Goal: Book appointment/travel/reservation

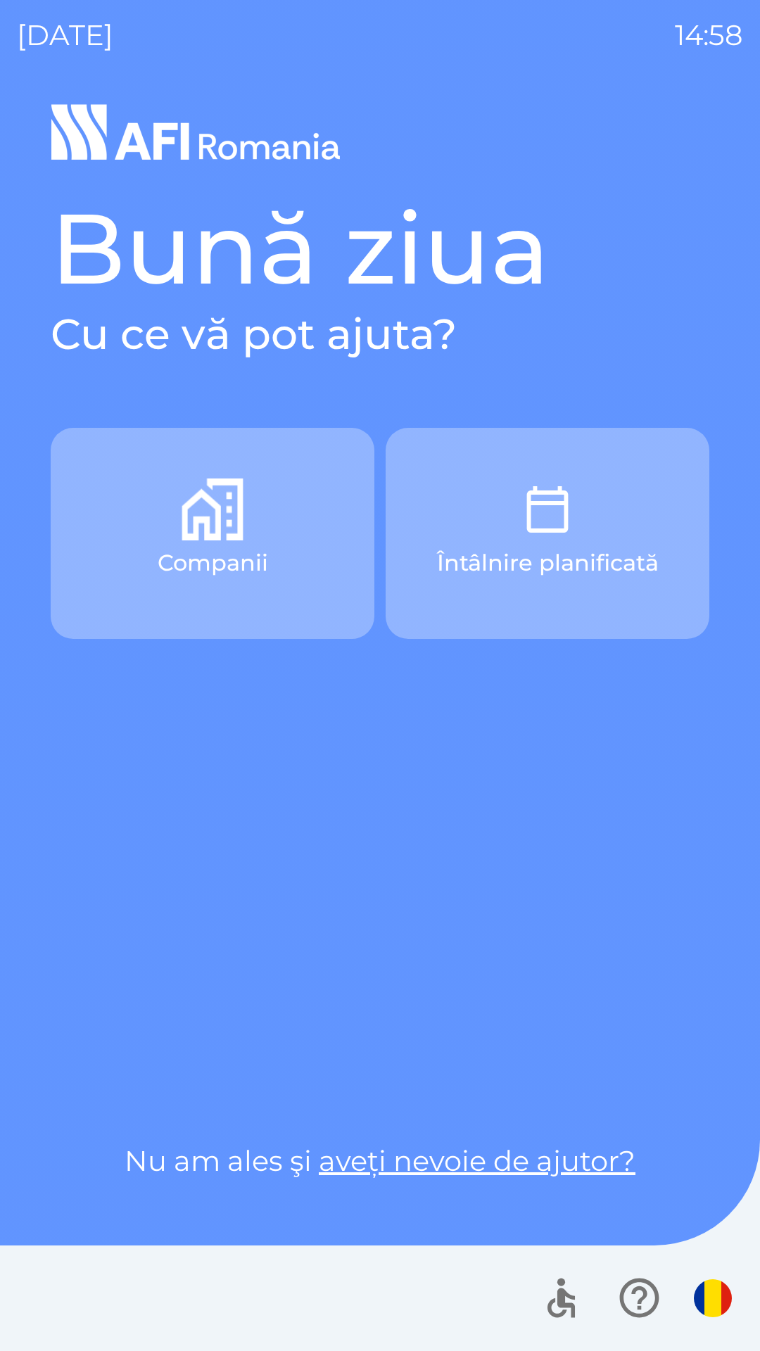
click at [612, 547] on p "Întâlnire planificată" at bounding box center [548, 563] width 222 height 34
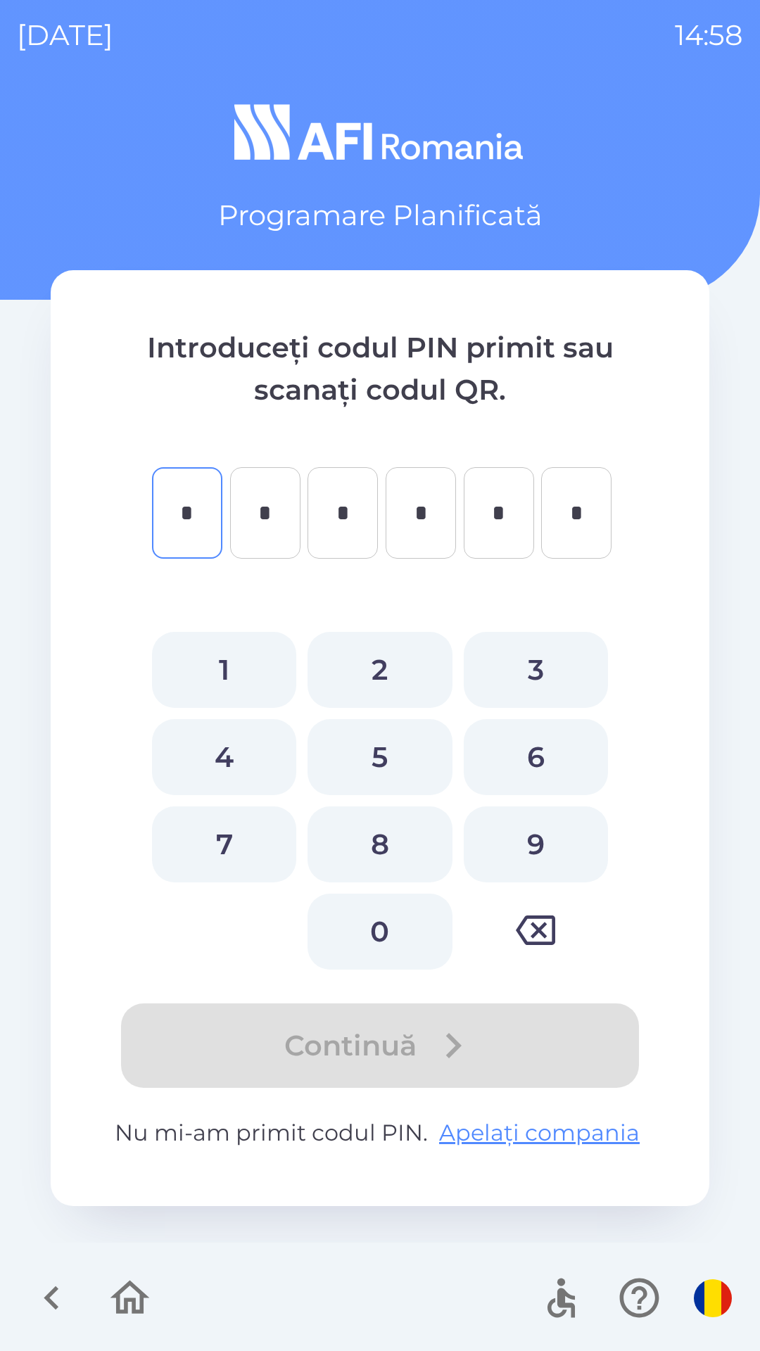
click at [397, 934] on button "0" at bounding box center [380, 932] width 144 height 76
type input "*"
click at [411, 758] on button "5" at bounding box center [380, 757] width 144 height 76
type input "*"
click at [403, 650] on button "2" at bounding box center [380, 670] width 144 height 76
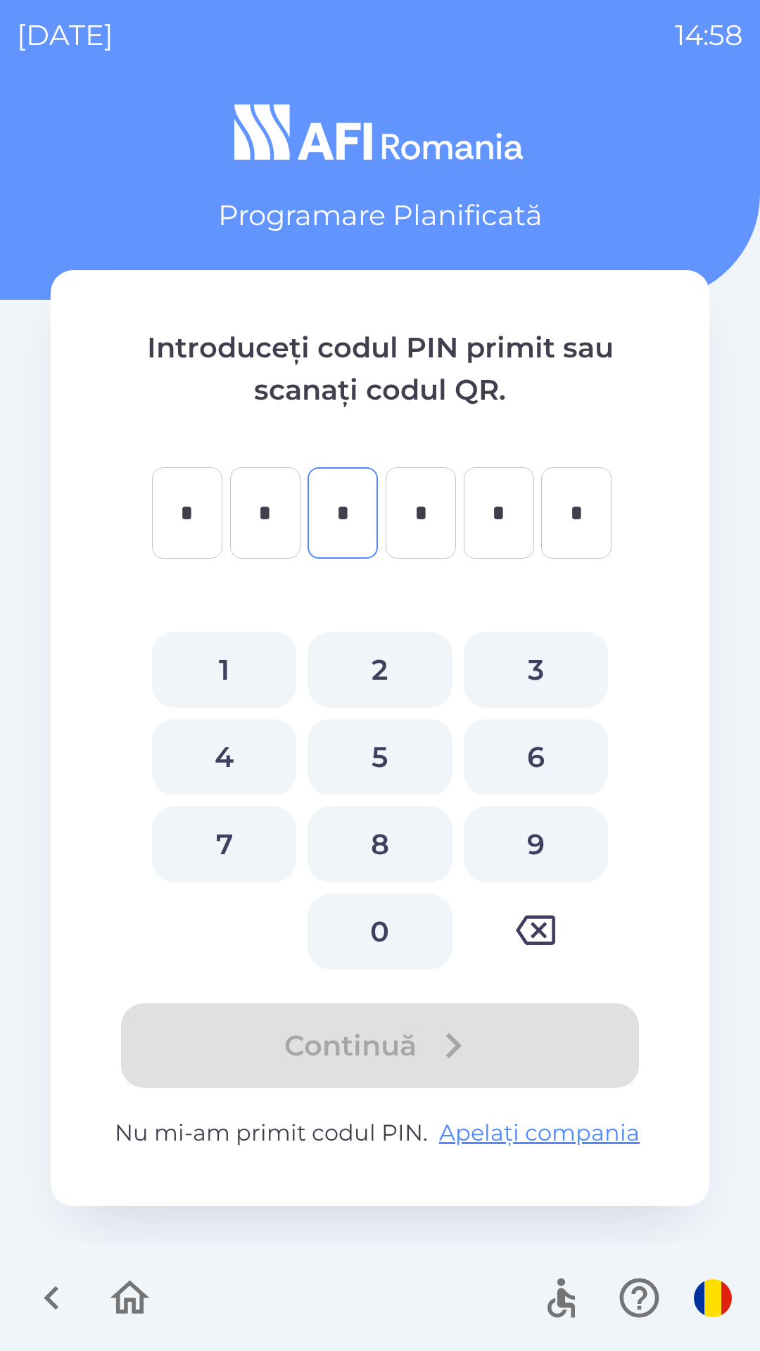
type input "*"
click at [396, 693] on button "2" at bounding box center [380, 670] width 144 height 76
type input "*"
click at [544, 772] on button "6" at bounding box center [536, 757] width 144 height 76
type input "*"
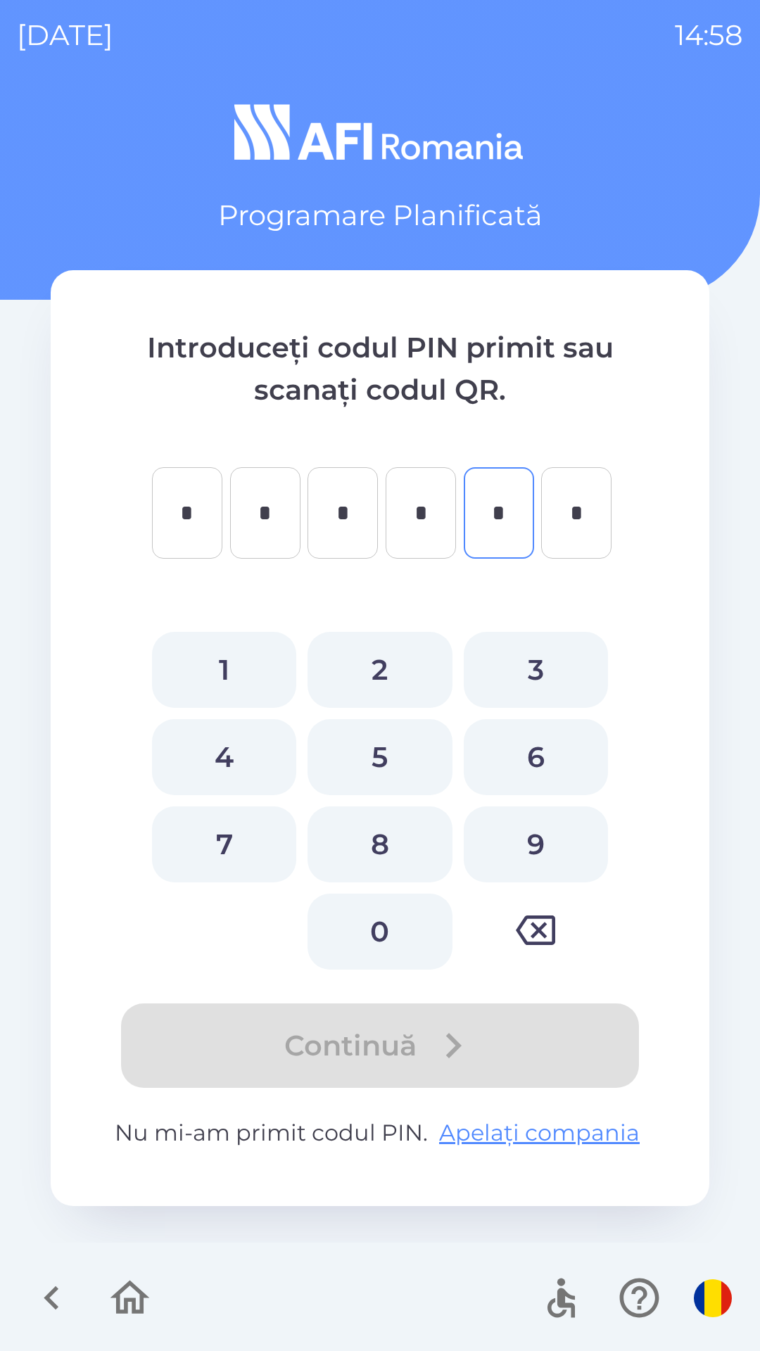
click at [545, 765] on button "6" at bounding box center [536, 757] width 144 height 76
type input "*"
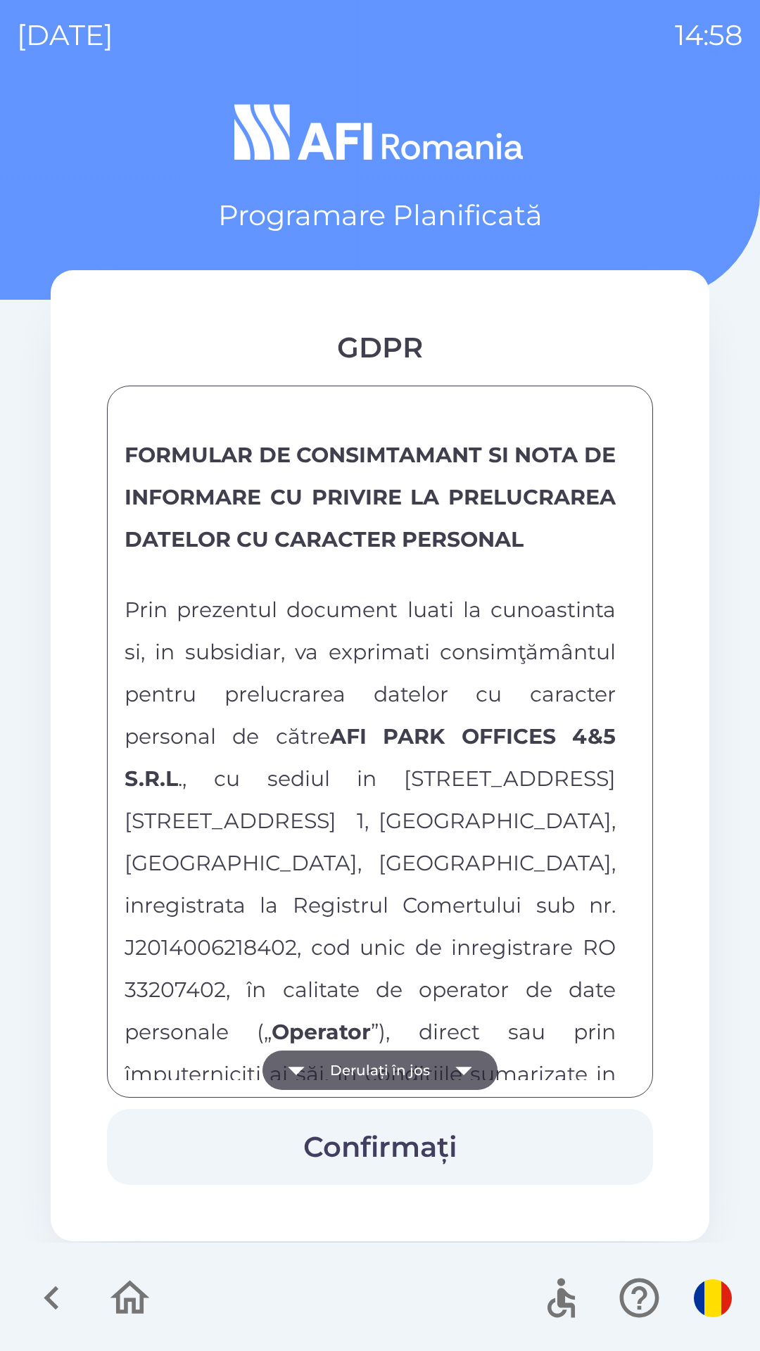
click at [458, 1038] on span "Prin prezentul document luati la cunoastinta si, in subsidiar, va exprimati con…" at bounding box center [370, 863] width 491 height 533
click at [446, 1082] on icon "button" at bounding box center [463, 1070] width 39 height 39
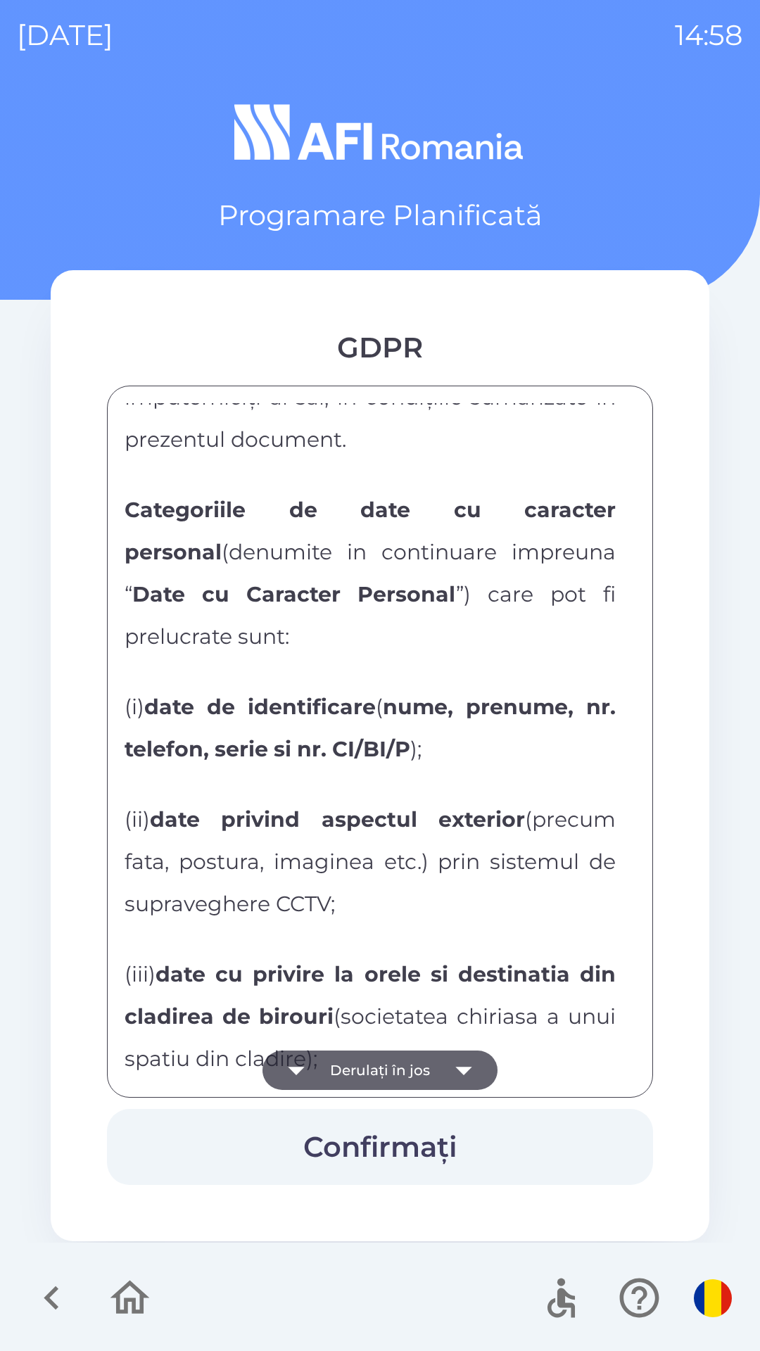
click at [453, 1064] on icon "button" at bounding box center [463, 1070] width 39 height 39
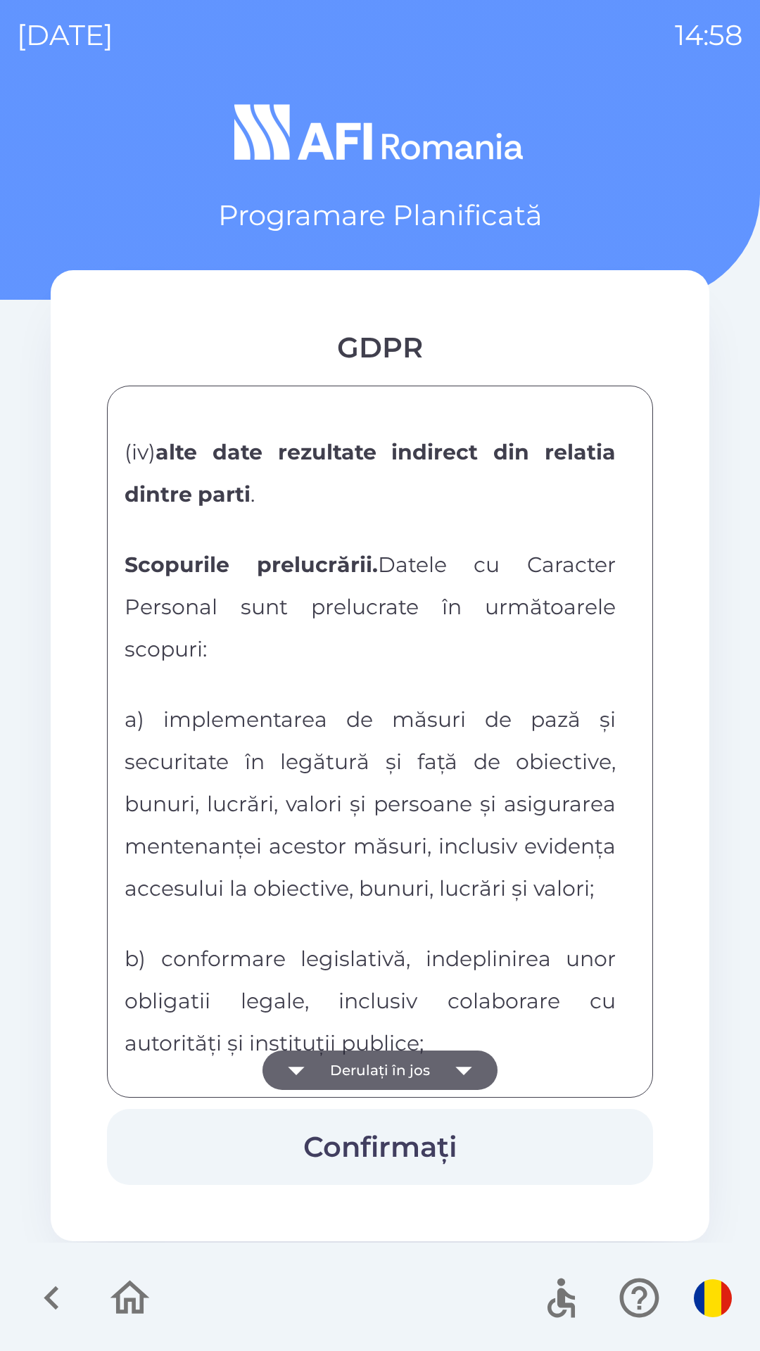
click at [456, 1067] on icon "button" at bounding box center [463, 1070] width 39 height 39
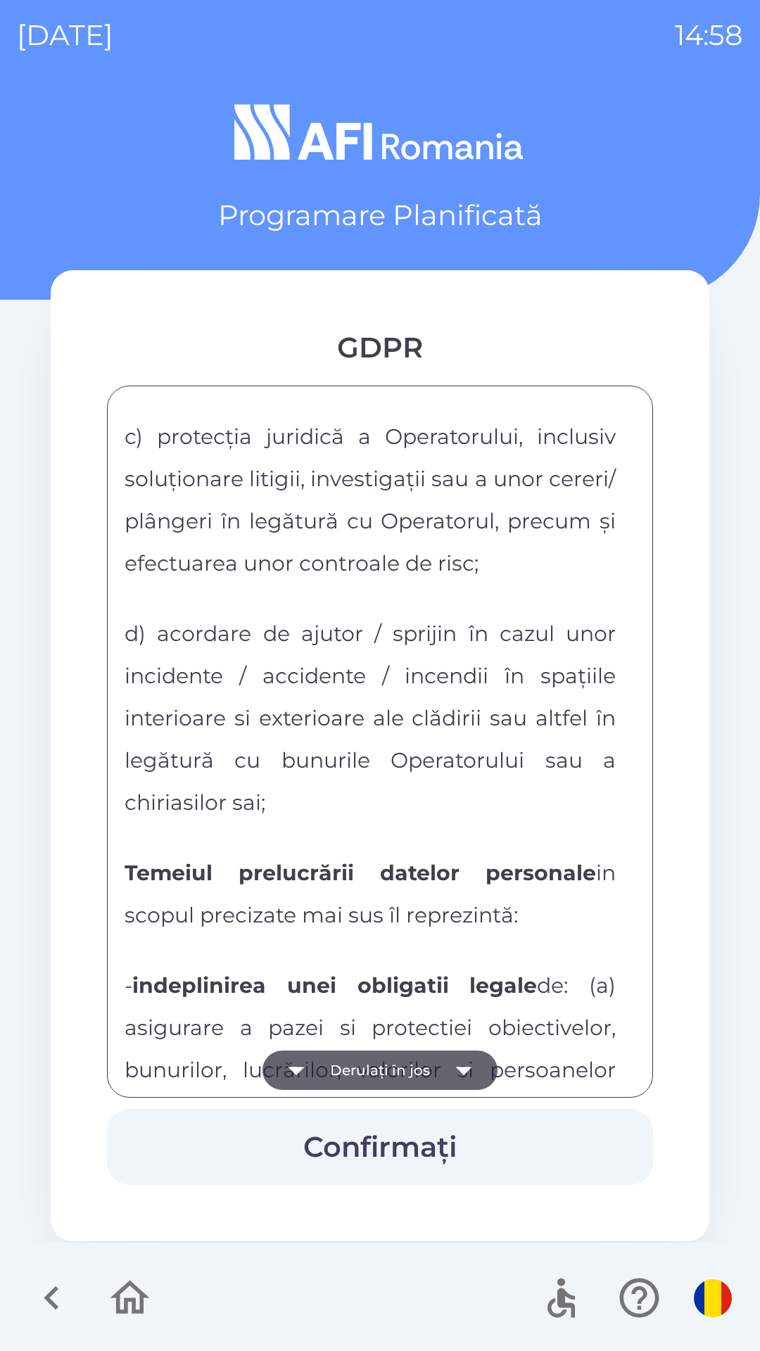
click at [455, 1074] on icon "button" at bounding box center [463, 1070] width 39 height 39
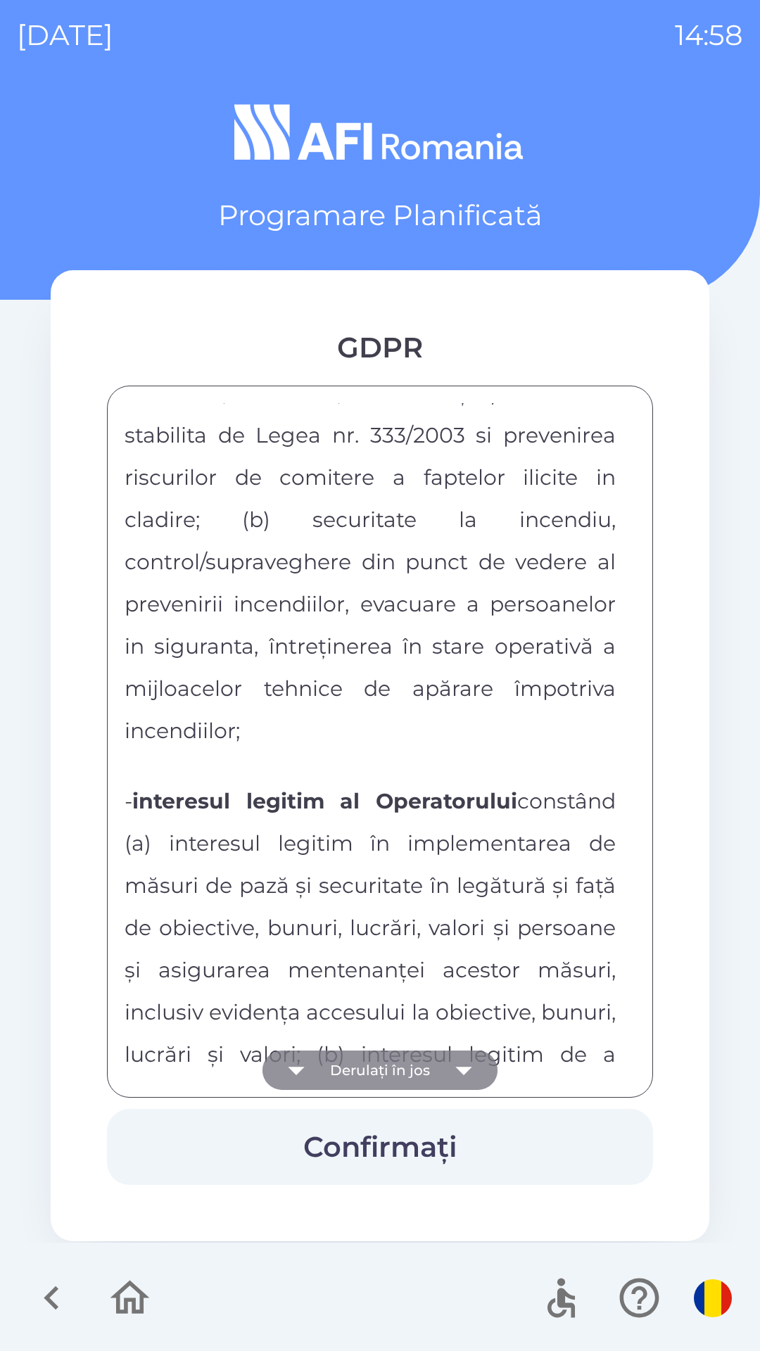
click at [458, 1075] on icon "button" at bounding box center [463, 1070] width 39 height 39
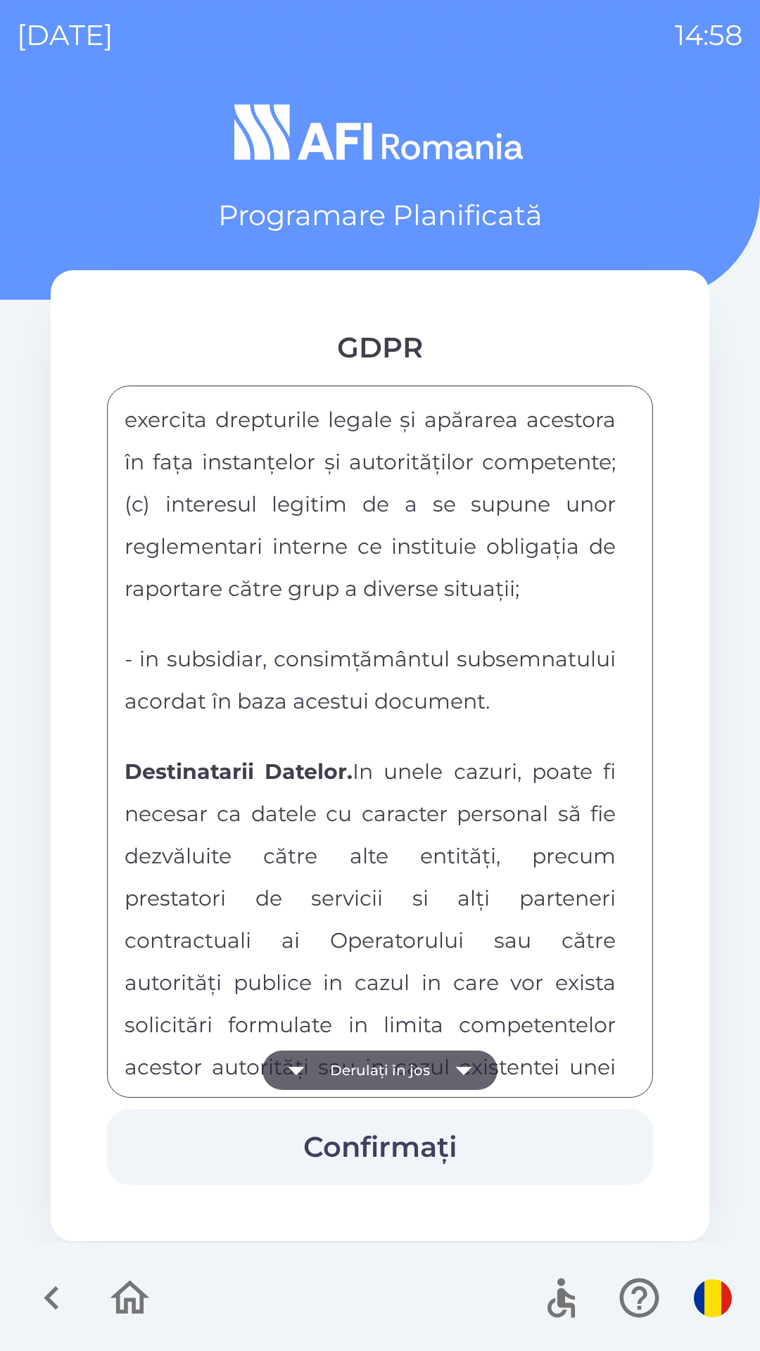
click at [467, 1076] on icon "button" at bounding box center [463, 1070] width 39 height 39
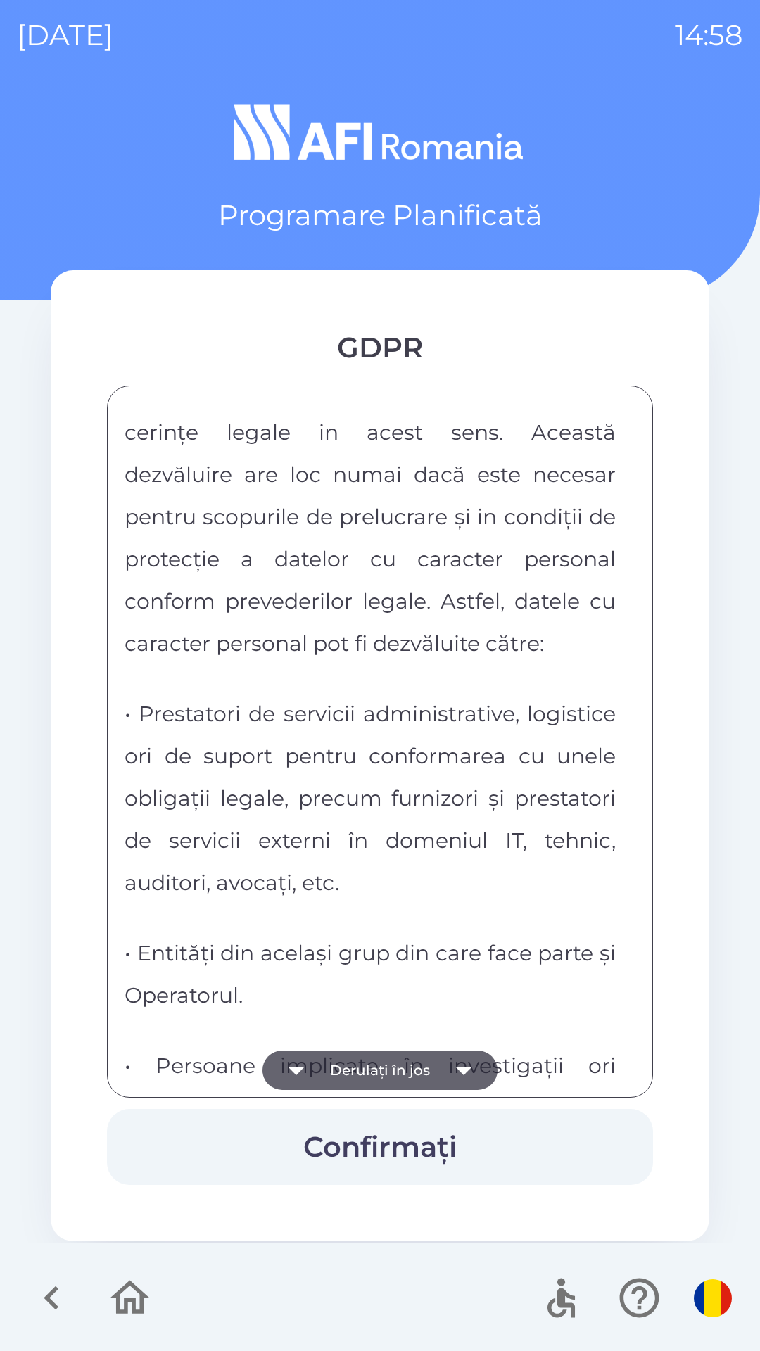
click at [469, 1076] on icon "button" at bounding box center [463, 1070] width 39 height 39
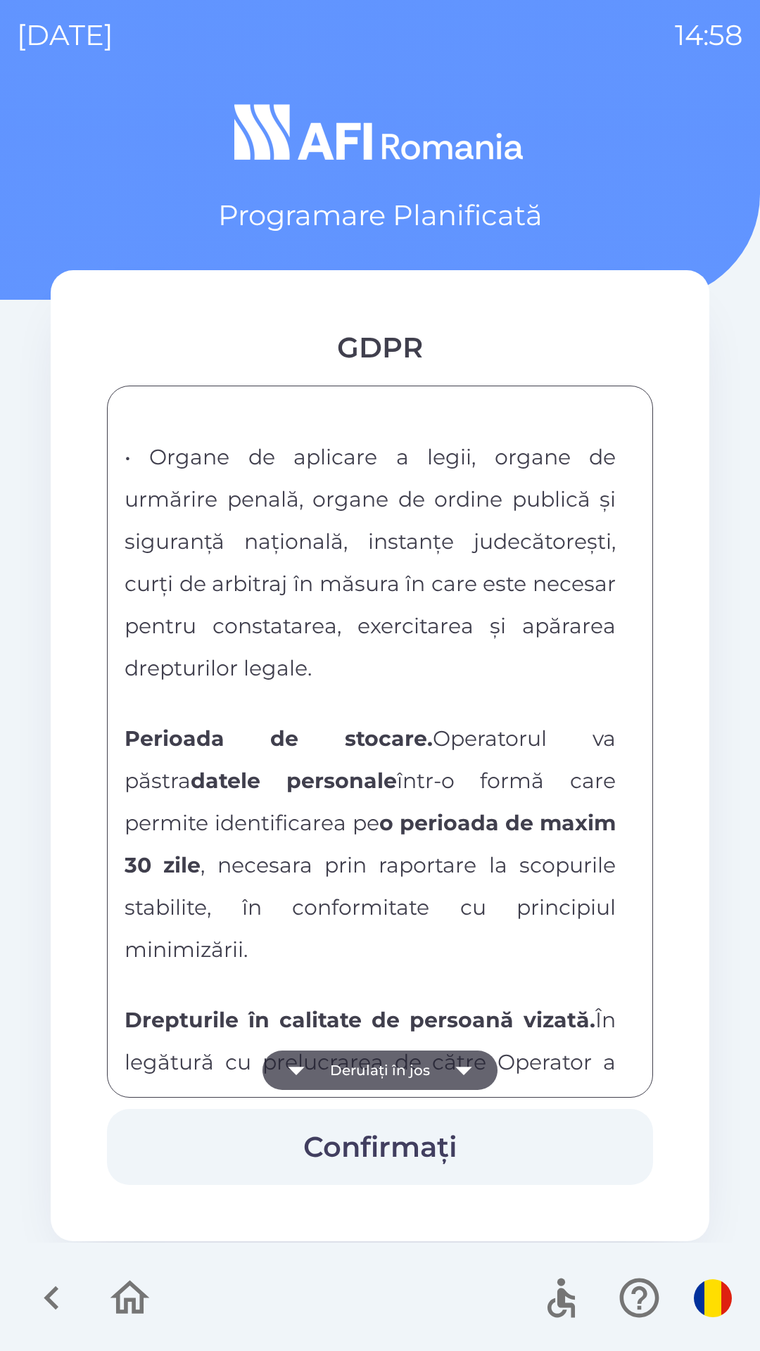
click at [469, 1073] on icon "button" at bounding box center [463, 1070] width 39 height 39
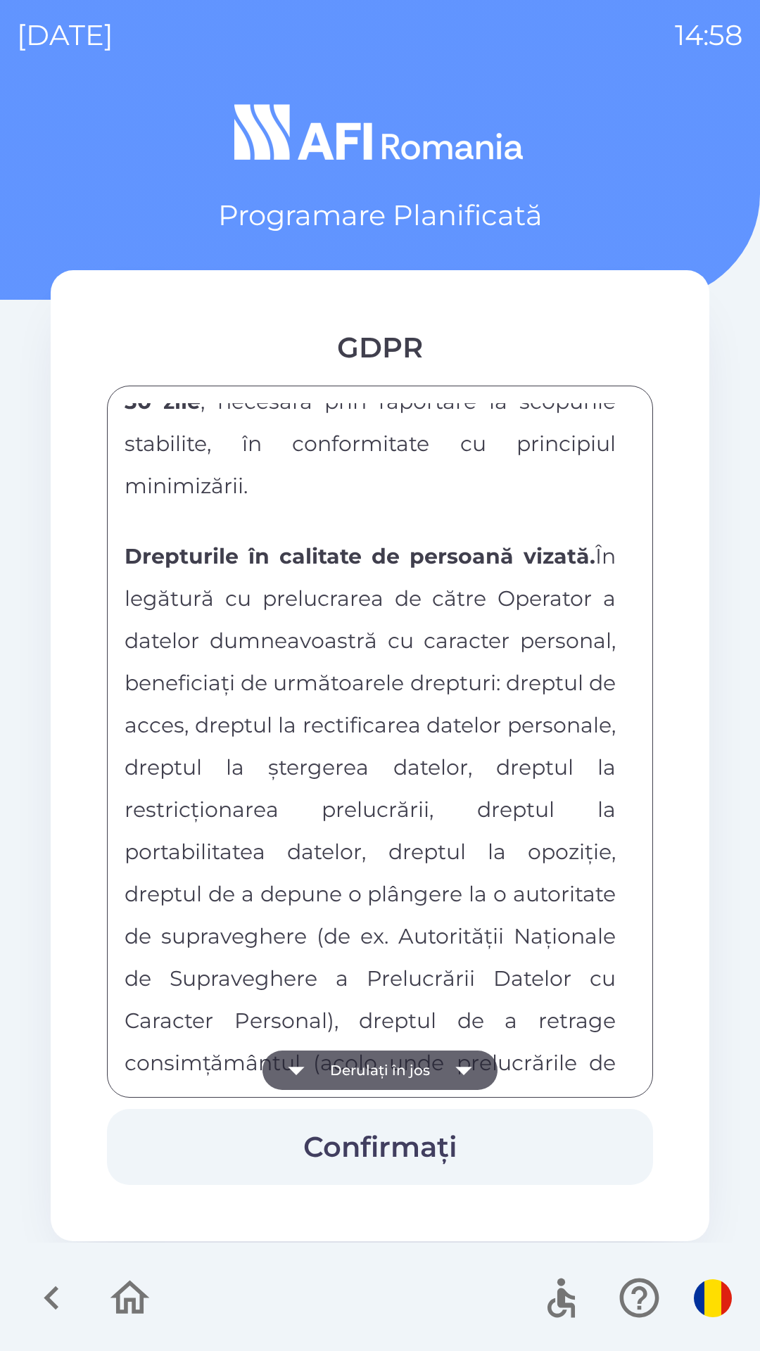
click at [469, 1066] on icon "button" at bounding box center [463, 1070] width 39 height 39
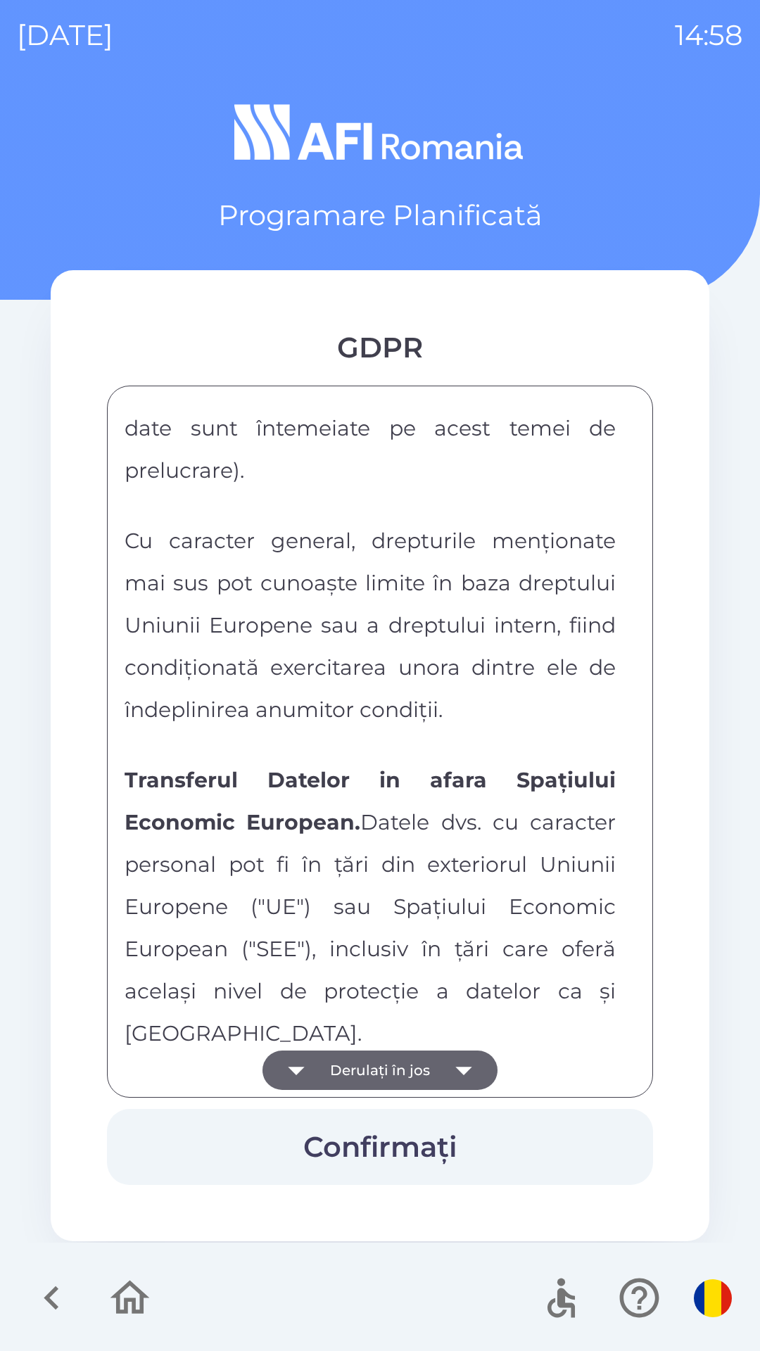
click at [469, 1066] on icon "button" at bounding box center [463, 1070] width 39 height 39
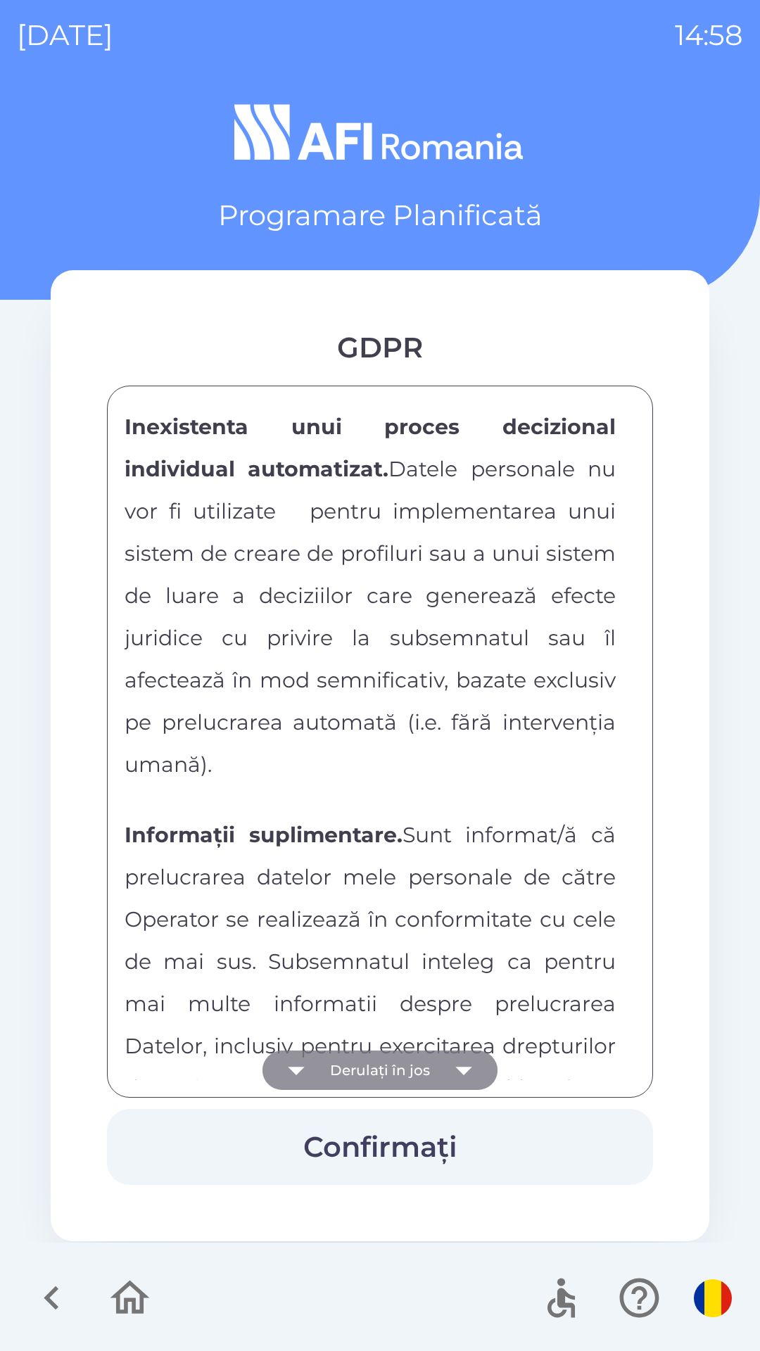
click at [471, 1065] on icon "button" at bounding box center [463, 1070] width 39 height 39
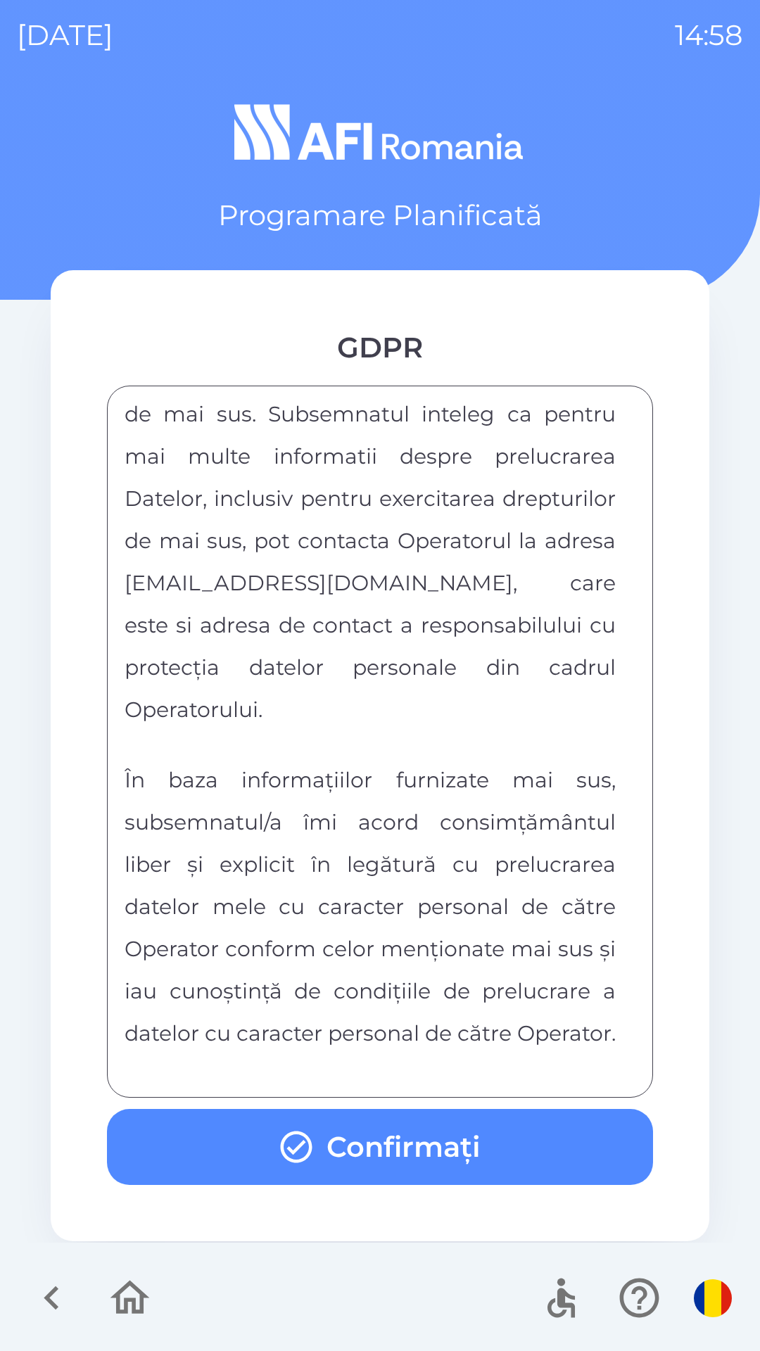
click at [470, 1066] on div "FORMULAR DE CONSIMTAMANT SI NOTA DE INFORMARE CU PRIVIRE LA PRELUCRAREA DATELOR…" at bounding box center [380, 741] width 511 height 677
click at [482, 1139] on button "Confirmați" at bounding box center [380, 1147] width 546 height 76
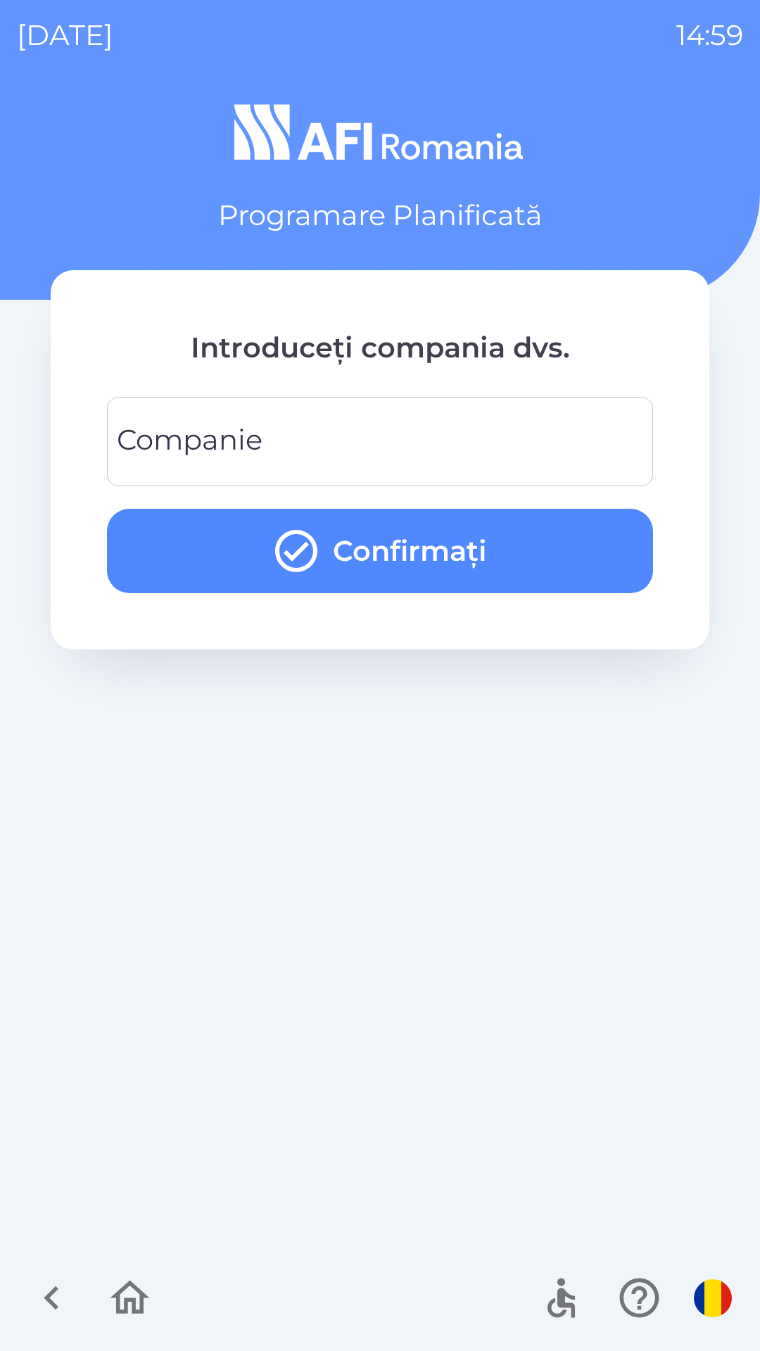
click at [489, 429] on input "Companie" at bounding box center [380, 442] width 512 height 56
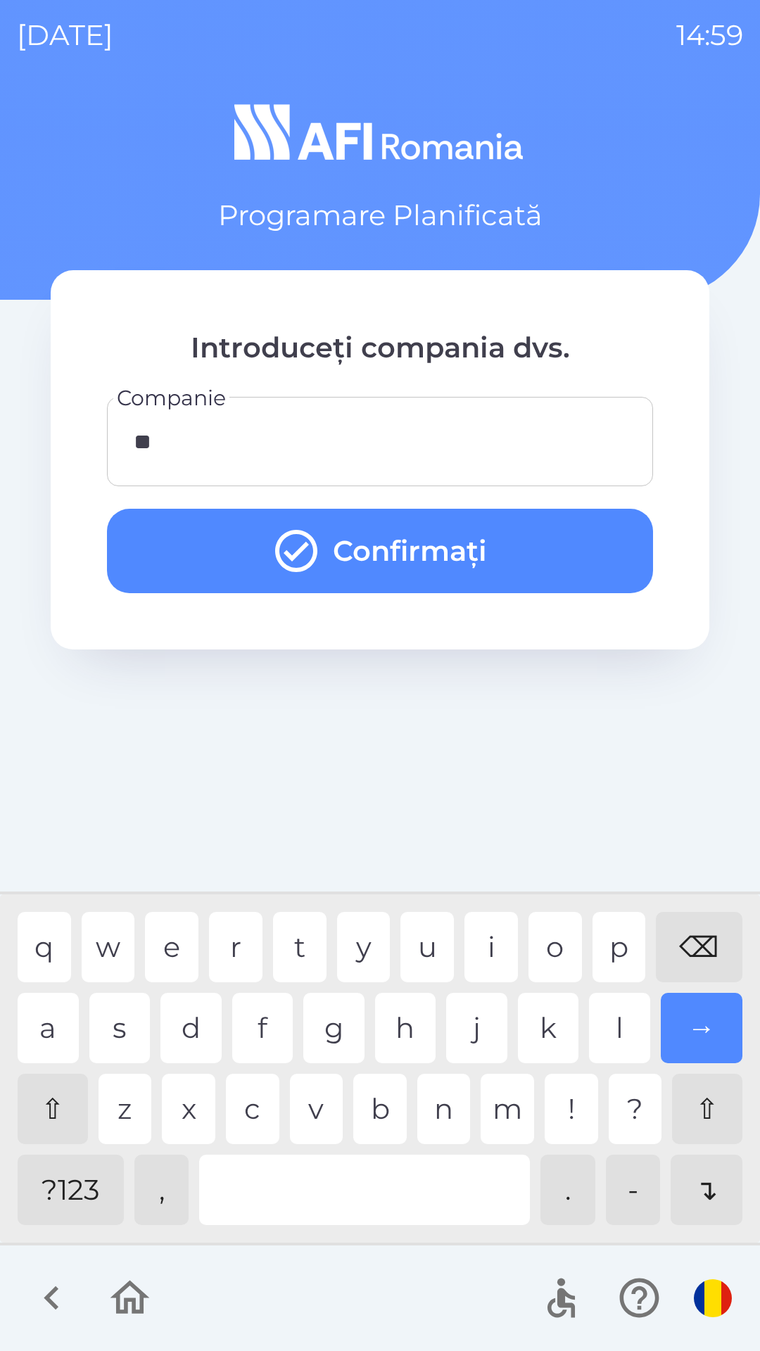
type input "***"
click at [301, 945] on div "t" at bounding box center [299, 947] width 53 height 70
click at [441, 531] on button "Confirmați" at bounding box center [380, 551] width 546 height 84
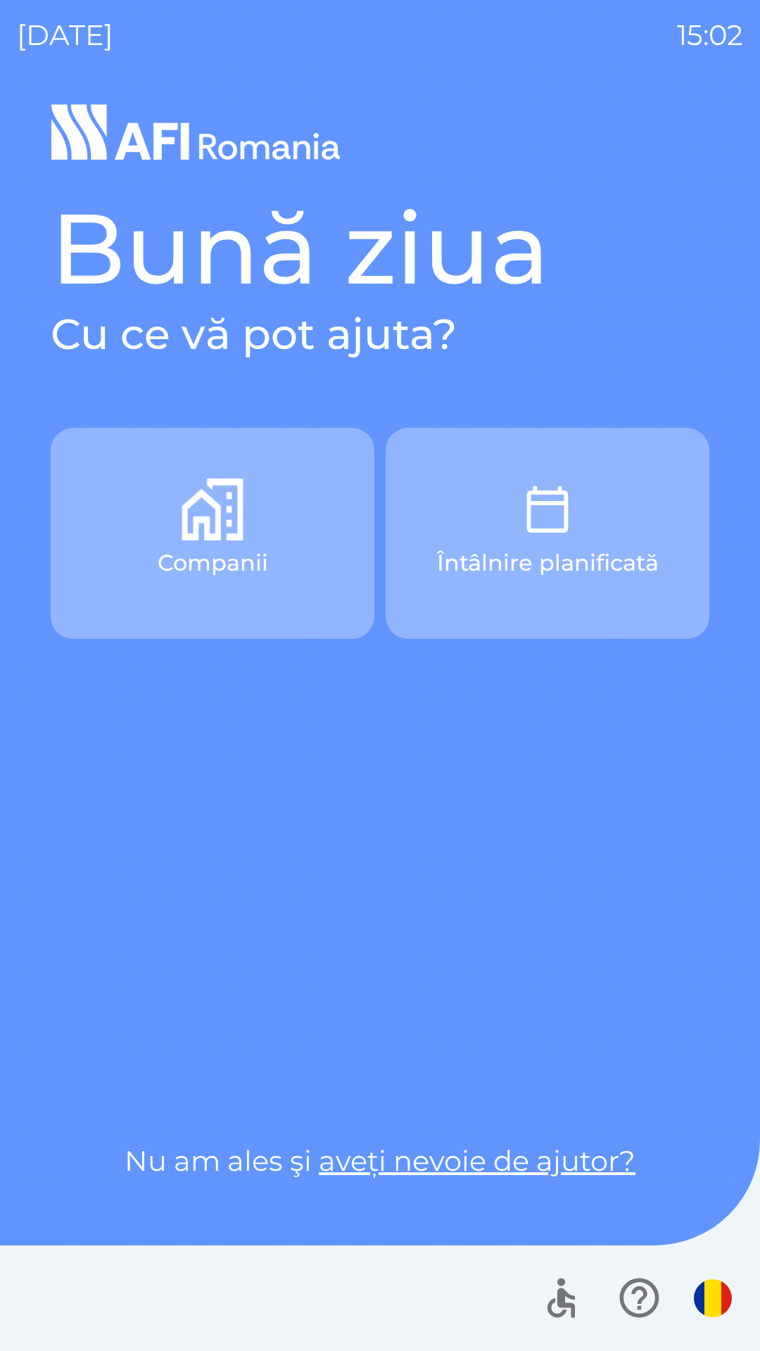
click at [711, 1291] on img "button" at bounding box center [713, 1299] width 38 height 38
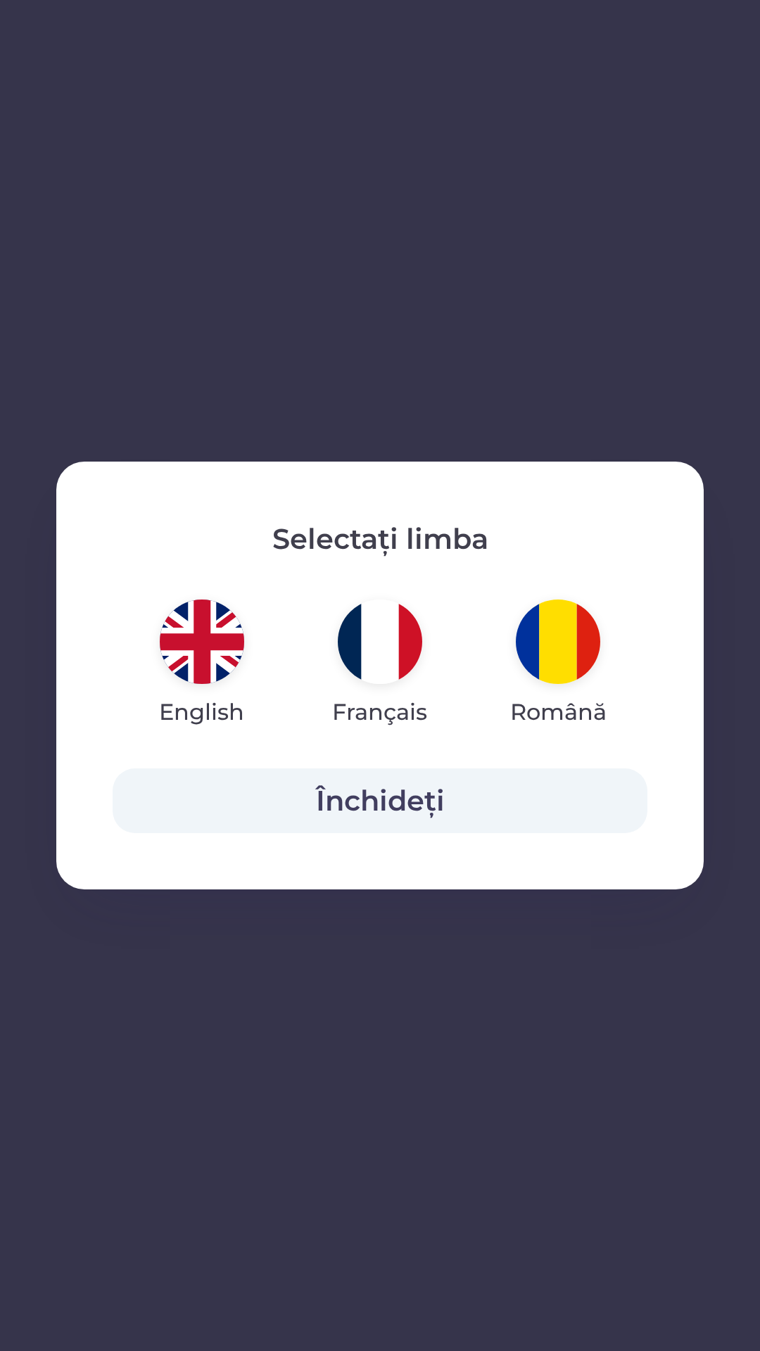
click at [201, 650] on img "button" at bounding box center [202, 642] width 84 height 84
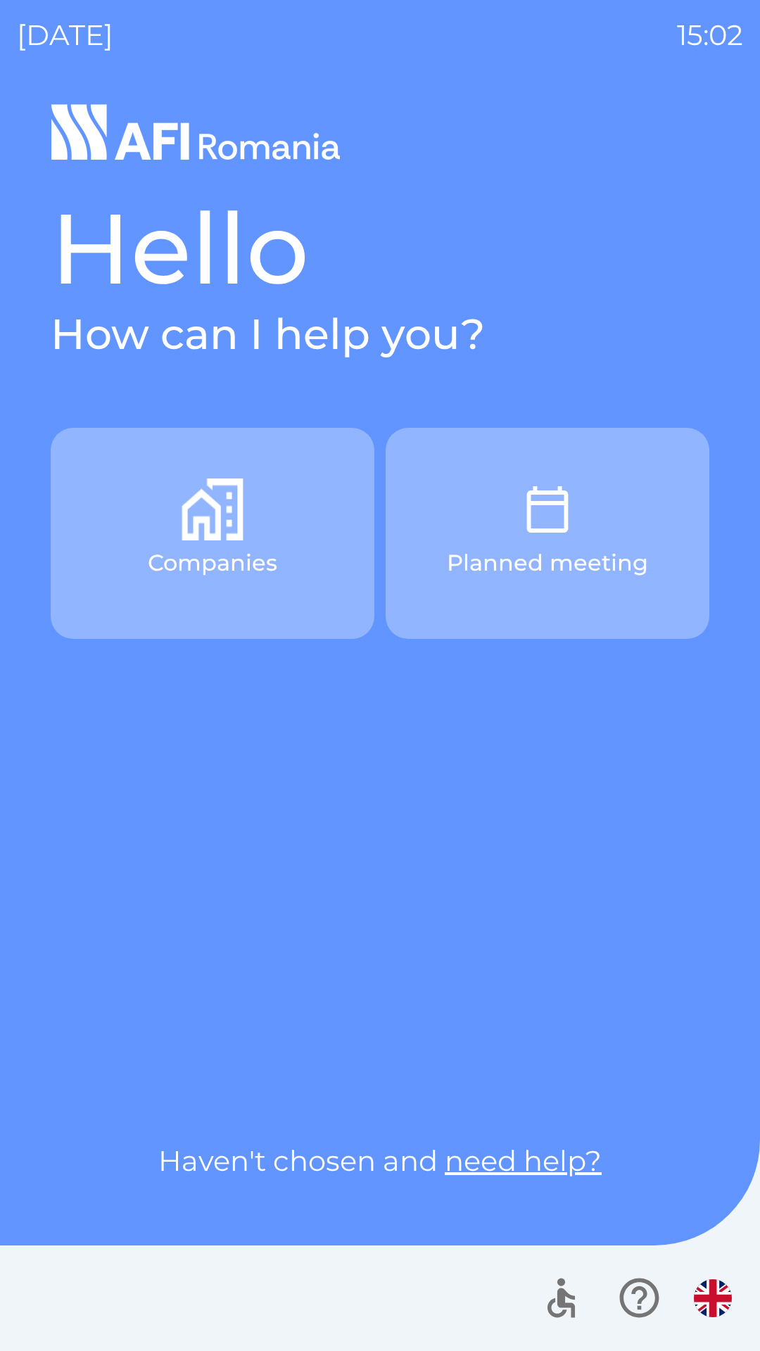
click at [232, 532] on img "button" at bounding box center [213, 510] width 62 height 62
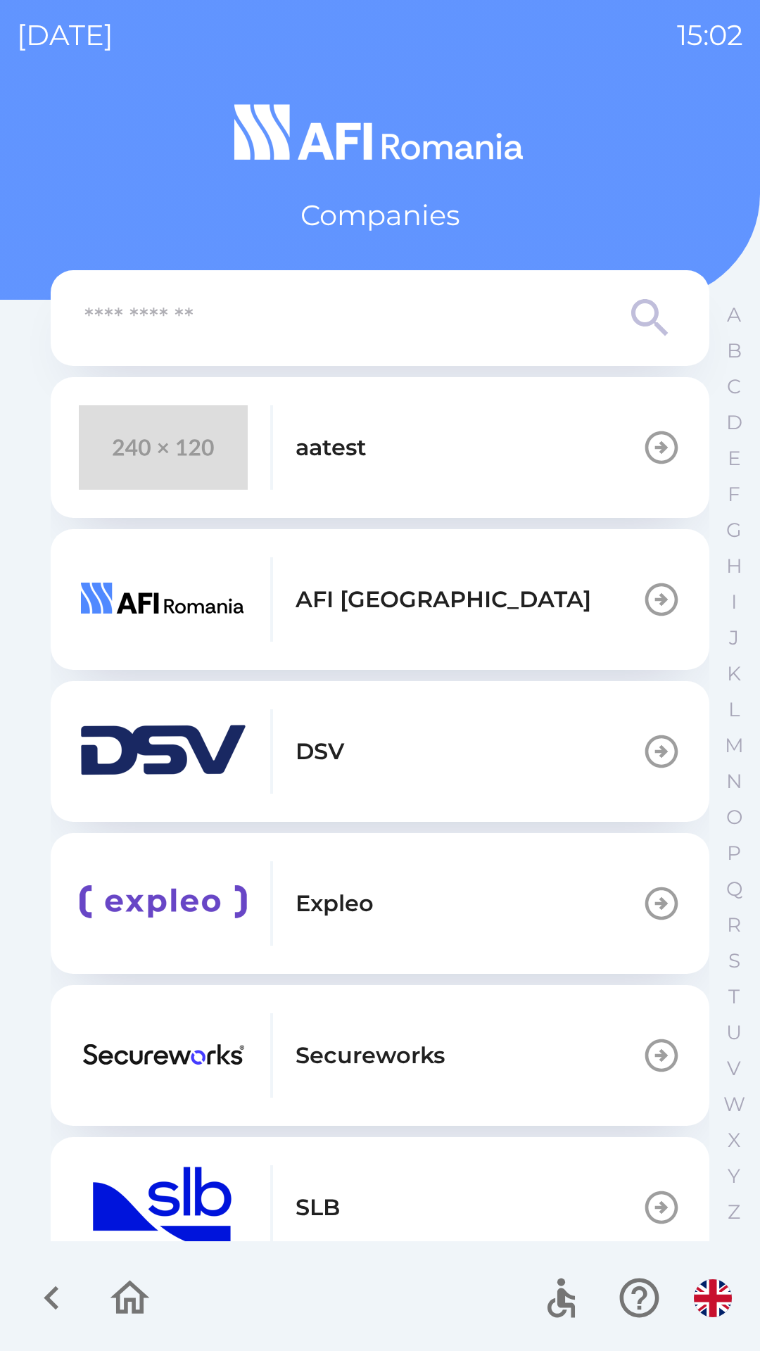
click at [384, 457] on button "aatest" at bounding box center [380, 447] width 659 height 141
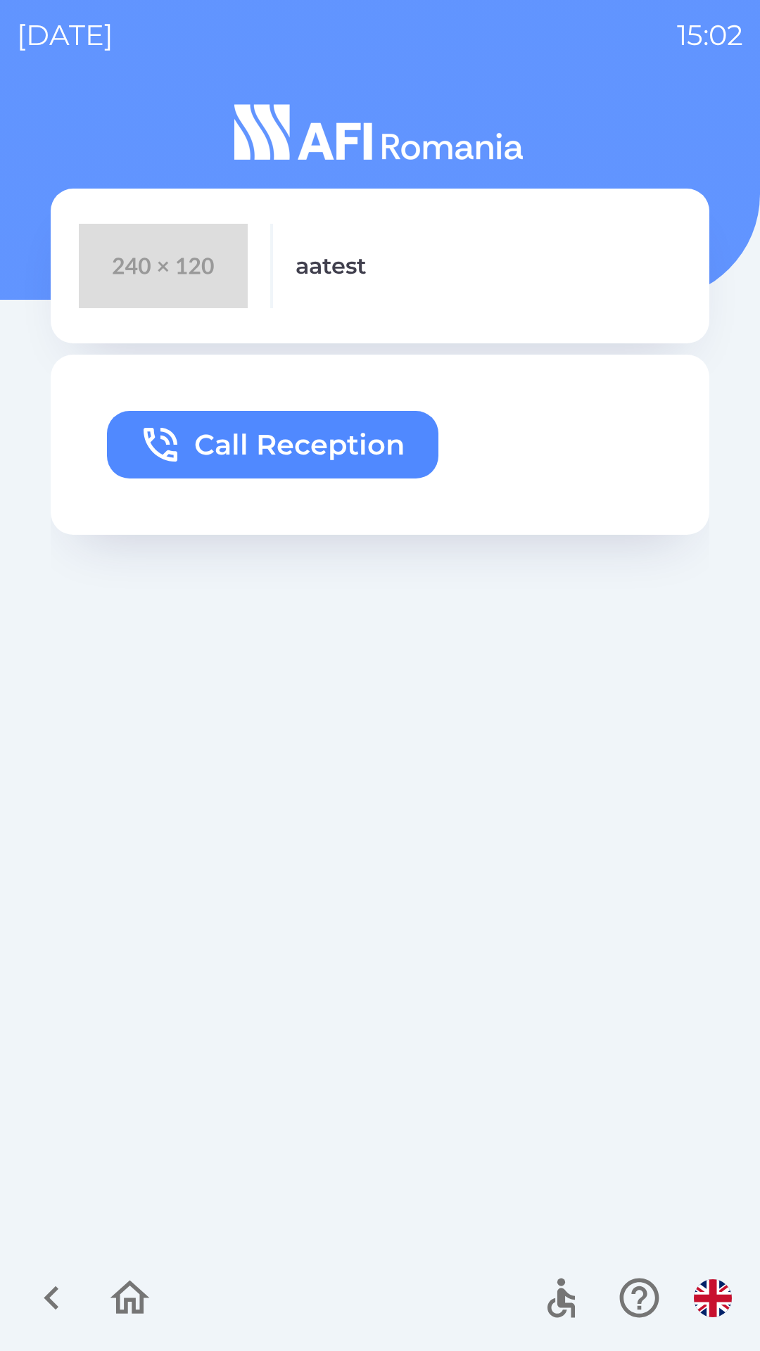
click at [340, 436] on button "Call Reception" at bounding box center [273, 445] width 332 height 68
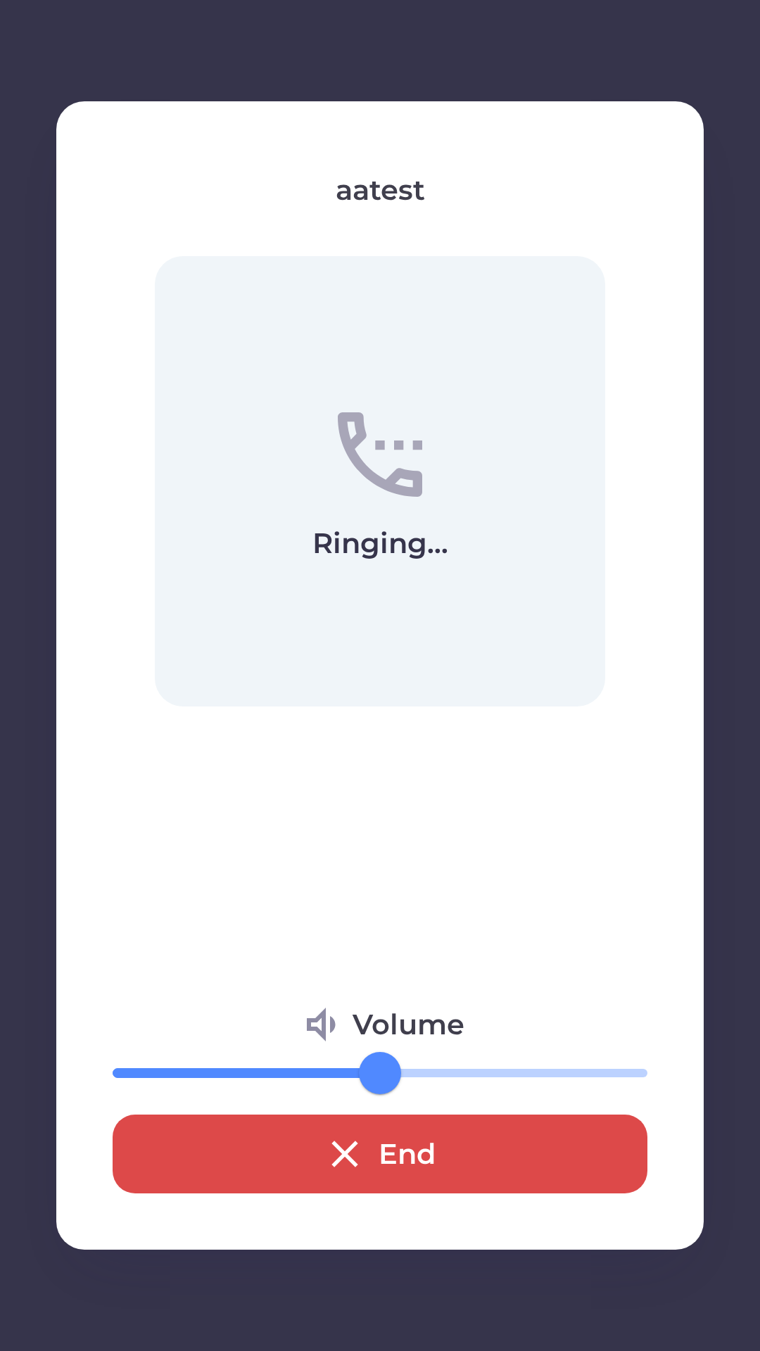
click at [441, 1162] on button "End" at bounding box center [380, 1154] width 535 height 79
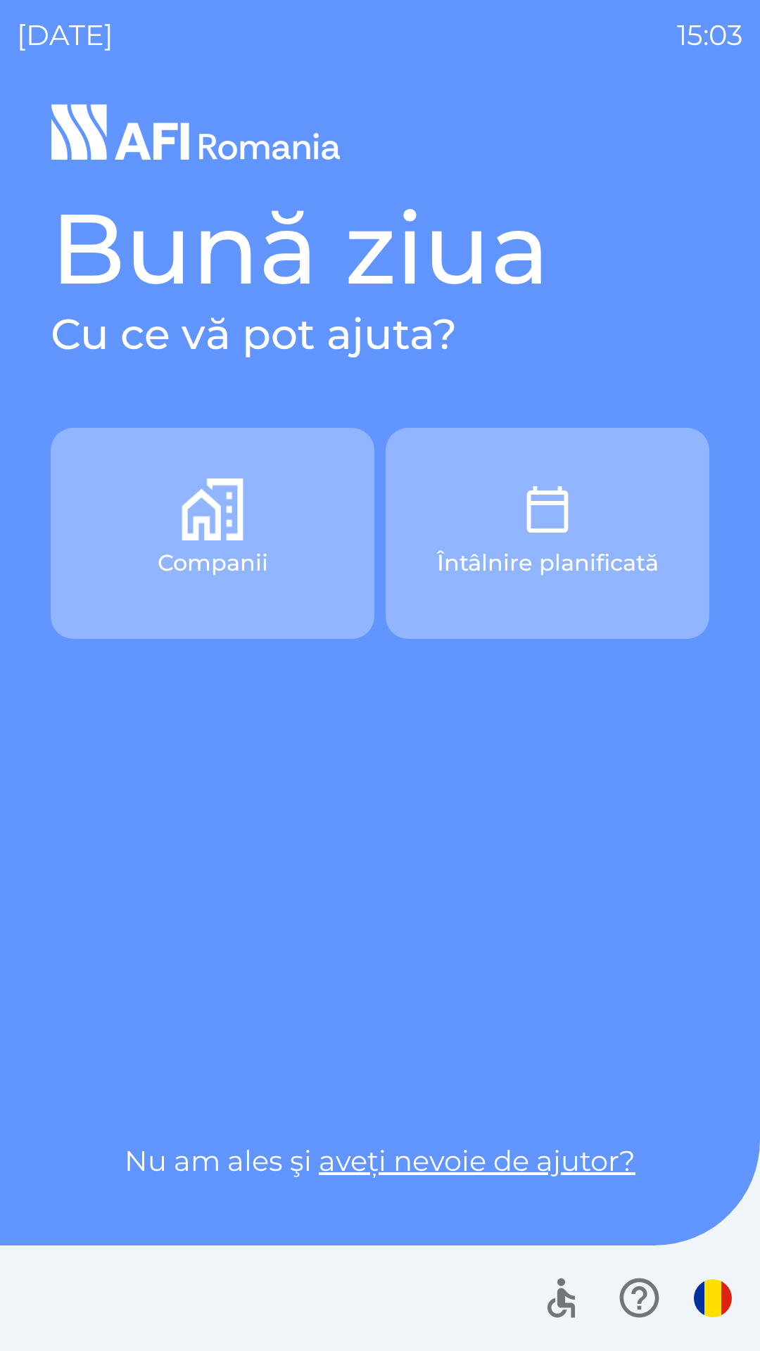
click at [288, 532] on button "Companii" at bounding box center [213, 533] width 324 height 211
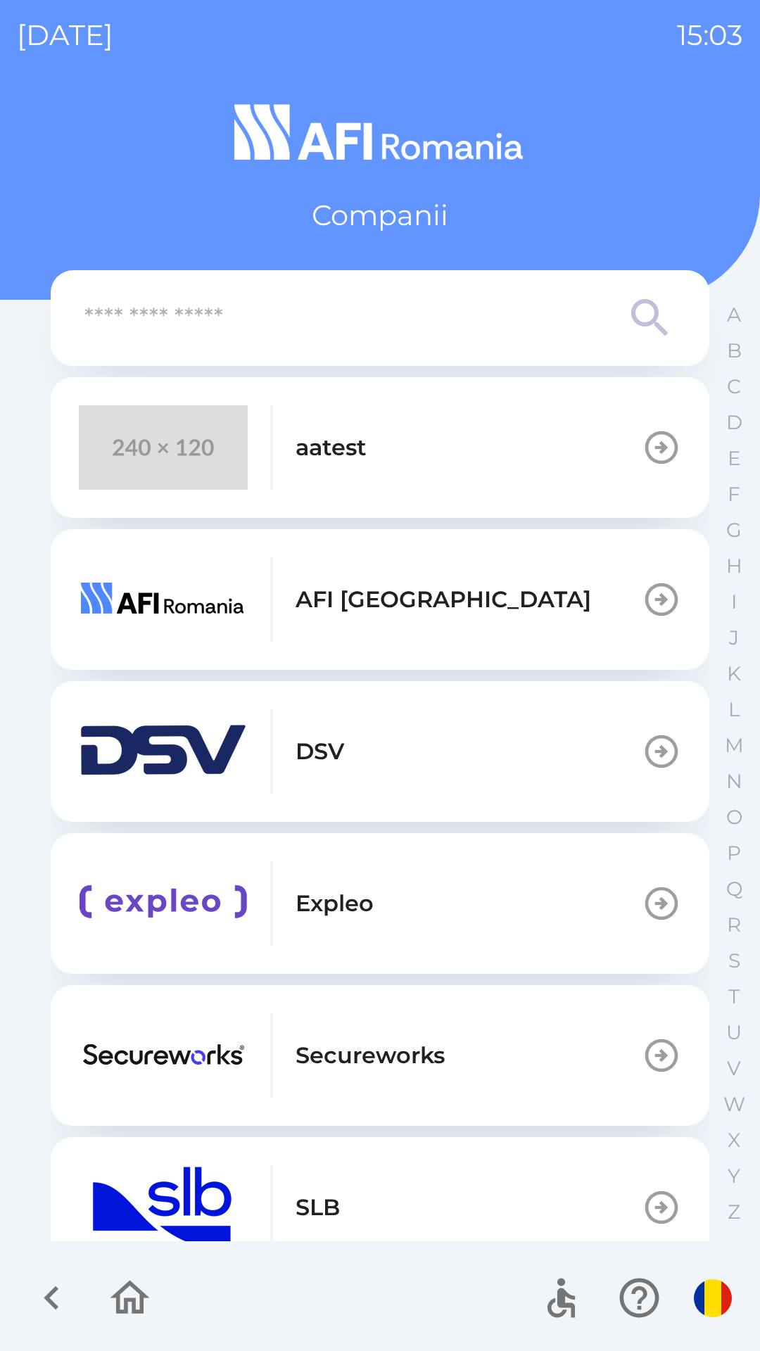
click at [535, 436] on button "aatest" at bounding box center [380, 447] width 659 height 141
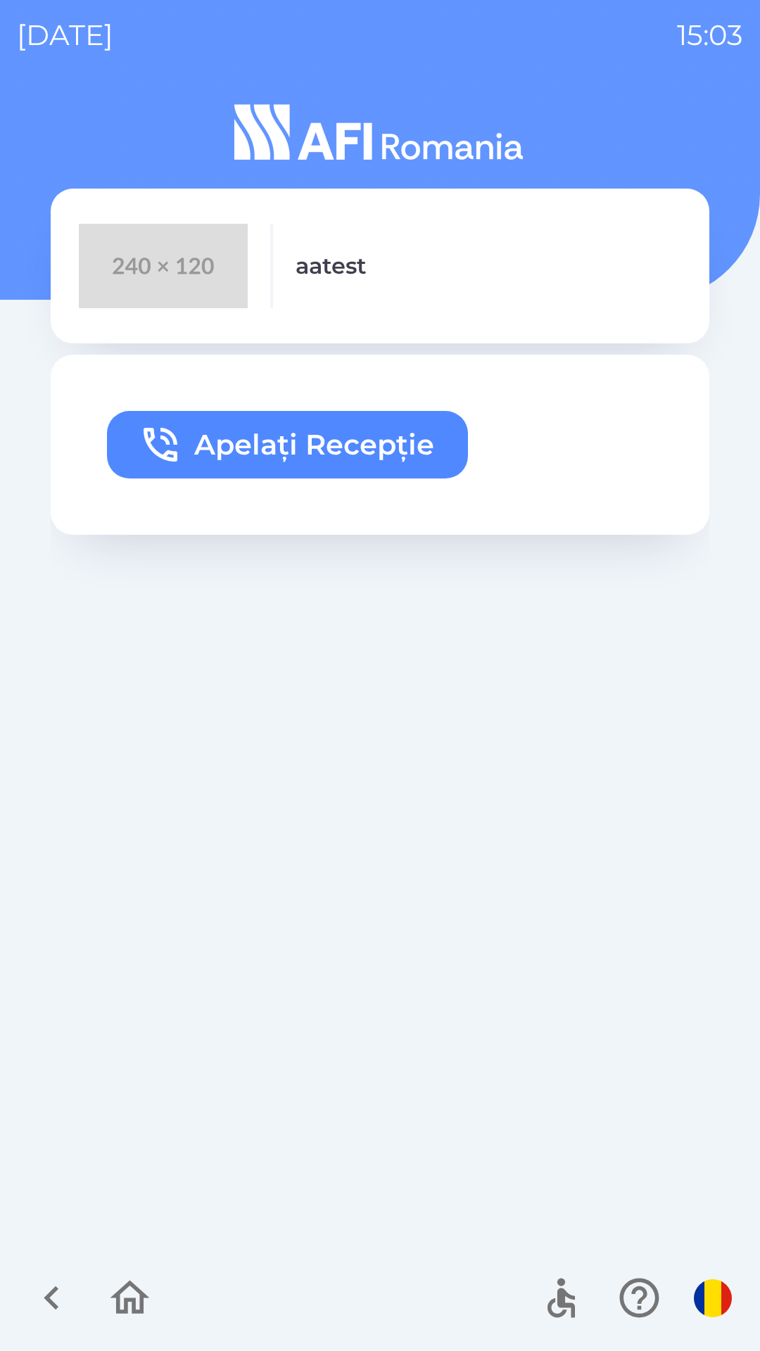
click at [282, 455] on button "Apelați Recepție" at bounding box center [287, 445] width 361 height 68
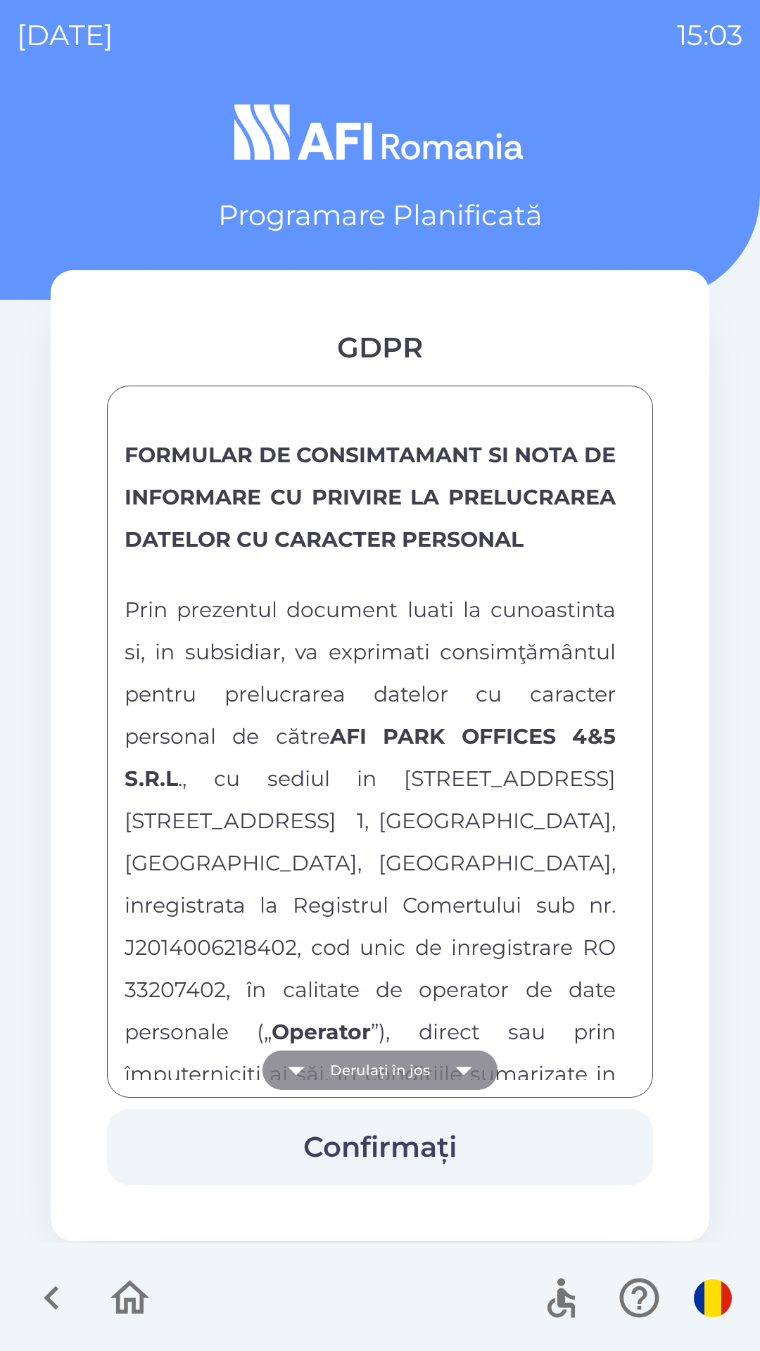
click at [456, 1077] on icon "button" at bounding box center [463, 1070] width 39 height 39
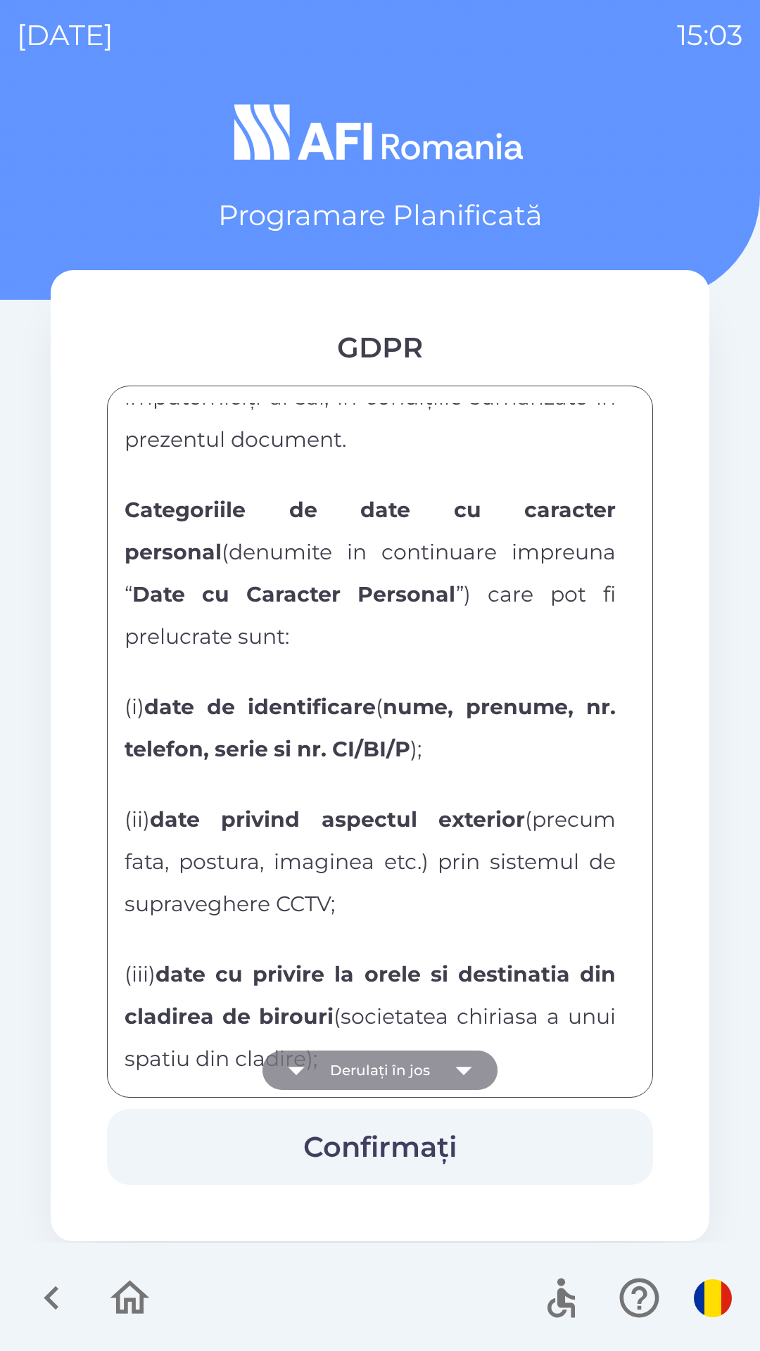
click at [458, 1066] on icon "button" at bounding box center [463, 1070] width 39 height 39
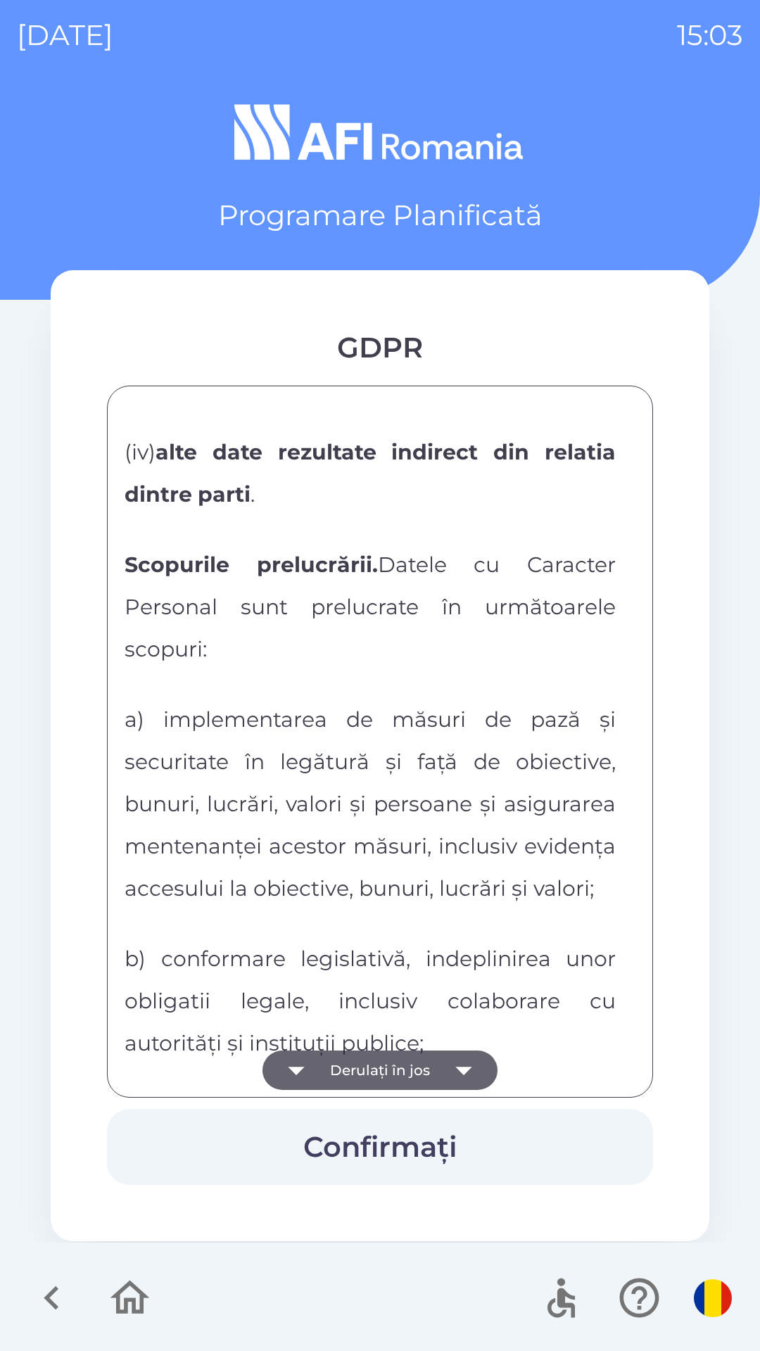
click at [460, 1063] on icon "button" at bounding box center [463, 1070] width 39 height 39
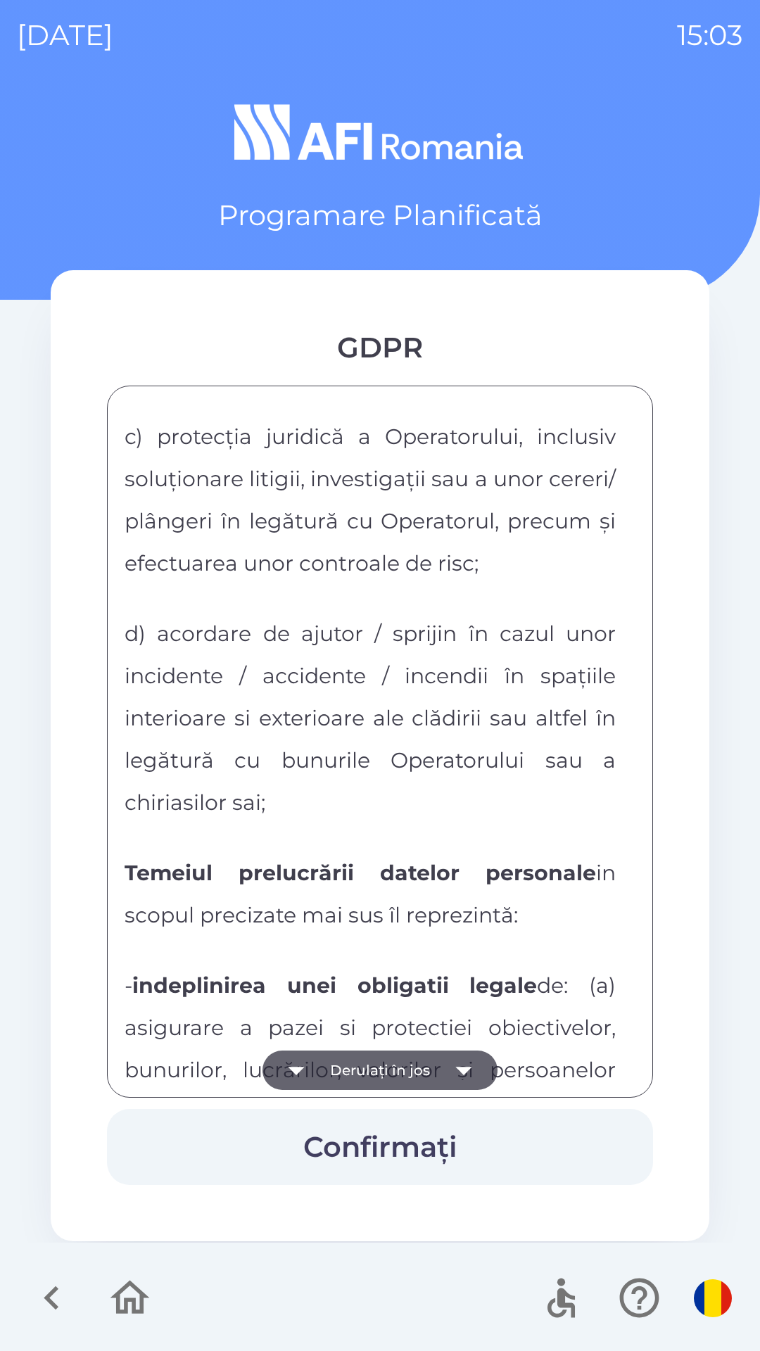
click at [458, 1068] on icon "button" at bounding box center [463, 1071] width 16 height 8
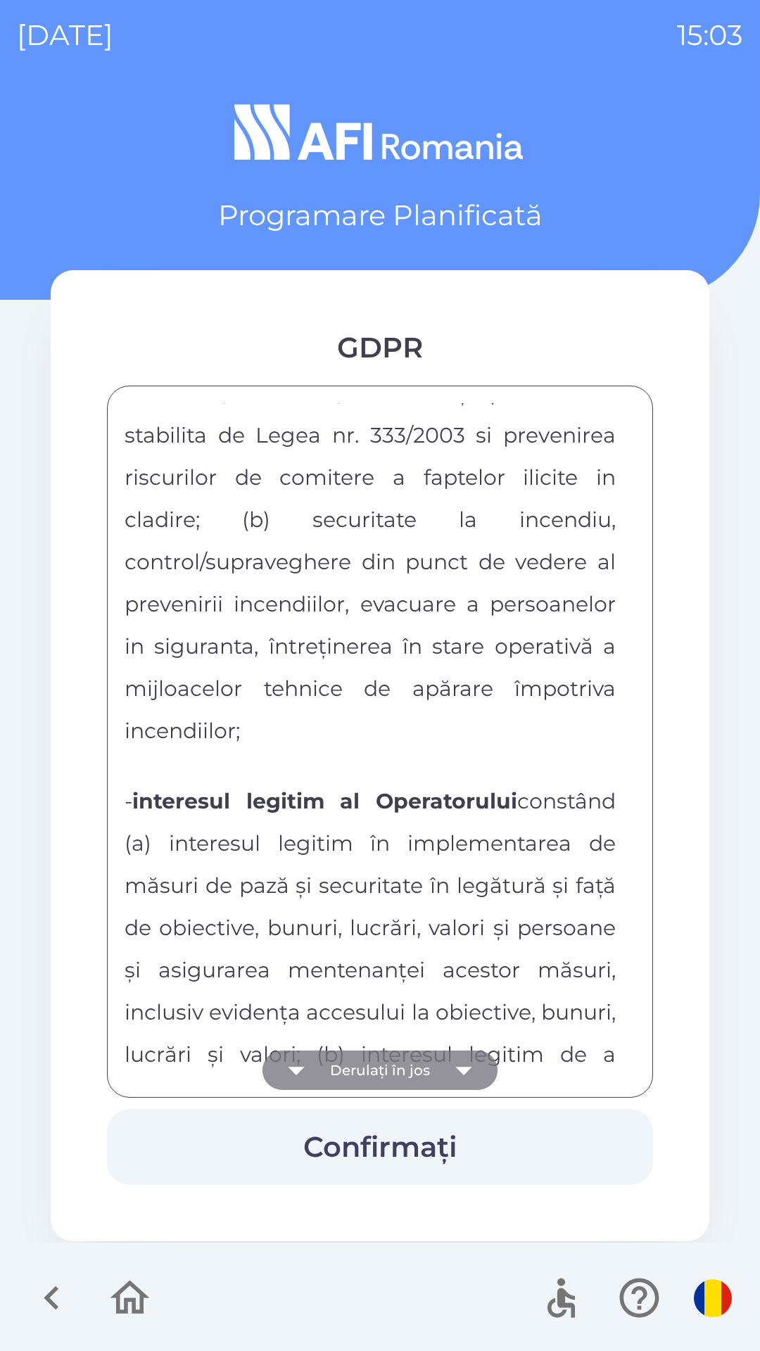
click at [455, 1064] on icon "button" at bounding box center [463, 1070] width 39 height 39
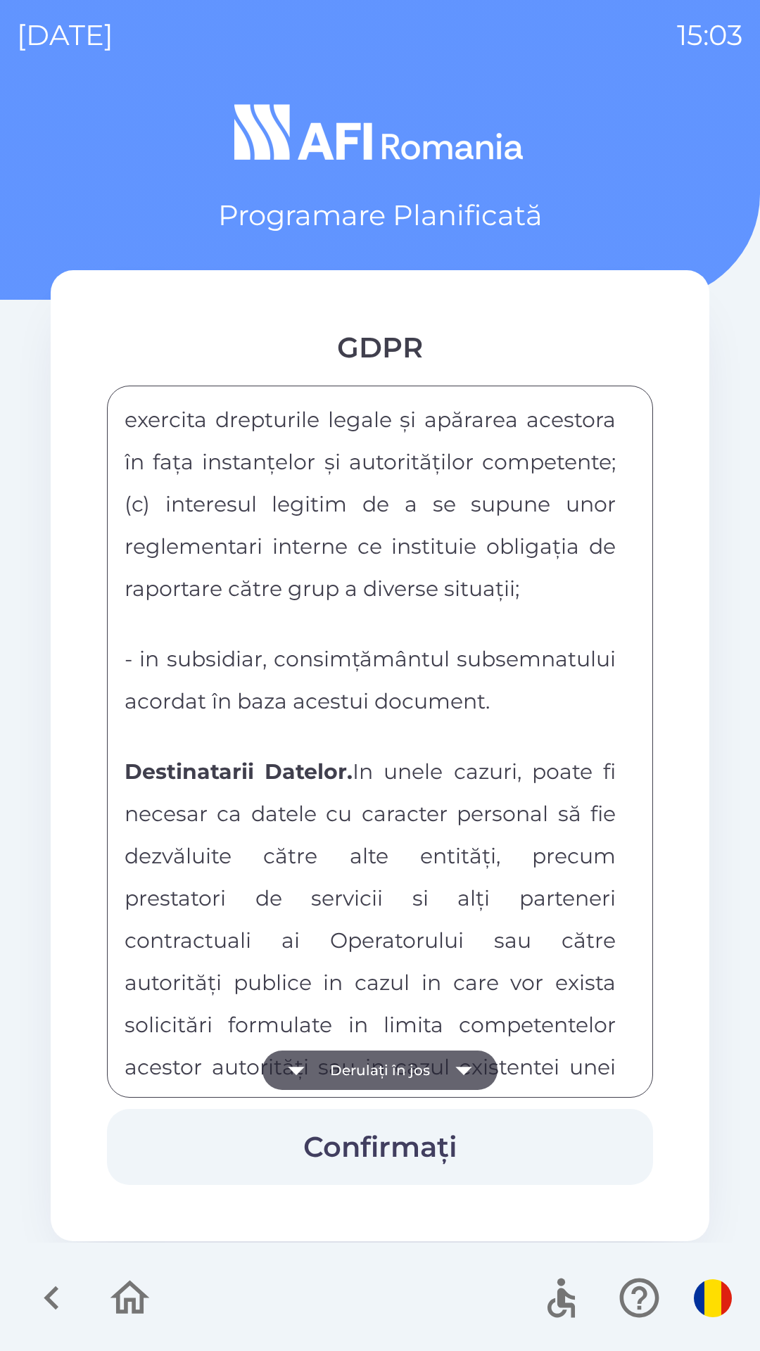
click at [455, 1073] on icon "button" at bounding box center [463, 1070] width 39 height 39
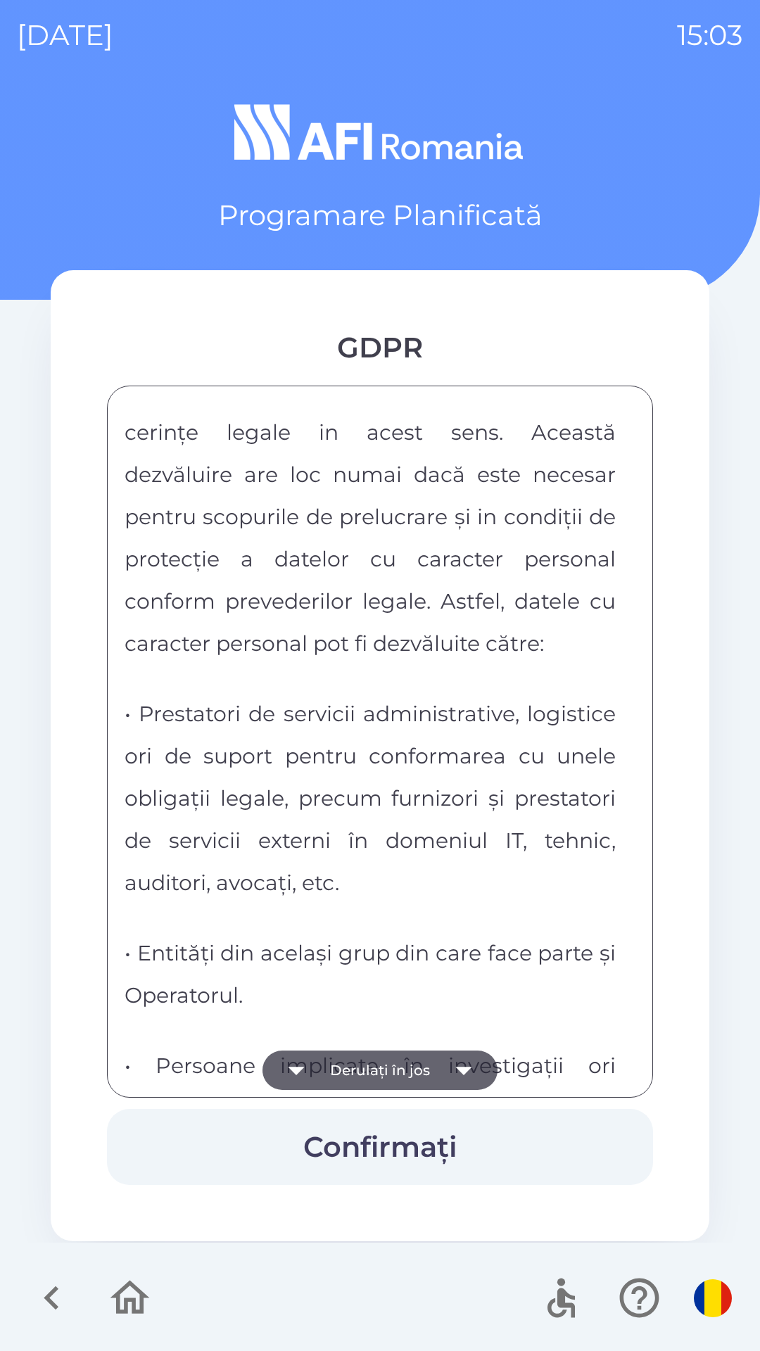
click at [454, 1062] on icon "button" at bounding box center [463, 1070] width 39 height 39
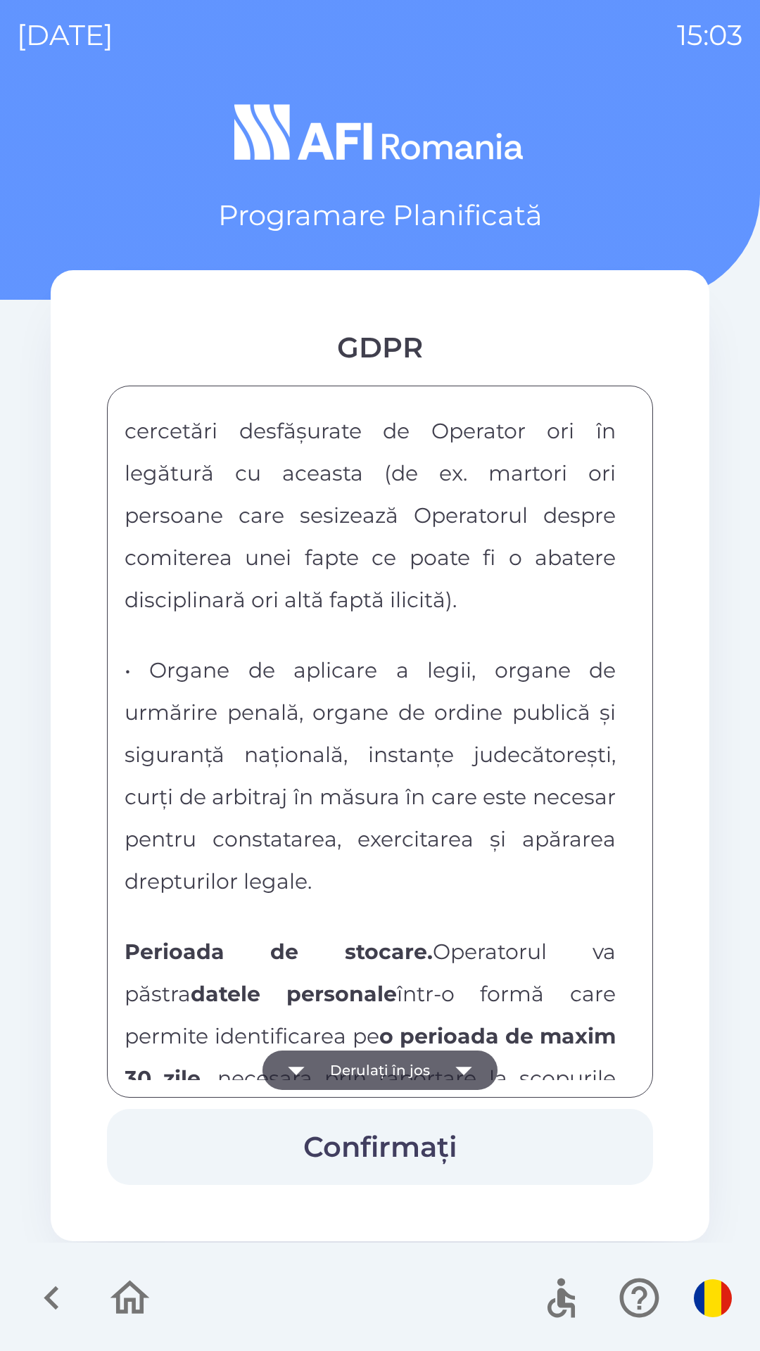
click at [457, 1064] on icon "button" at bounding box center [463, 1070] width 39 height 39
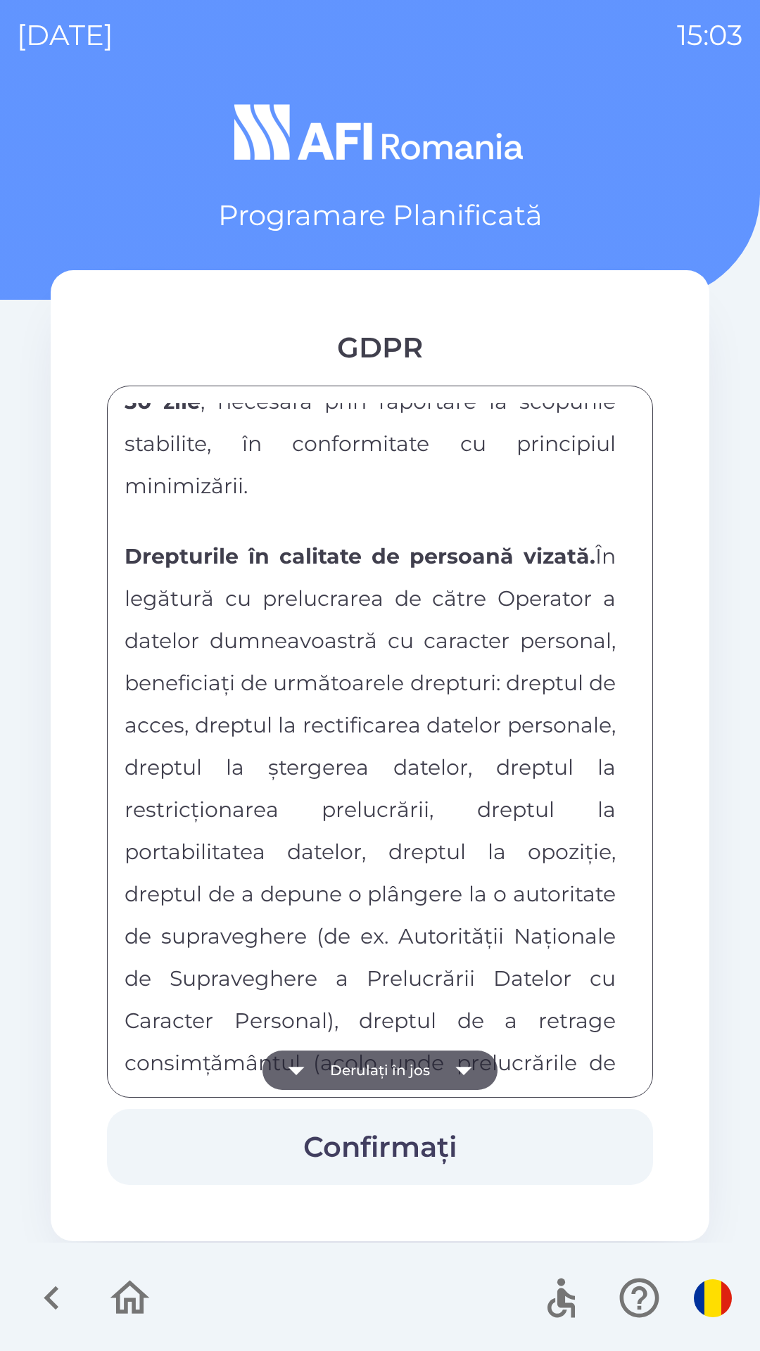
click at [457, 1067] on icon "button" at bounding box center [463, 1070] width 39 height 39
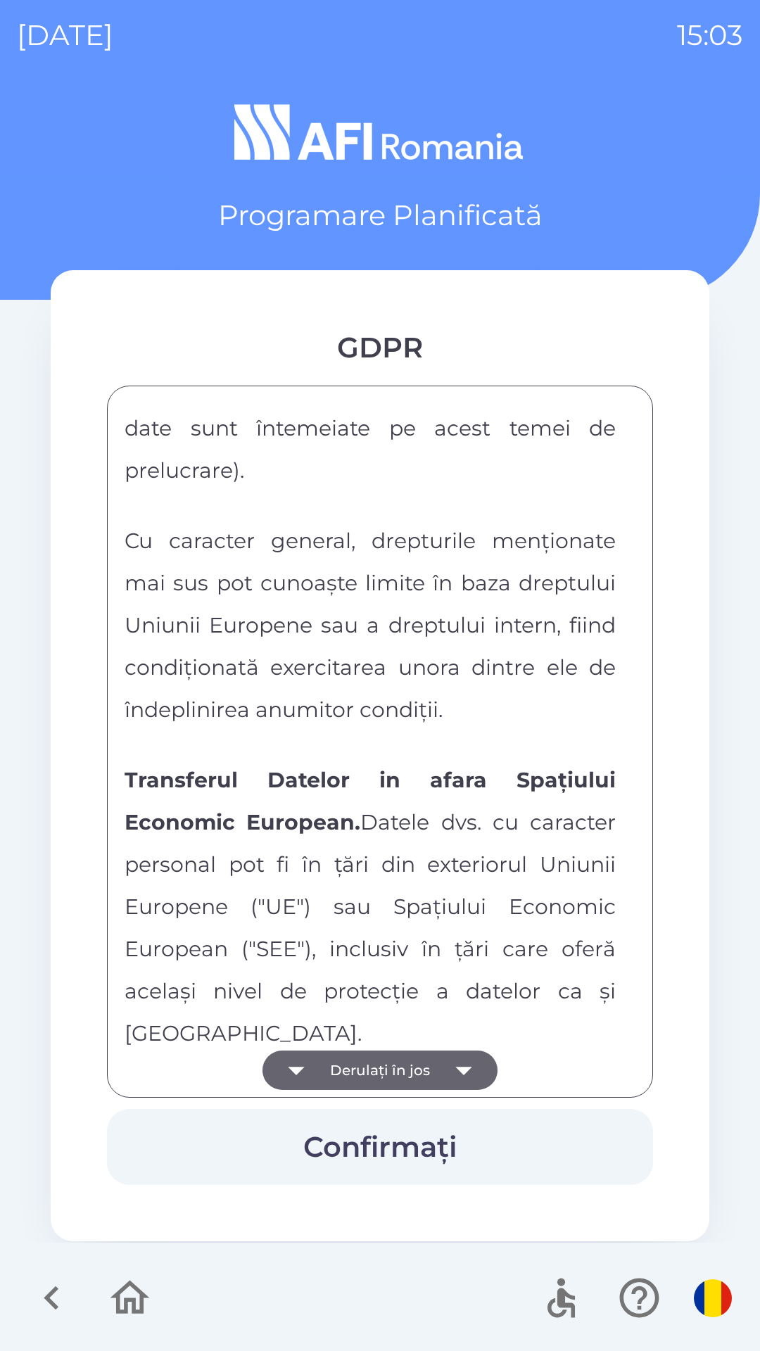
click at [453, 1066] on icon "button" at bounding box center [463, 1070] width 39 height 39
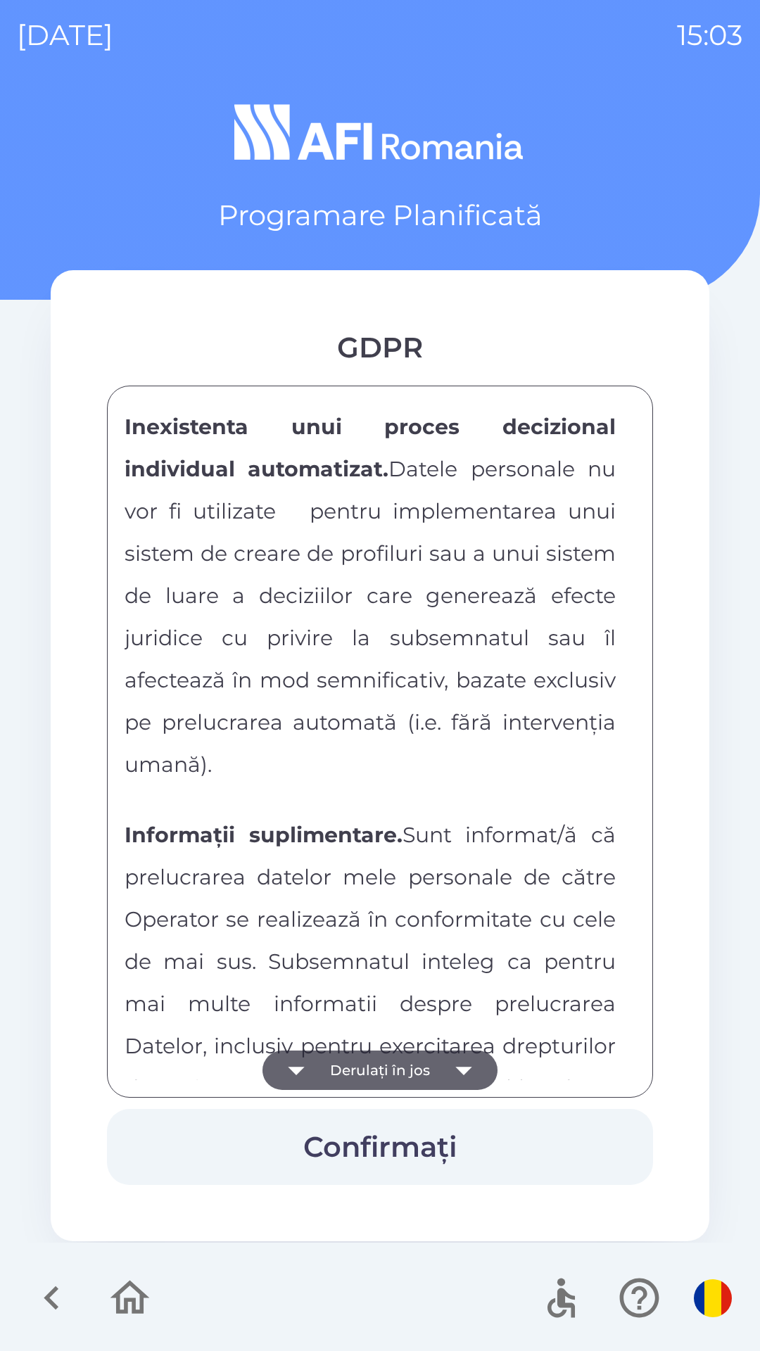
click at [453, 1073] on icon "button" at bounding box center [463, 1070] width 39 height 39
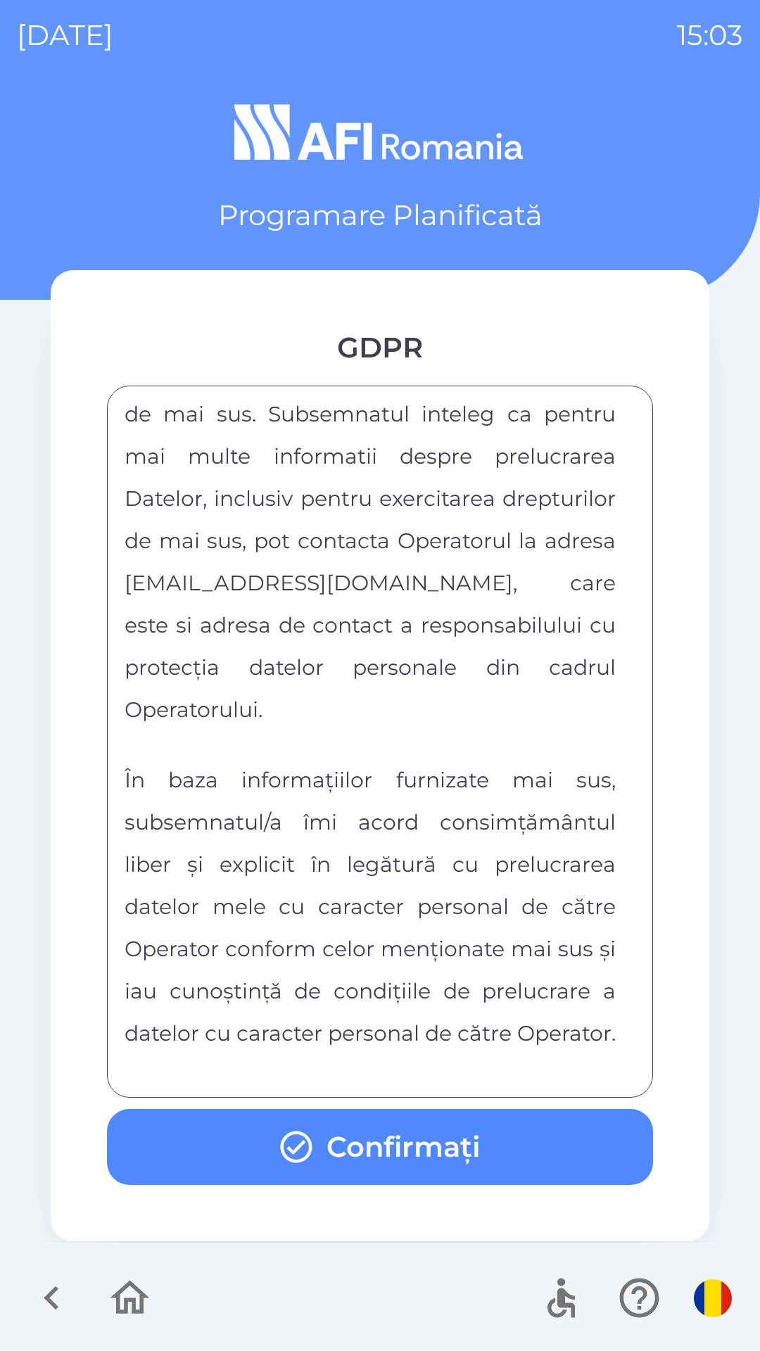
click at [454, 1066] on div "FORMULAR DE CONSIMTAMANT SI NOTA DE INFORMARE CU PRIVIRE LA PRELUCRAREA DATELOR…" at bounding box center [380, 741] width 511 height 677
click at [453, 1133] on button "Confirmați" at bounding box center [380, 1147] width 546 height 76
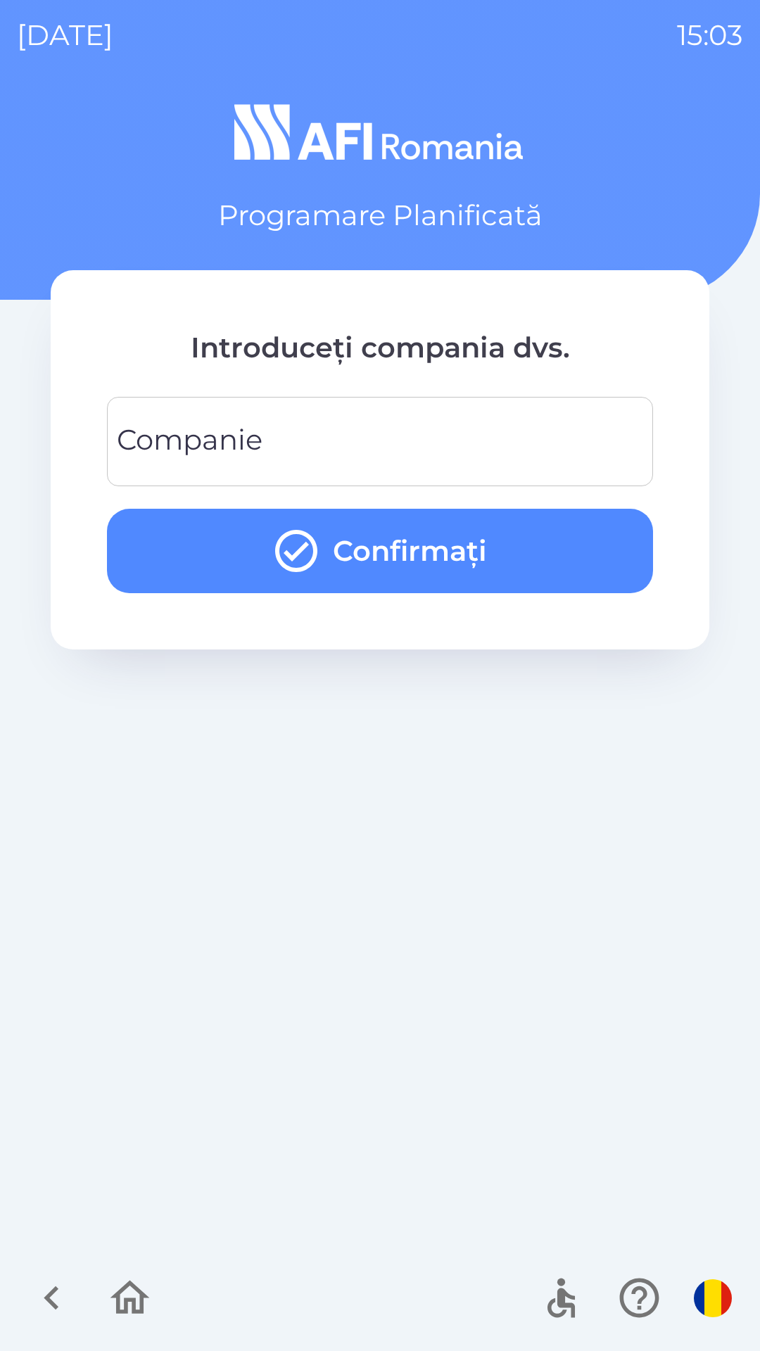
click at [340, 436] on input "Companie" at bounding box center [380, 442] width 512 height 56
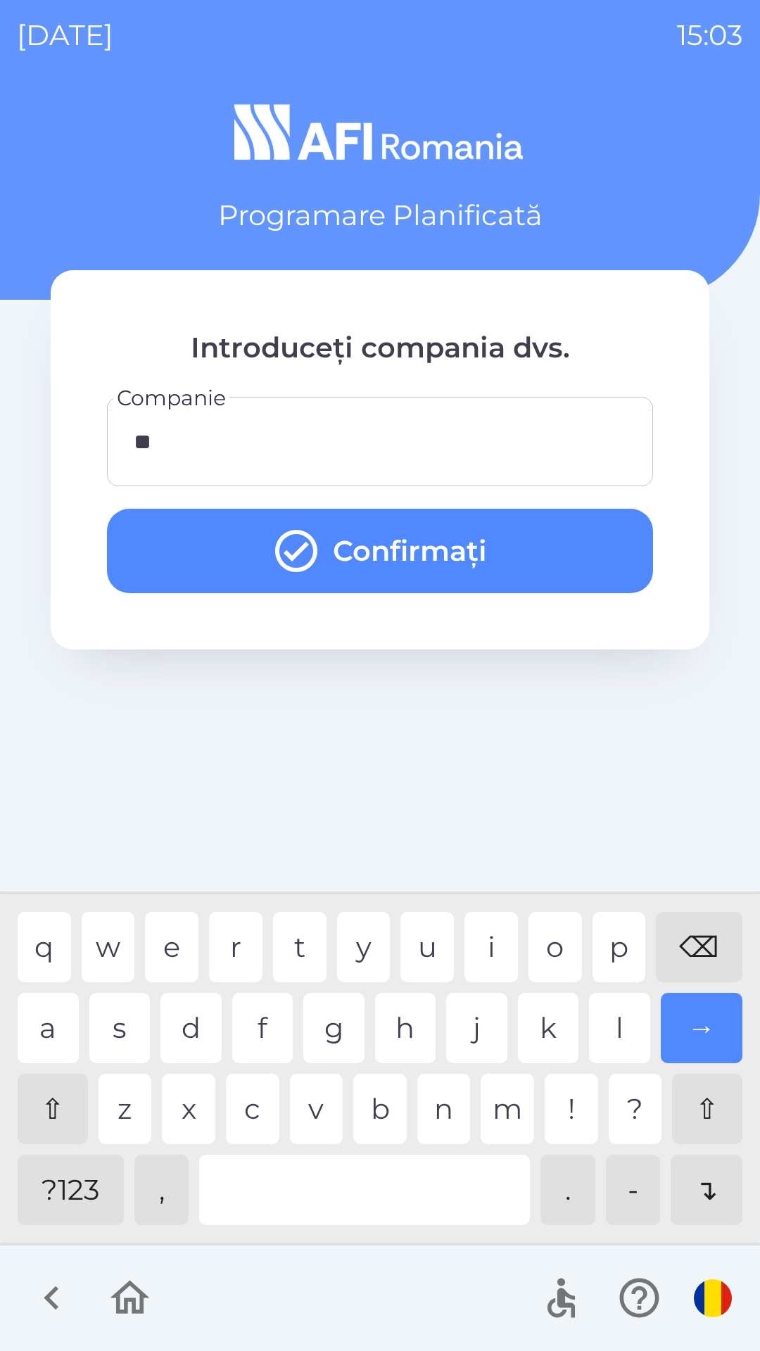
type input "***"
click at [296, 960] on div "t" at bounding box center [299, 947] width 53 height 70
click at [403, 545] on button "Confirmați" at bounding box center [380, 551] width 546 height 84
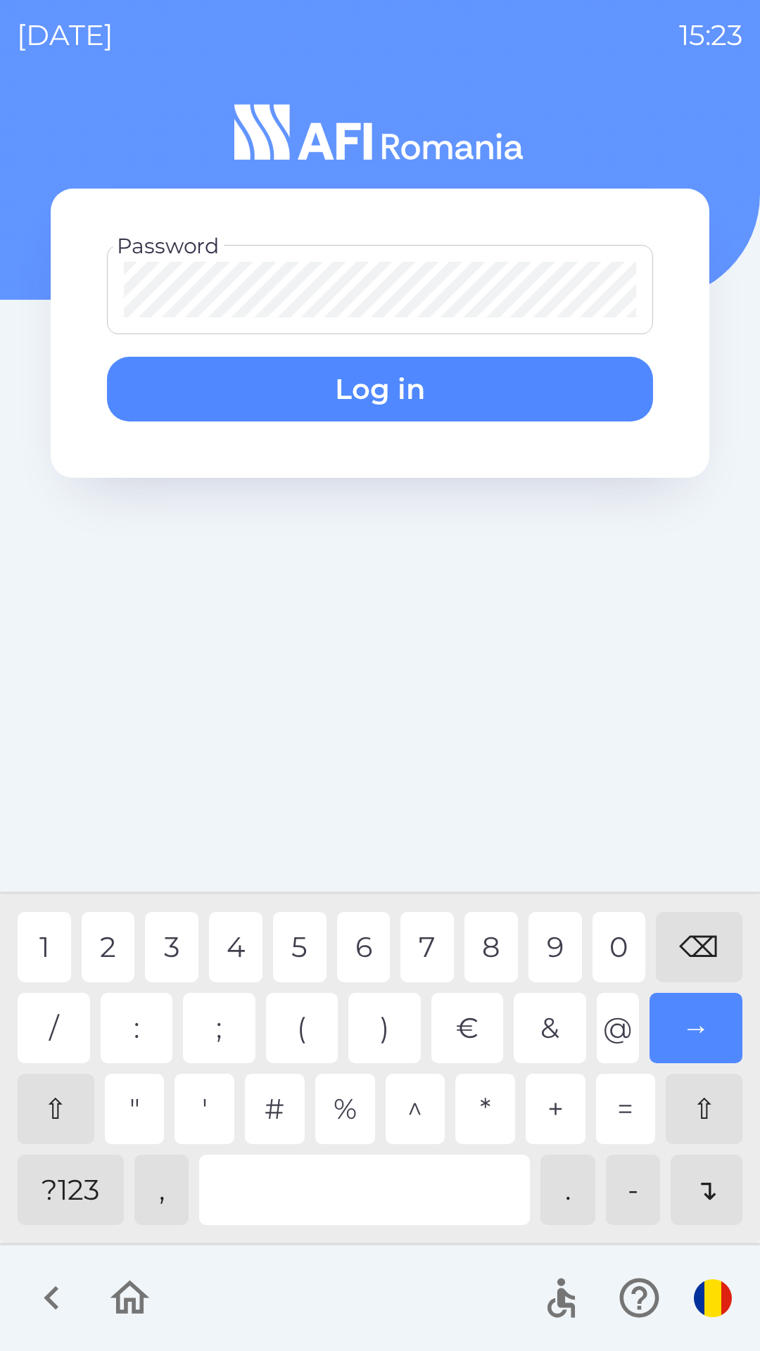
click at [173, 944] on div "3" at bounding box center [171, 947] width 53 height 70
click at [238, 938] on div "4" at bounding box center [235, 947] width 53 height 70
click at [108, 938] on div "2" at bounding box center [108, 947] width 53 height 70
click at [485, 391] on button "Log in" at bounding box center [380, 389] width 546 height 65
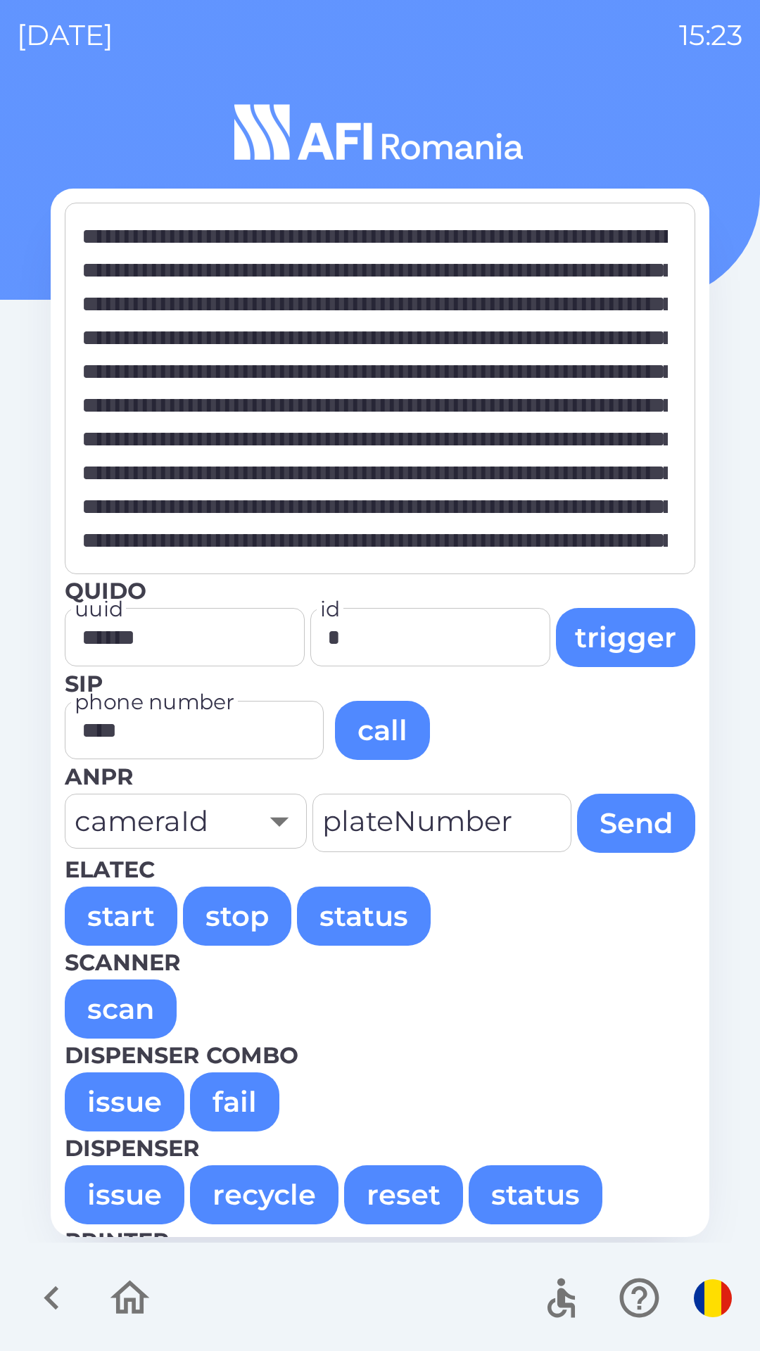
click at [130, 1095] on button "issue" at bounding box center [125, 1102] width 120 height 59
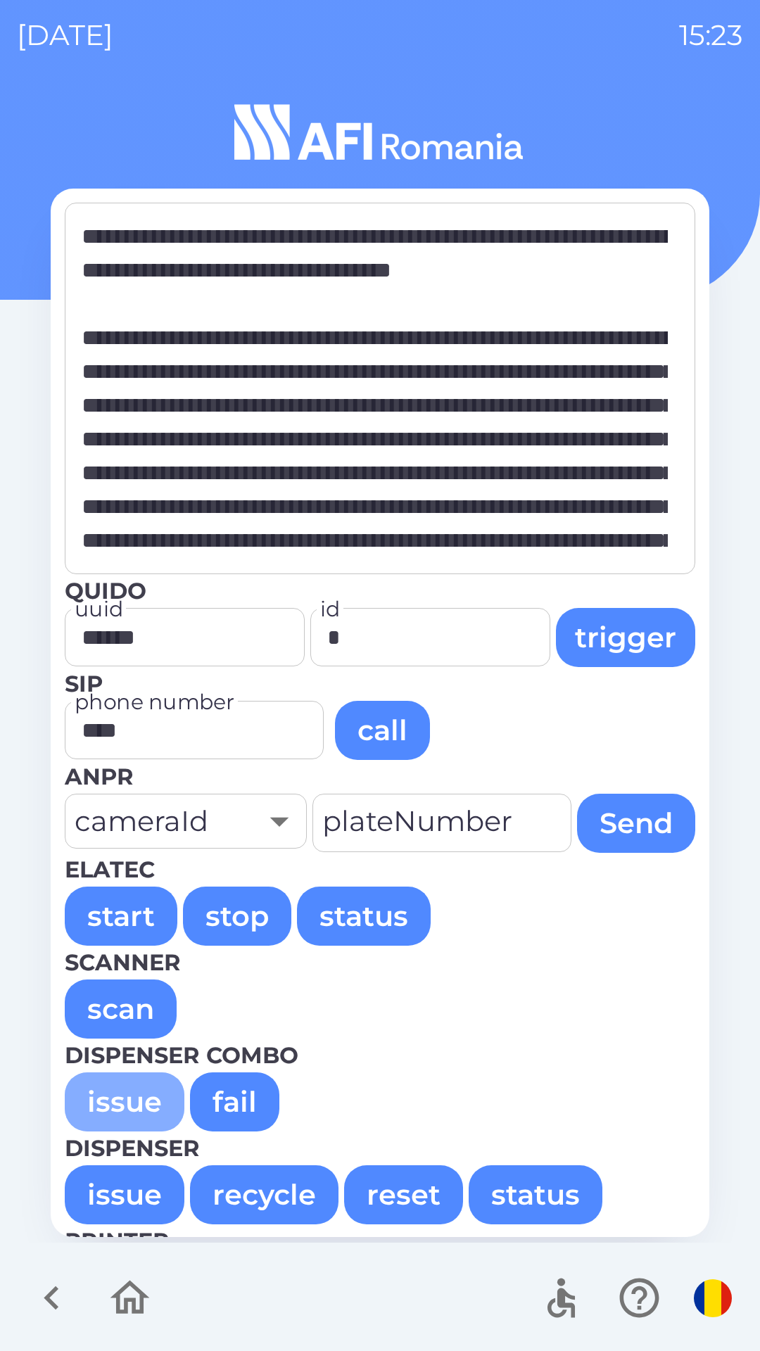
click at [108, 1092] on button "issue" at bounding box center [125, 1102] width 120 height 59
click at [112, 1097] on button "issue" at bounding box center [125, 1102] width 120 height 59
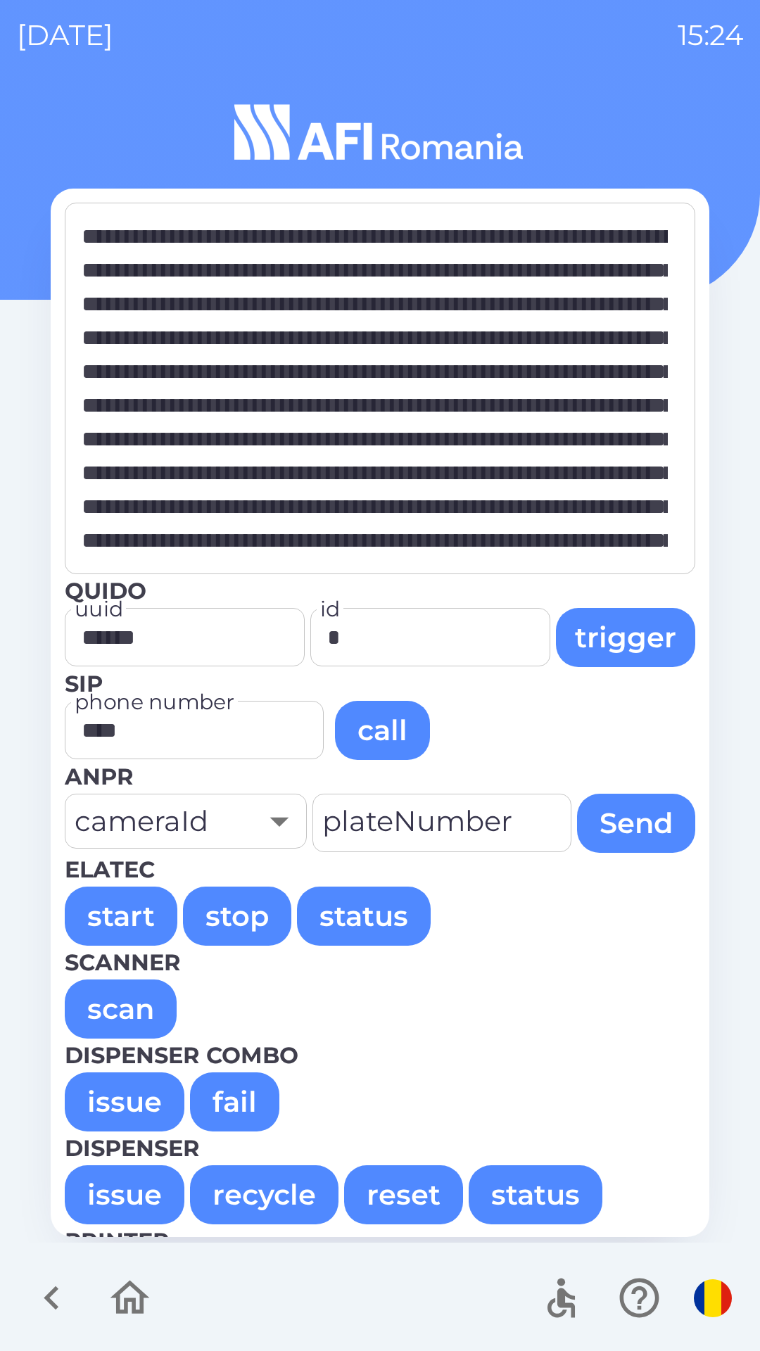
click at [92, 1099] on button "issue" at bounding box center [125, 1102] width 120 height 59
click at [111, 1099] on button "issue" at bounding box center [125, 1102] width 120 height 59
click at [101, 1101] on button "issue" at bounding box center [125, 1102] width 120 height 59
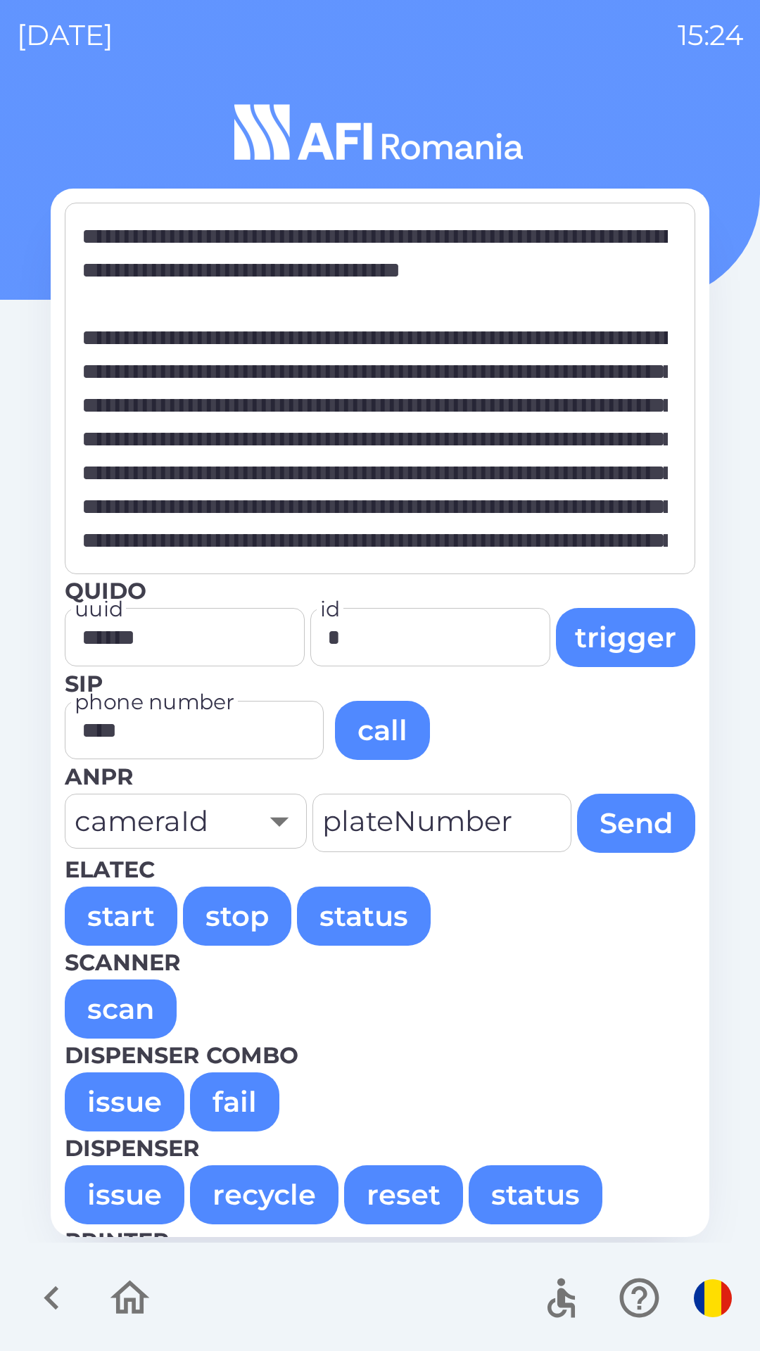
click at [87, 1098] on button "issue" at bounding box center [125, 1102] width 120 height 59
click at [108, 1088] on button "issue" at bounding box center [125, 1102] width 120 height 59
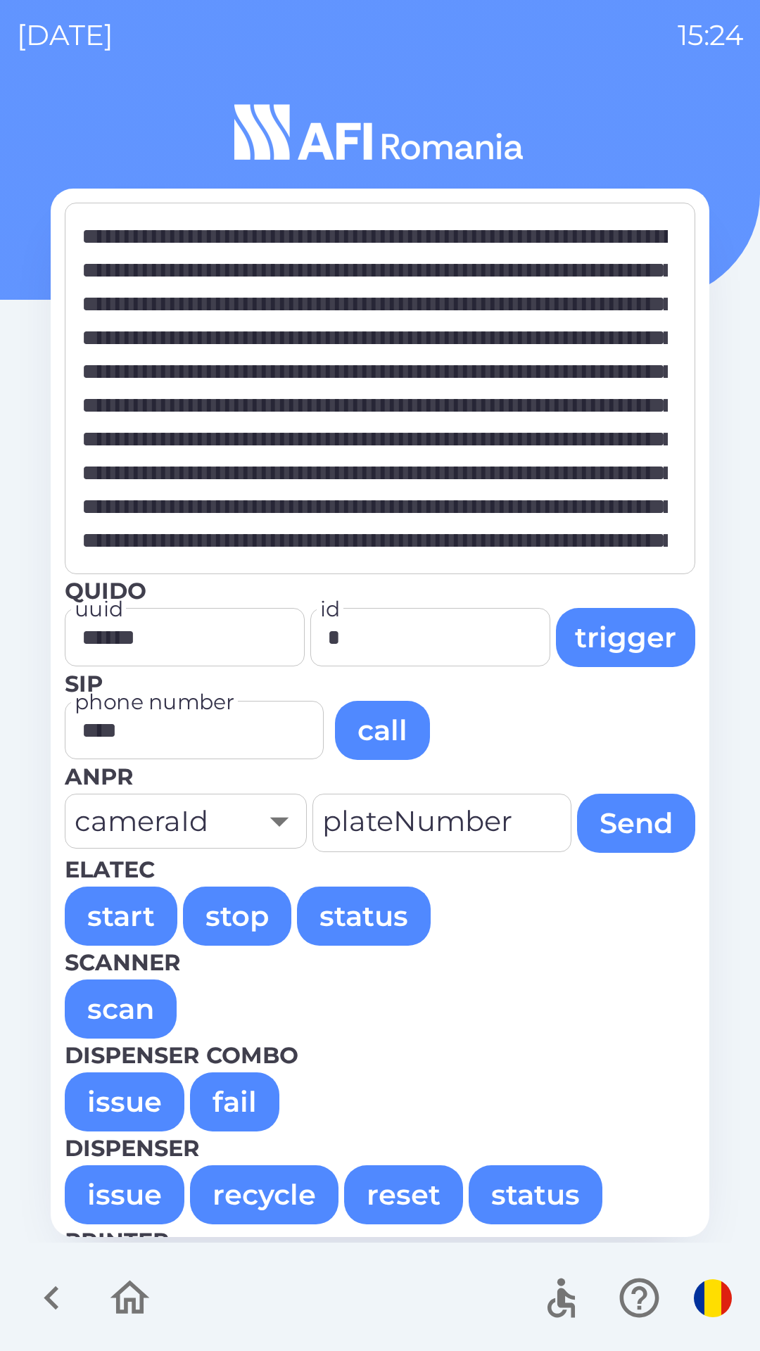
click at [127, 1109] on button "issue" at bounding box center [125, 1102] width 120 height 59
click at [103, 1102] on button "issue" at bounding box center [125, 1102] width 120 height 59
click at [124, 1104] on button "issue" at bounding box center [125, 1102] width 120 height 59
click at [107, 1103] on button "issue" at bounding box center [125, 1102] width 120 height 59
click at [122, 1104] on button "issue" at bounding box center [125, 1102] width 120 height 59
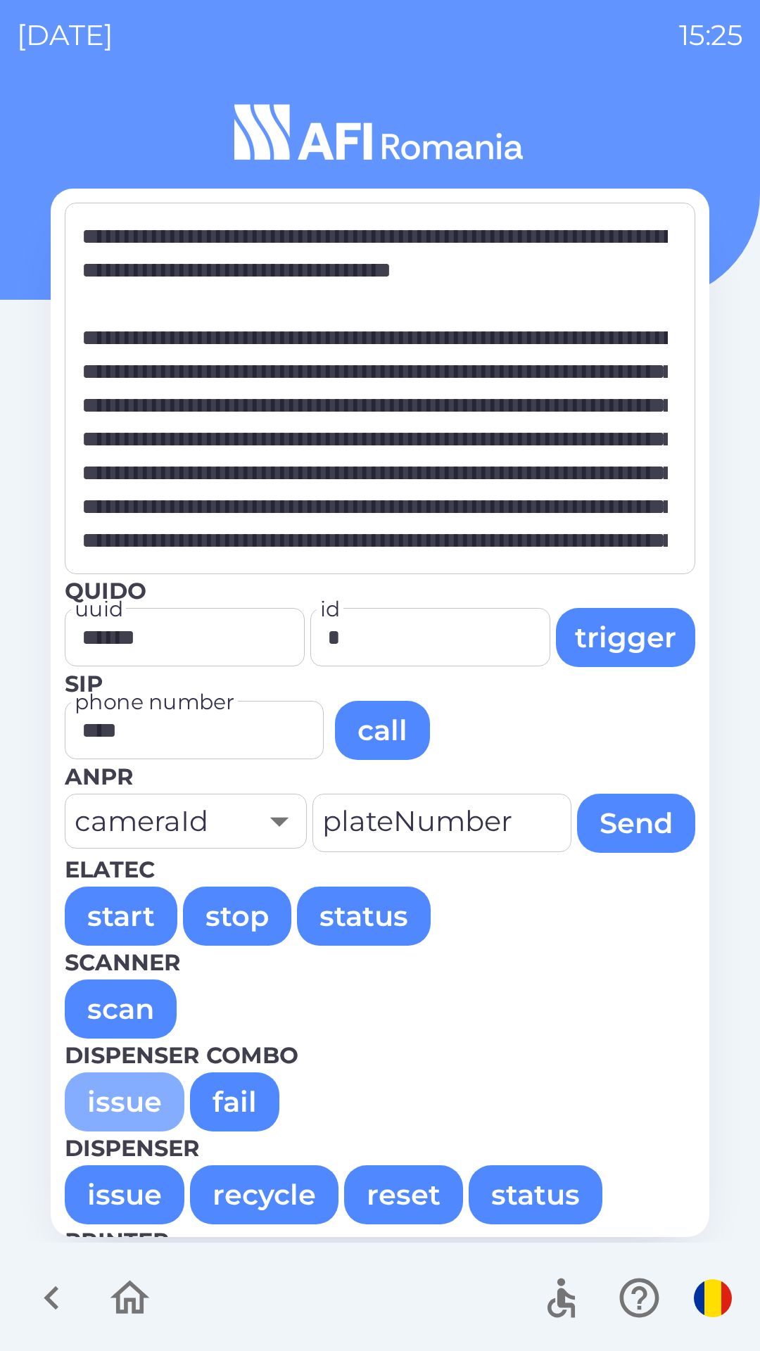
click at [120, 1085] on button "issue" at bounding box center [125, 1102] width 120 height 59
click at [106, 1097] on button "issue" at bounding box center [125, 1102] width 120 height 59
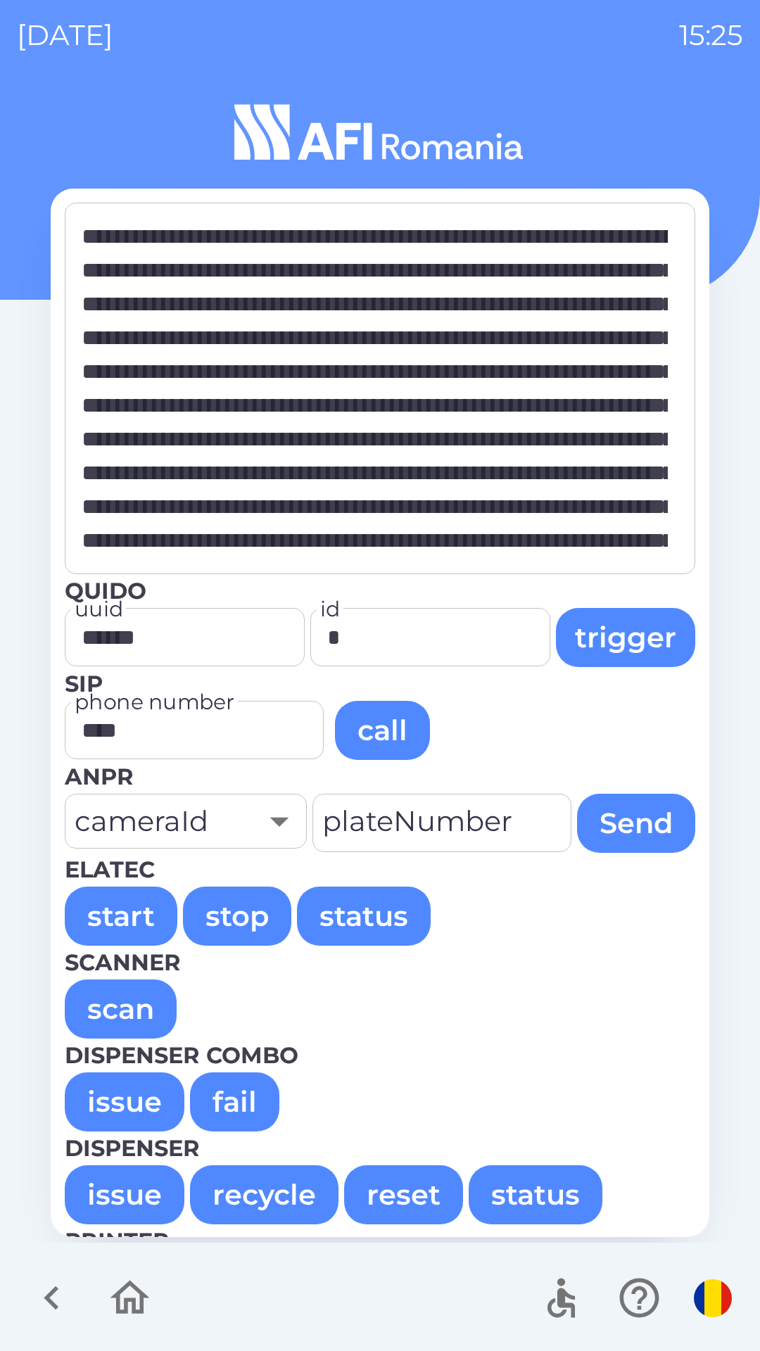
click at [118, 1098] on button "issue" at bounding box center [125, 1102] width 120 height 59
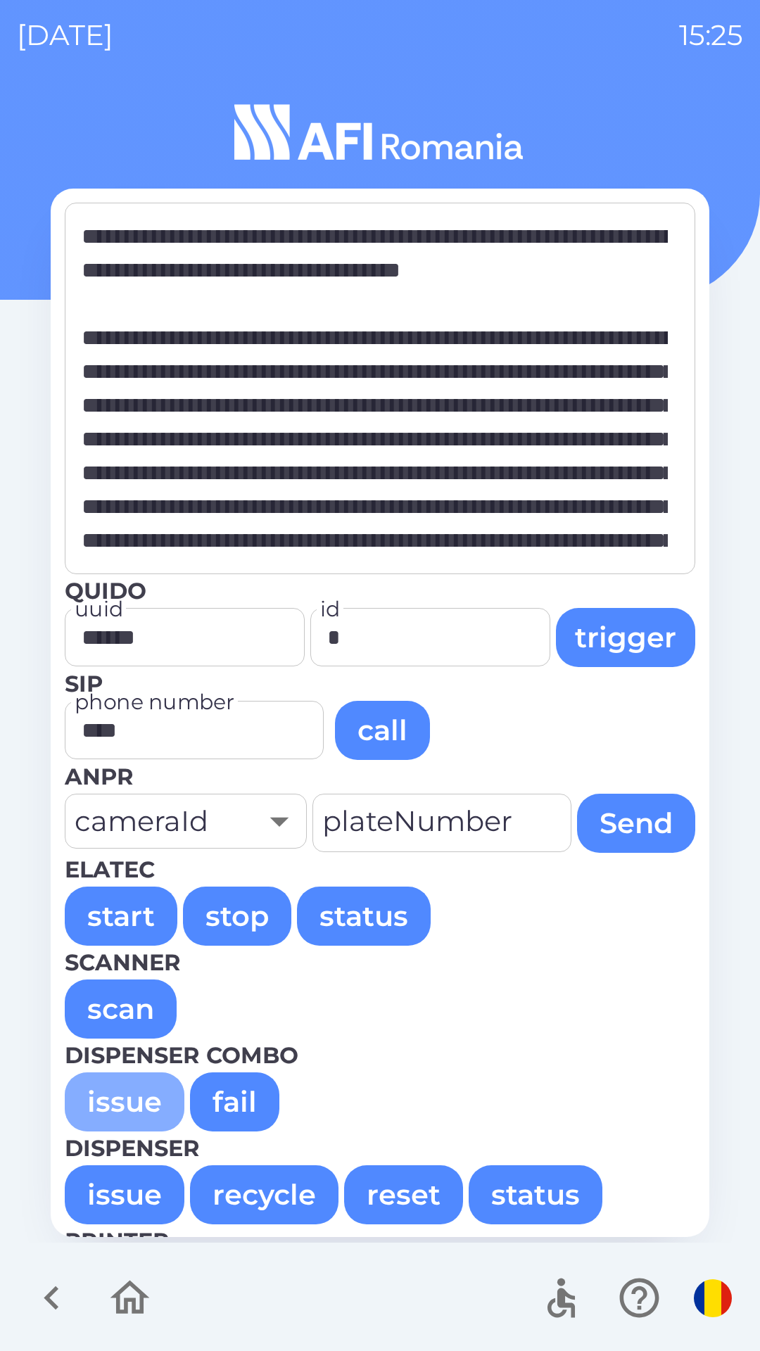
click at [101, 1106] on button "issue" at bounding box center [125, 1102] width 120 height 59
click at [111, 1104] on button "issue" at bounding box center [125, 1102] width 120 height 59
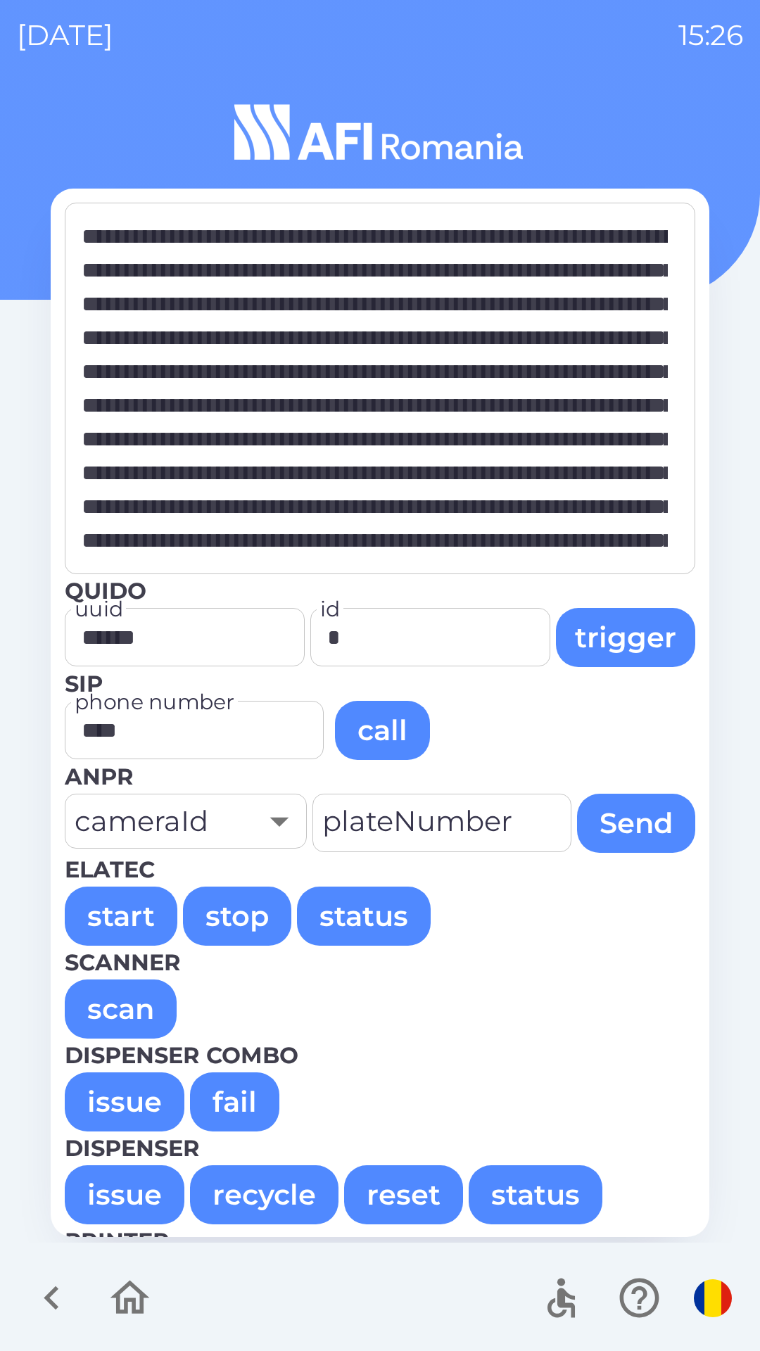
click at [125, 1110] on button "issue" at bounding box center [125, 1102] width 120 height 59
click at [111, 1095] on button "issue" at bounding box center [125, 1102] width 120 height 59
click at [108, 1102] on button "issue" at bounding box center [125, 1102] width 120 height 59
click at [116, 1095] on button "issue" at bounding box center [125, 1102] width 120 height 59
click at [98, 1102] on button "issue" at bounding box center [125, 1102] width 120 height 59
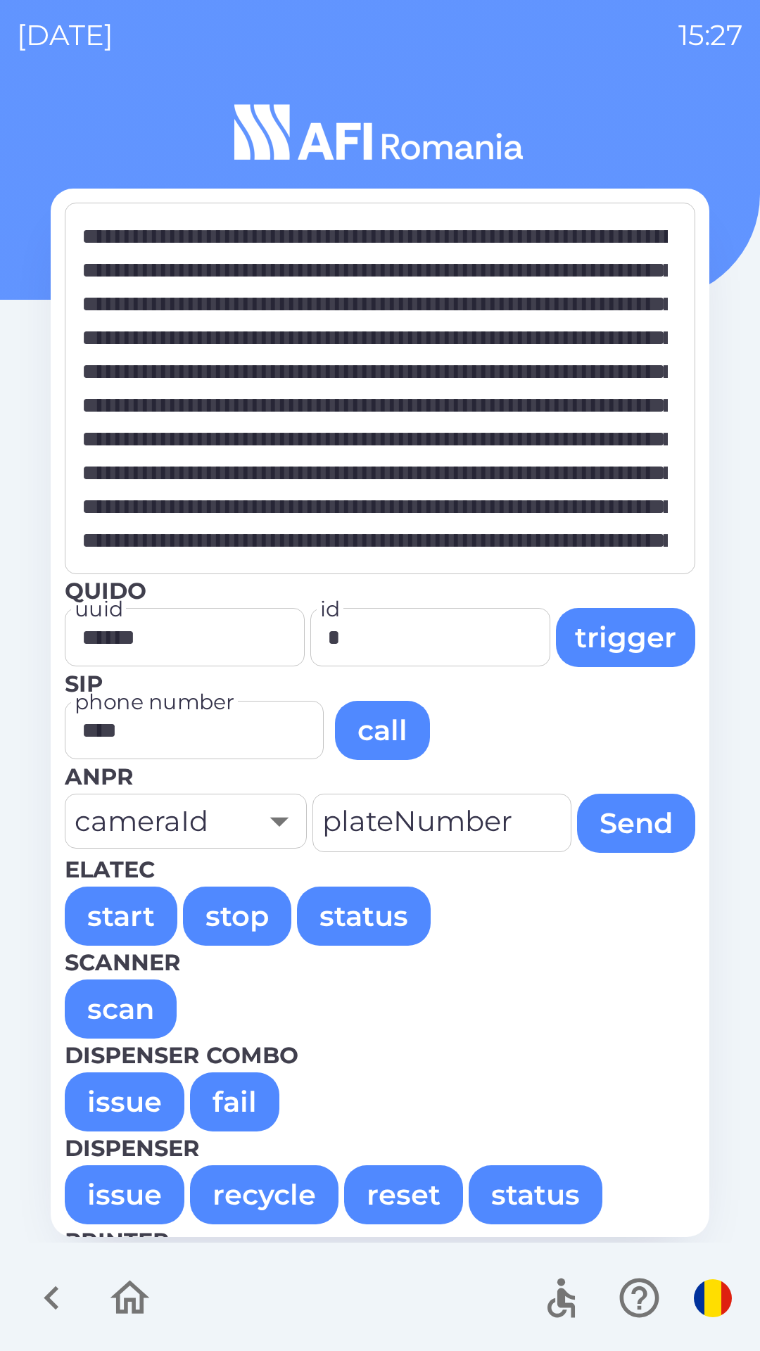
click at [99, 1106] on button "issue" at bounding box center [125, 1102] width 120 height 59
click at [115, 1097] on button "issue" at bounding box center [125, 1102] width 120 height 59
click at [112, 1116] on button "issue" at bounding box center [125, 1102] width 120 height 59
click at [132, 1098] on button "issue" at bounding box center [125, 1102] width 120 height 59
click at [115, 1100] on button "issue" at bounding box center [125, 1102] width 120 height 59
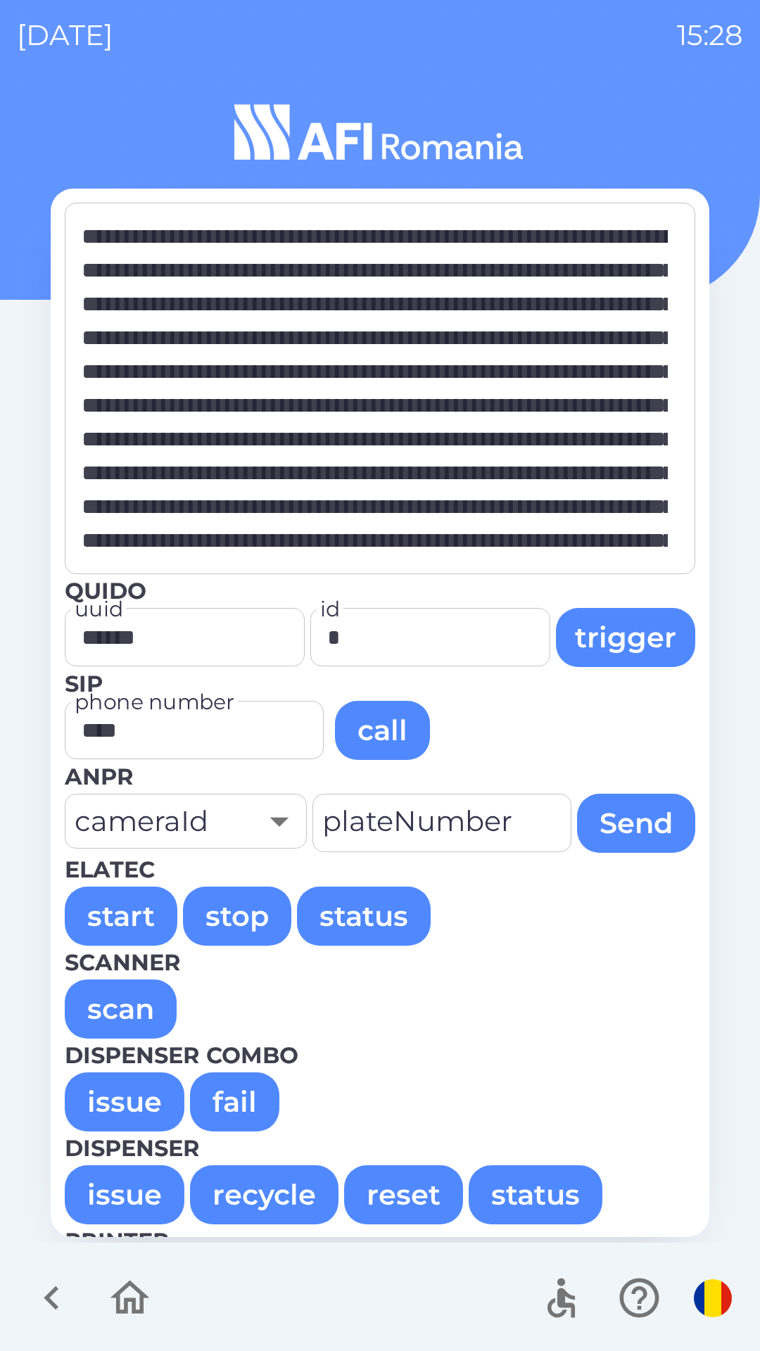
click at [92, 1097] on button "issue" at bounding box center [125, 1102] width 120 height 59
click at [125, 1111] on button "issue" at bounding box center [125, 1102] width 120 height 59
click at [127, 1105] on button "issue" at bounding box center [125, 1102] width 120 height 59
click at [100, 1107] on button "issue" at bounding box center [125, 1102] width 120 height 59
click at [130, 1109] on button "issue" at bounding box center [125, 1102] width 120 height 59
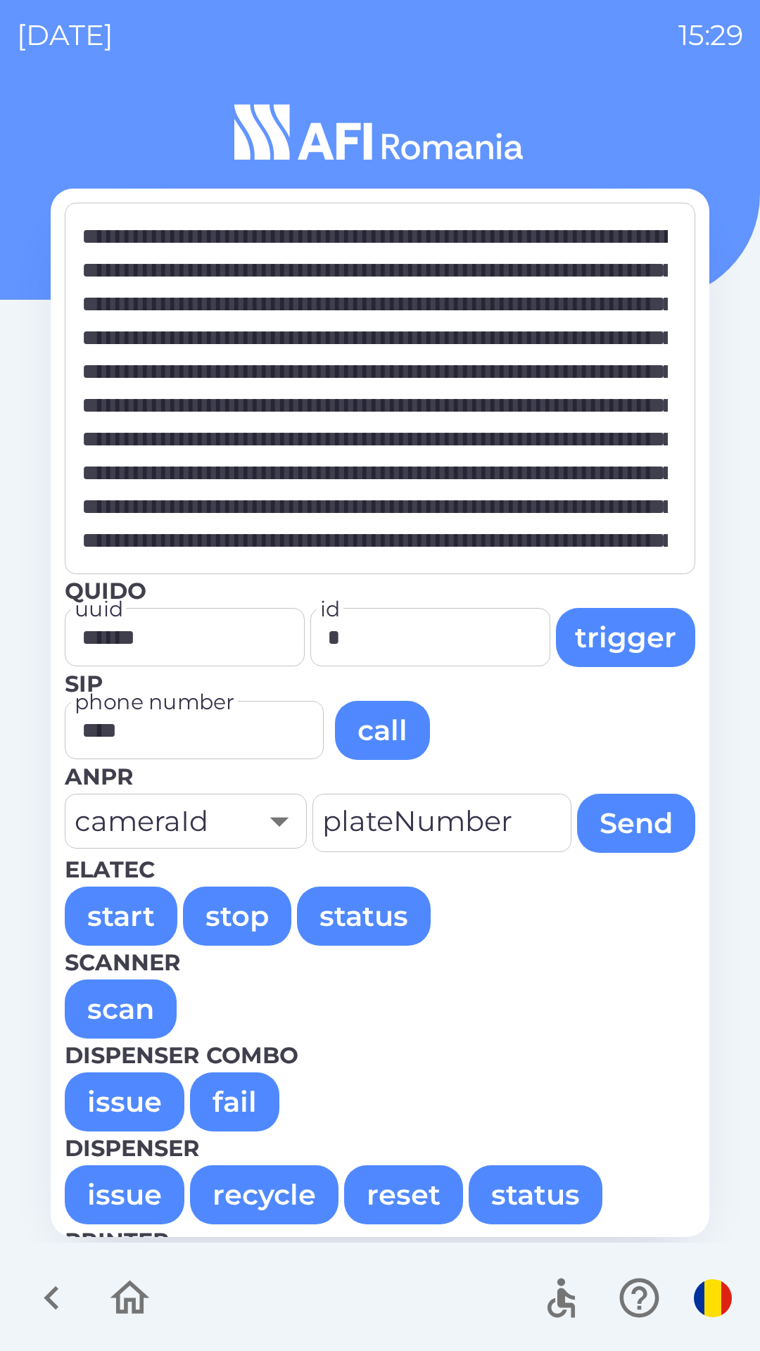
click at [115, 1102] on button "issue" at bounding box center [125, 1102] width 120 height 59
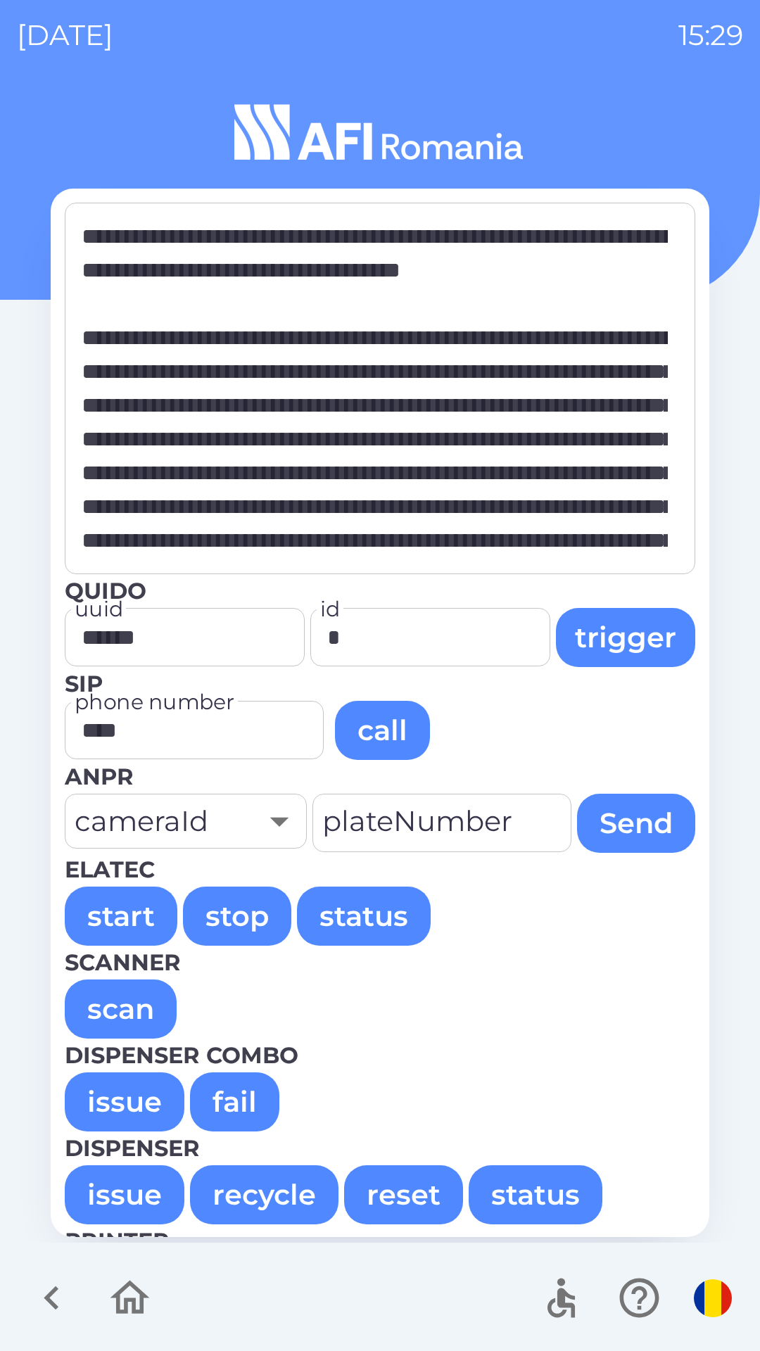
click at [137, 1090] on button "issue" at bounding box center [125, 1102] width 120 height 59
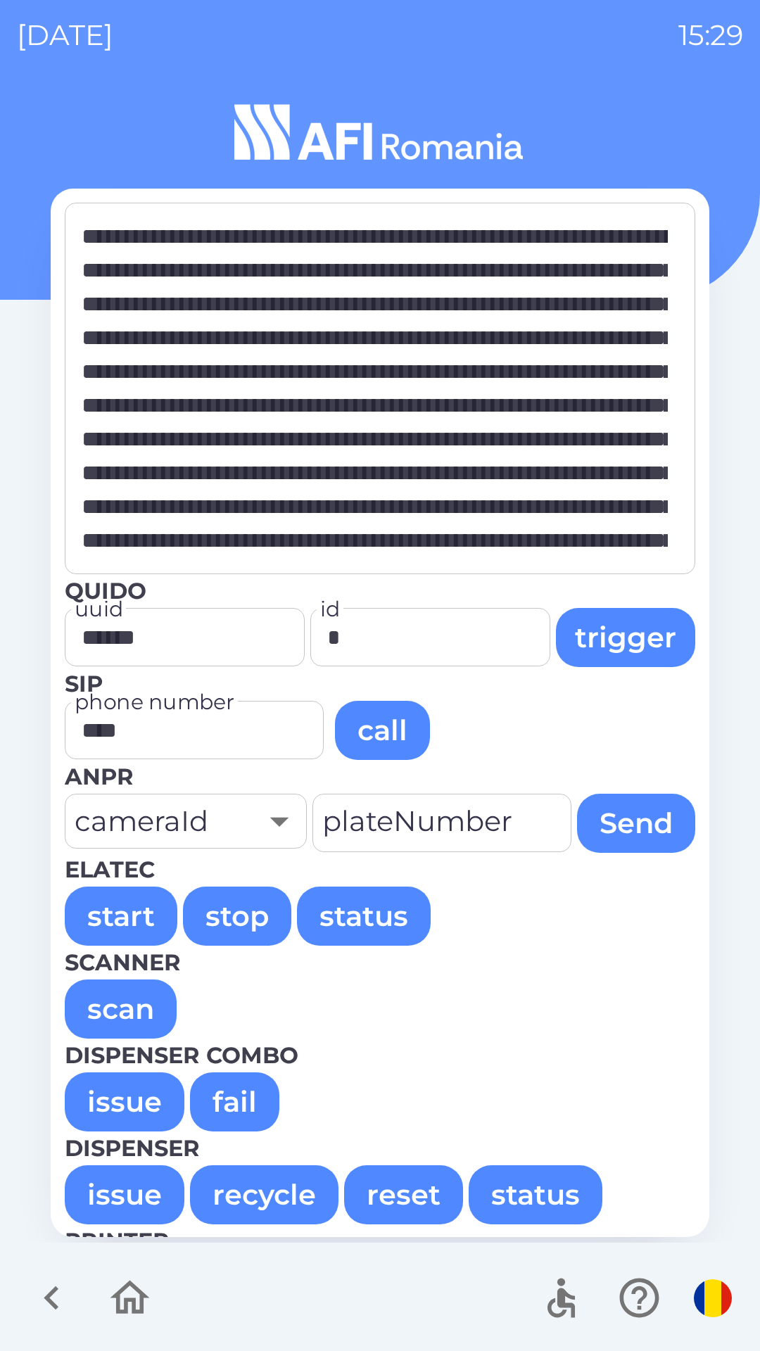
click at [111, 1111] on button "issue" at bounding box center [125, 1102] width 120 height 59
click at [95, 1104] on button "issue" at bounding box center [125, 1102] width 120 height 59
click at [115, 1101] on button "issue" at bounding box center [125, 1102] width 120 height 59
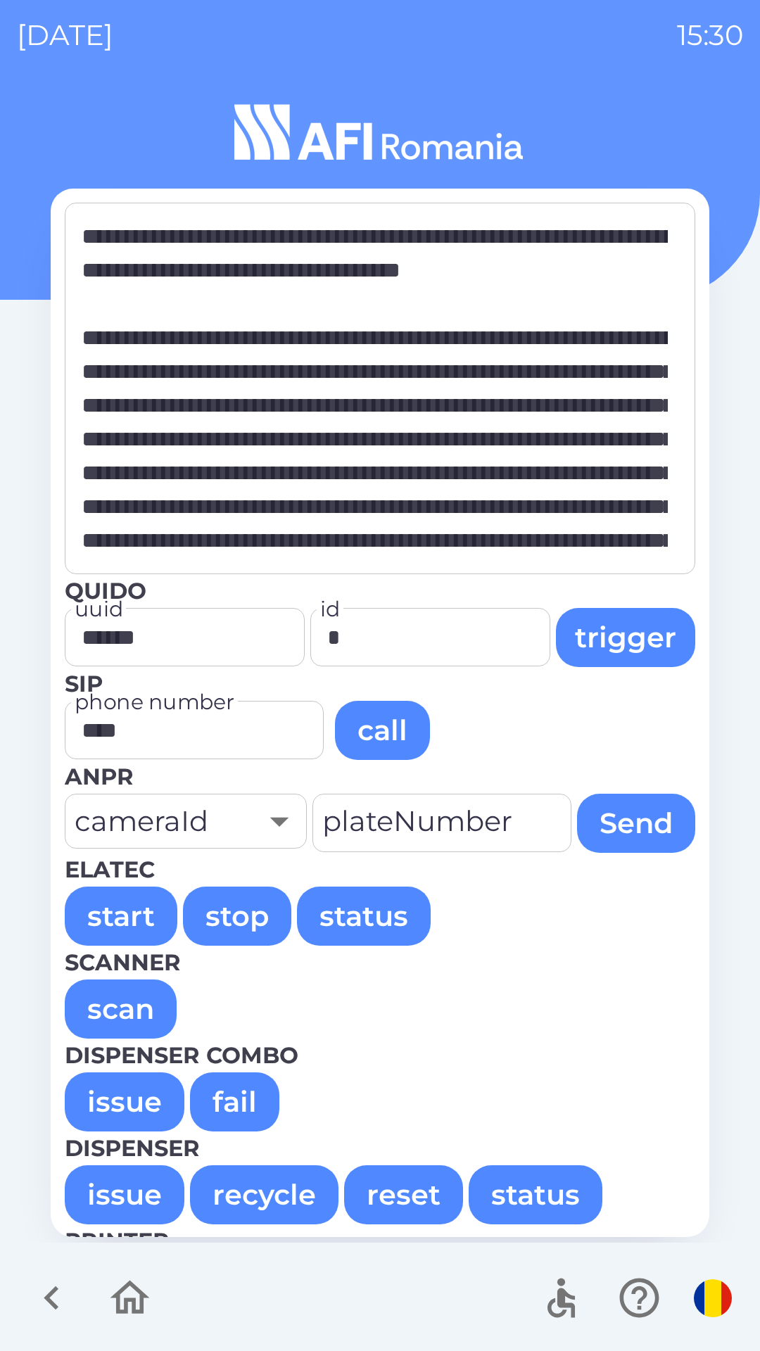
click at [127, 1109] on button "issue" at bounding box center [125, 1102] width 120 height 59
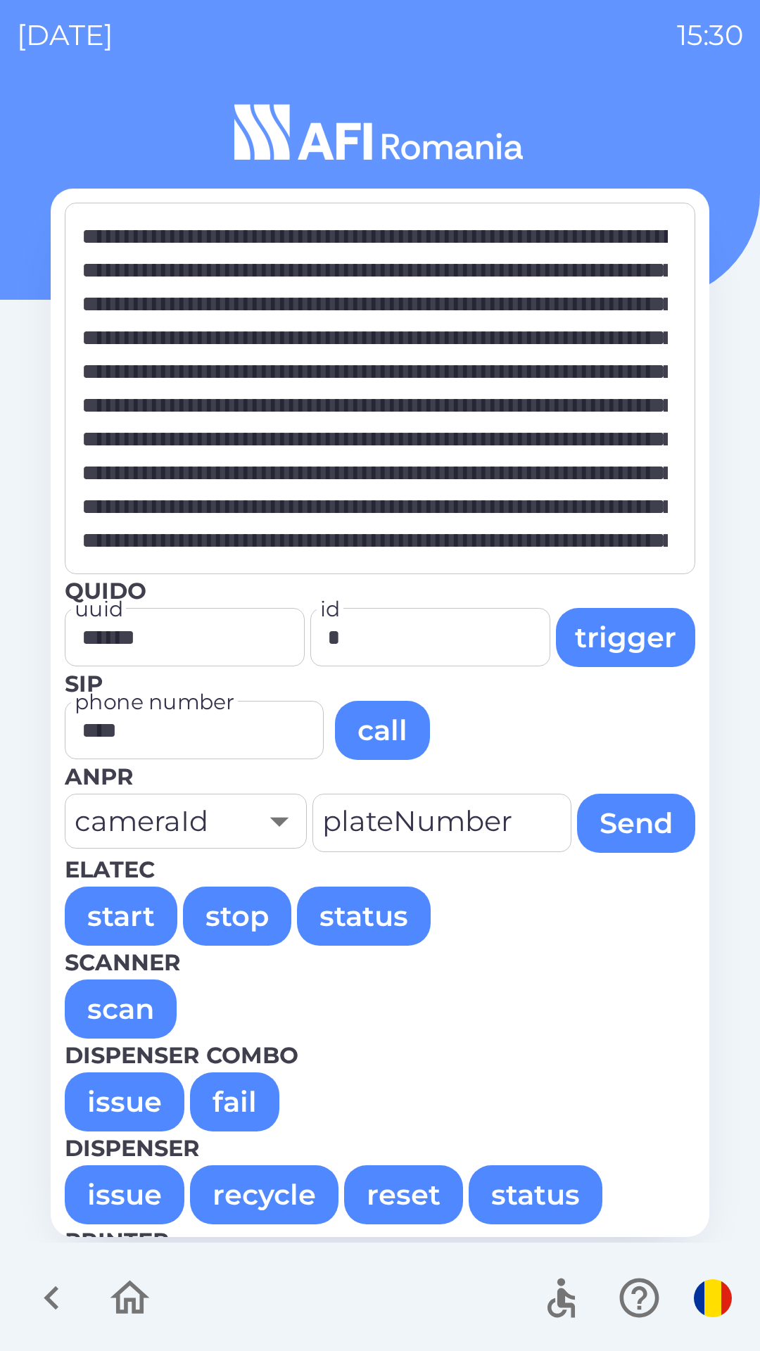
click at [98, 1110] on button "issue" at bounding box center [125, 1102] width 120 height 59
click at [122, 1114] on button "issue" at bounding box center [125, 1102] width 120 height 59
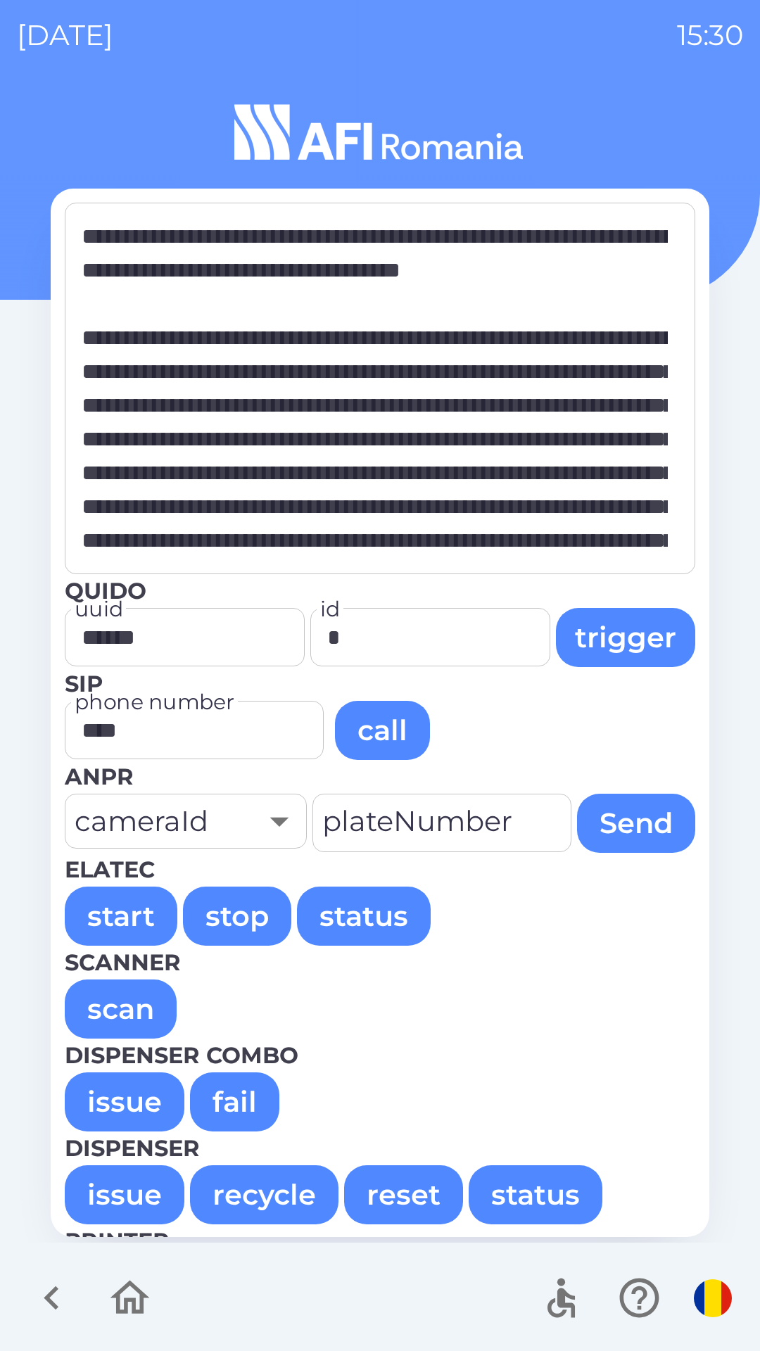
click at [131, 1109] on button "issue" at bounding box center [125, 1102] width 120 height 59
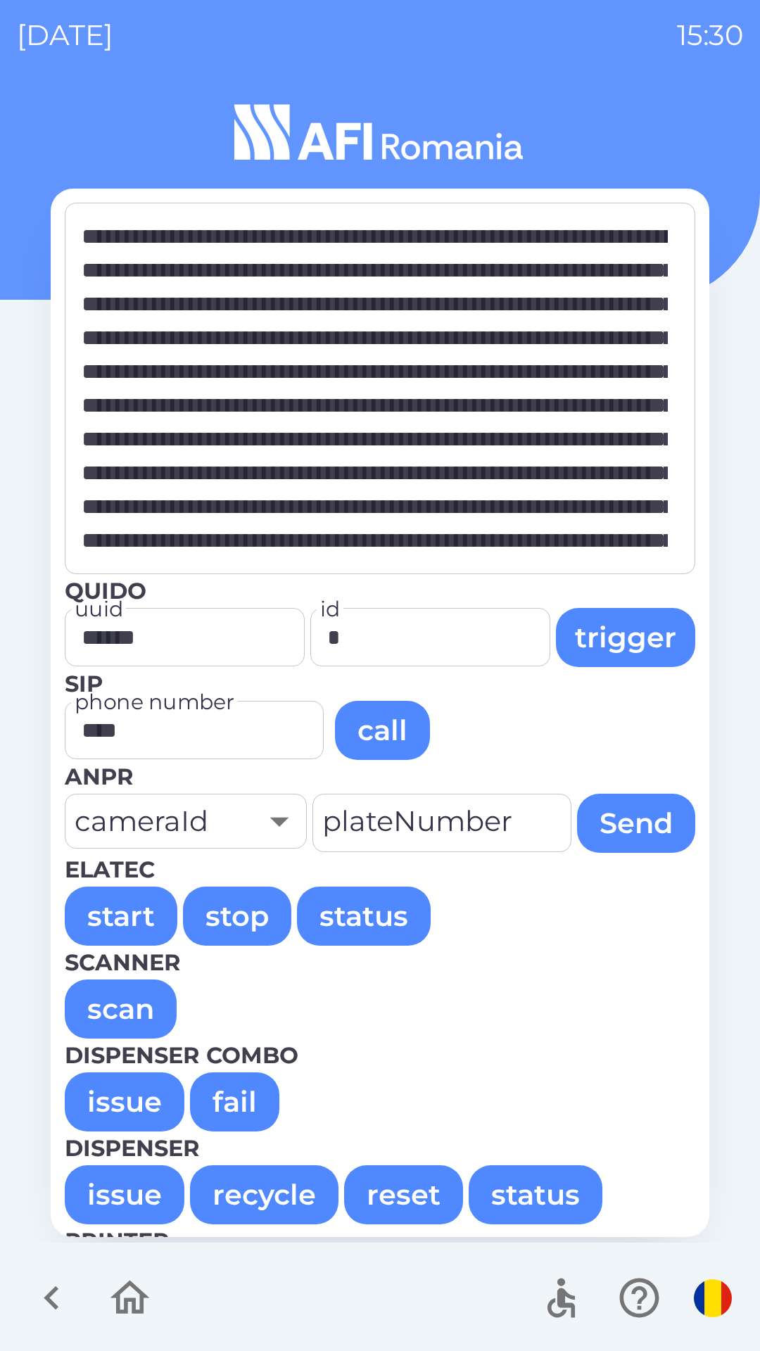
click at [91, 1092] on button "issue" at bounding box center [125, 1102] width 120 height 59
click at [110, 1106] on button "issue" at bounding box center [125, 1102] width 120 height 59
click at [112, 1104] on button "issue" at bounding box center [125, 1102] width 120 height 59
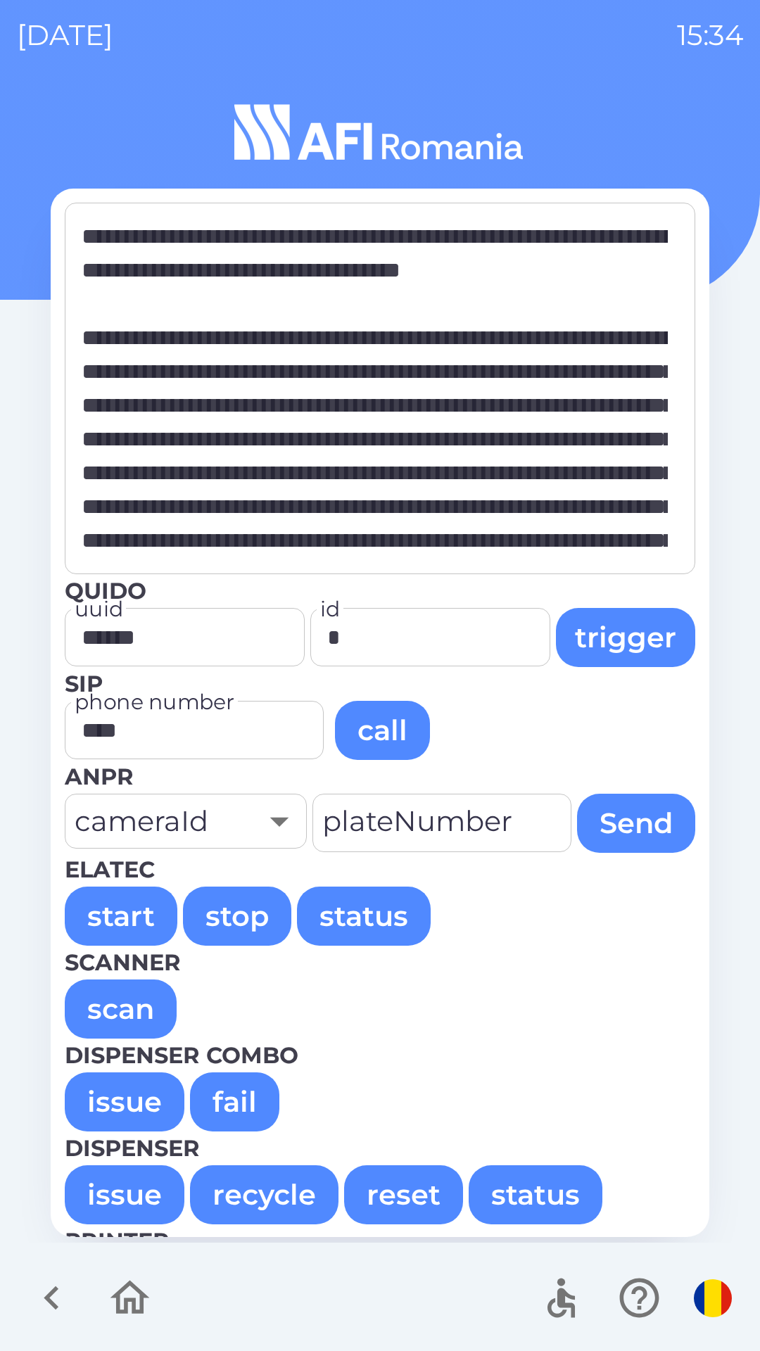
click at [152, 1104] on button "issue" at bounding box center [125, 1102] width 120 height 59
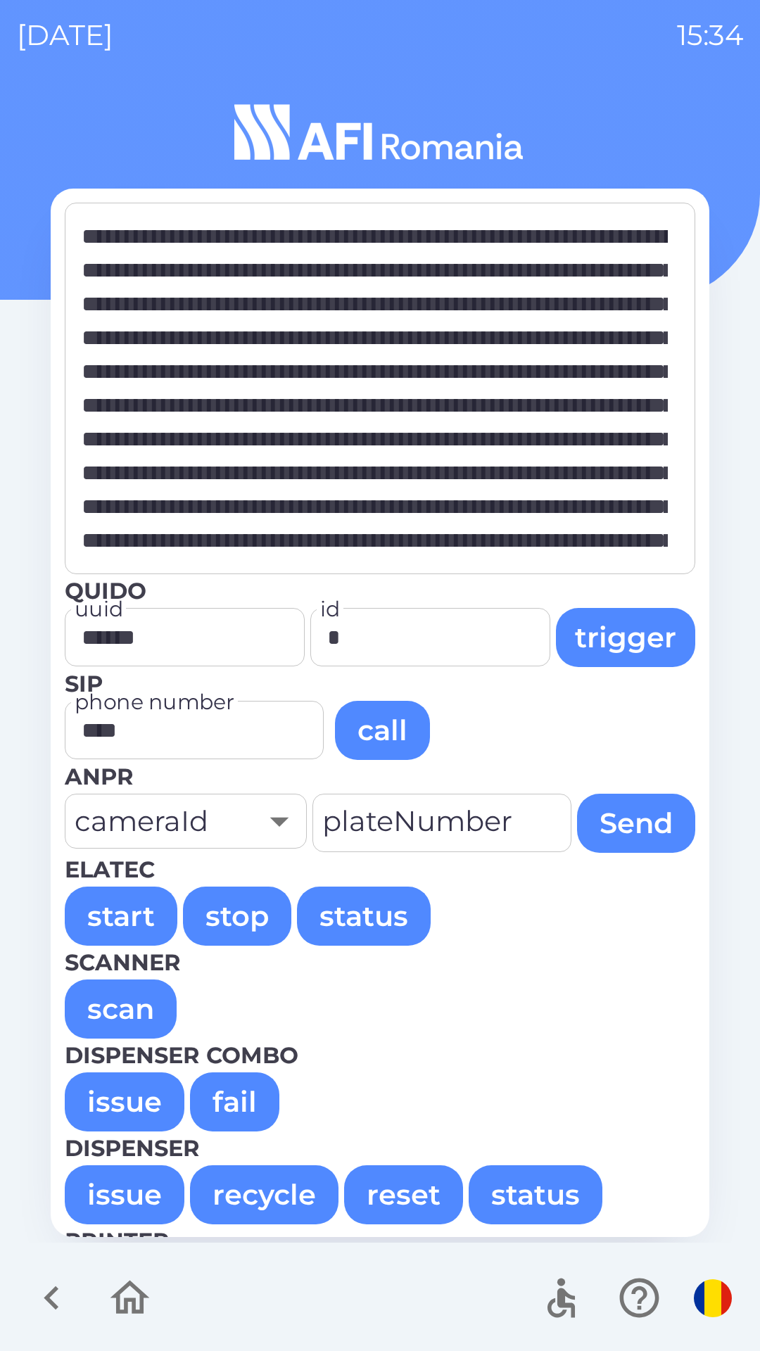
click at [99, 1092] on button "issue" at bounding box center [125, 1102] width 120 height 59
click at [101, 1123] on button "issue" at bounding box center [125, 1102] width 120 height 59
click at [113, 1092] on button "issue" at bounding box center [125, 1102] width 120 height 59
click at [80, 1091] on button "issue" at bounding box center [125, 1102] width 120 height 59
click at [128, 1109] on button "issue" at bounding box center [125, 1102] width 120 height 59
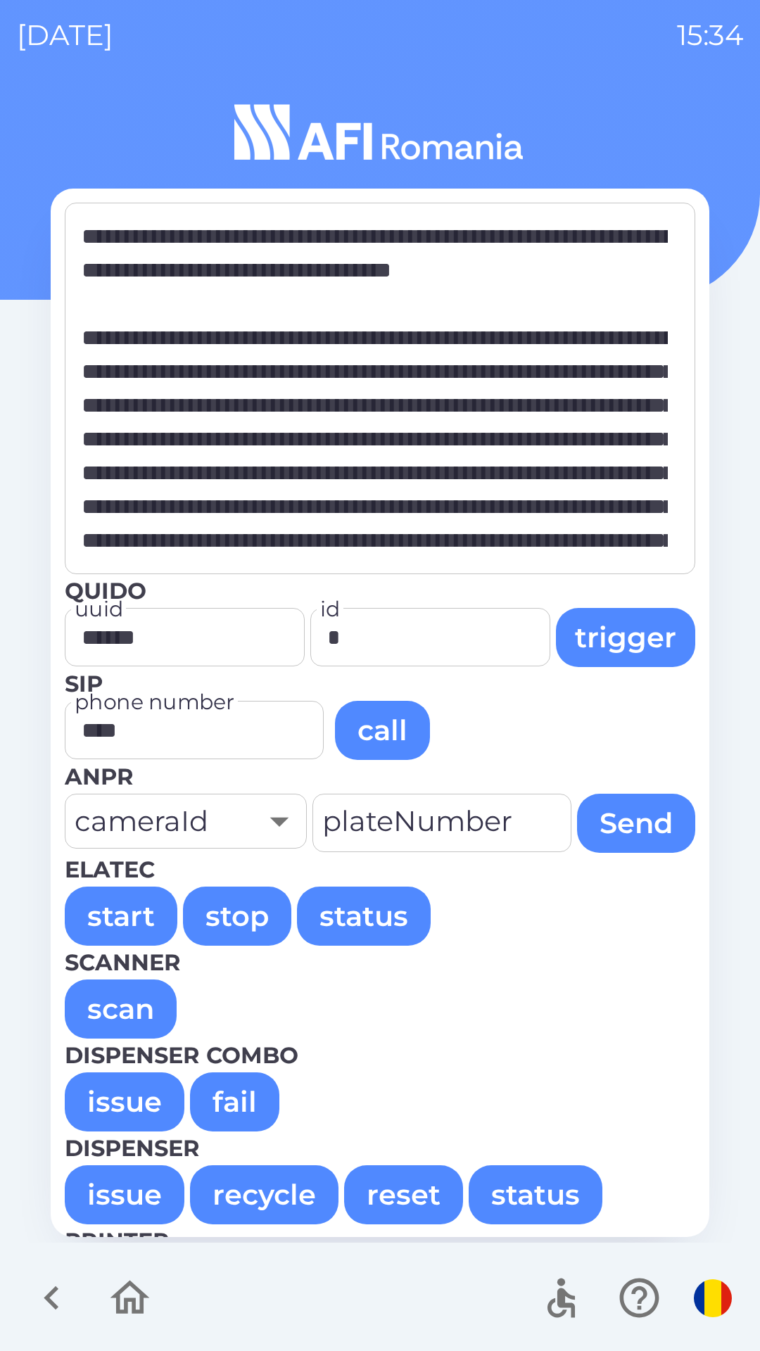
click at [111, 1101] on button "issue" at bounding box center [125, 1102] width 120 height 59
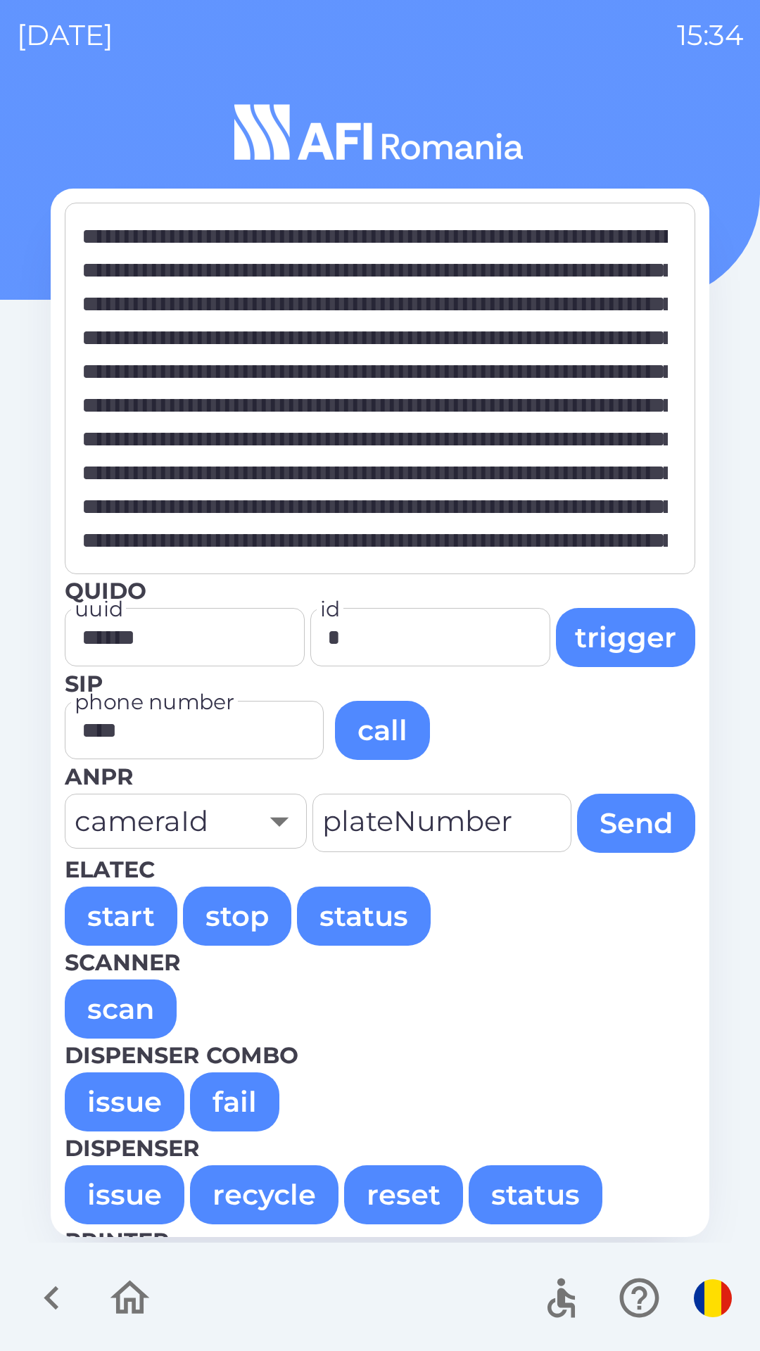
click at [99, 1096] on button "issue" at bounding box center [125, 1102] width 120 height 59
click at [113, 1097] on button "issue" at bounding box center [125, 1102] width 120 height 59
click at [123, 1104] on button "issue" at bounding box center [125, 1102] width 120 height 59
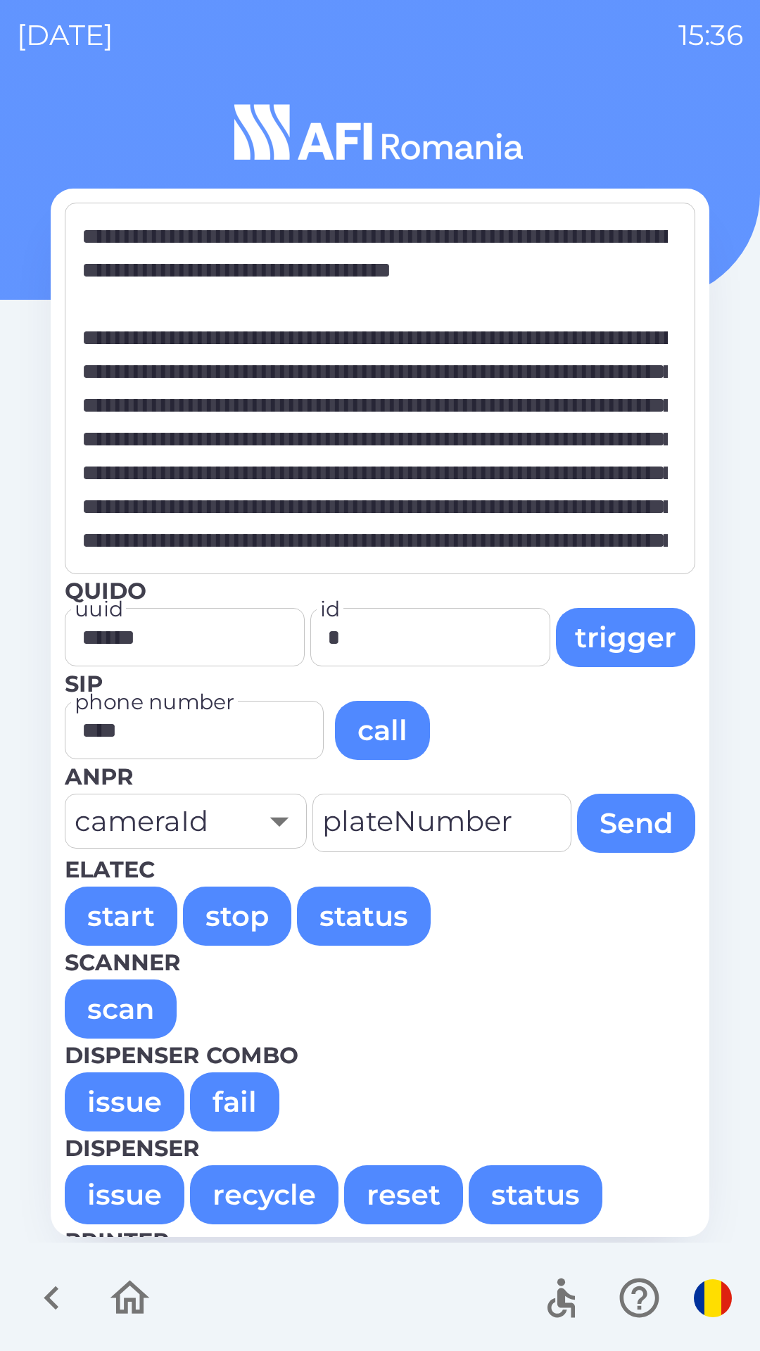
click at [118, 1096] on button "issue" at bounding box center [125, 1102] width 120 height 59
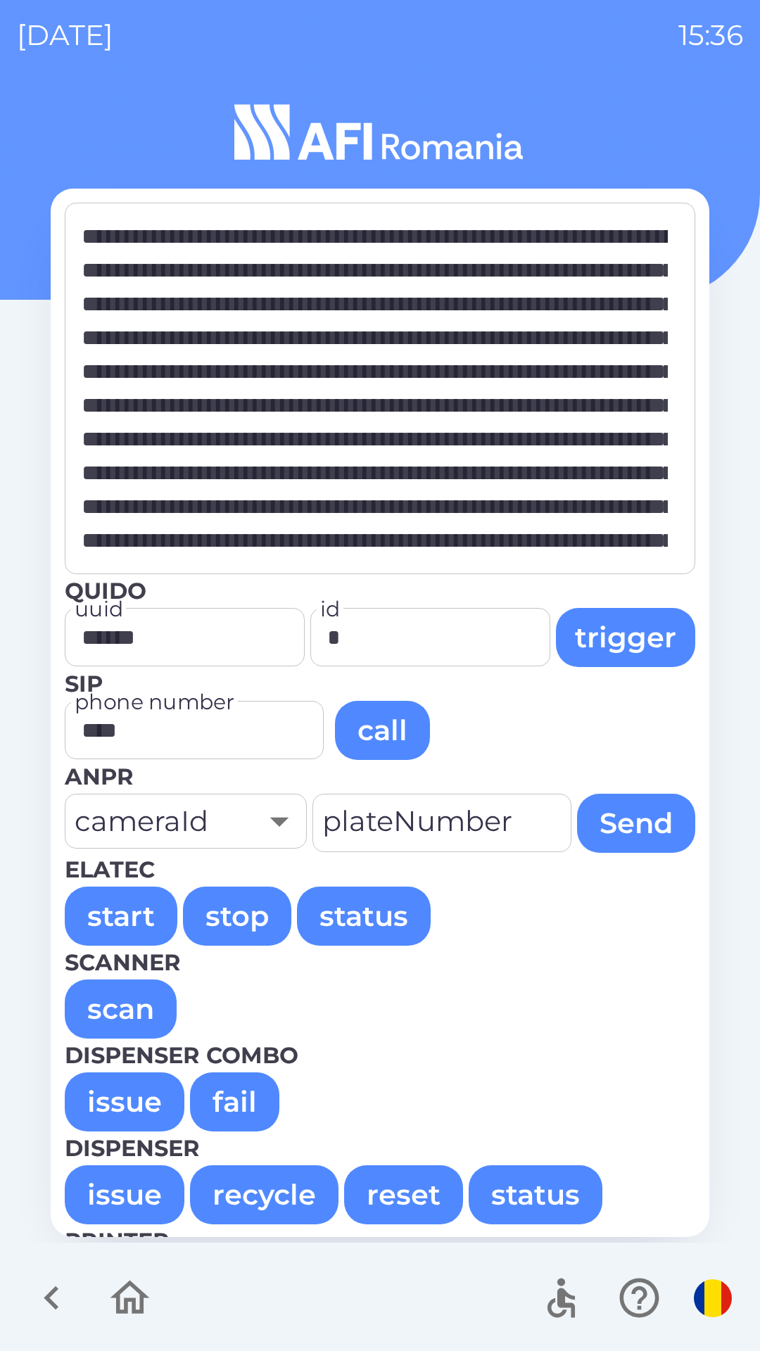
click at [108, 1102] on button "issue" at bounding box center [125, 1102] width 120 height 59
click at [110, 1105] on button "issue" at bounding box center [125, 1102] width 120 height 59
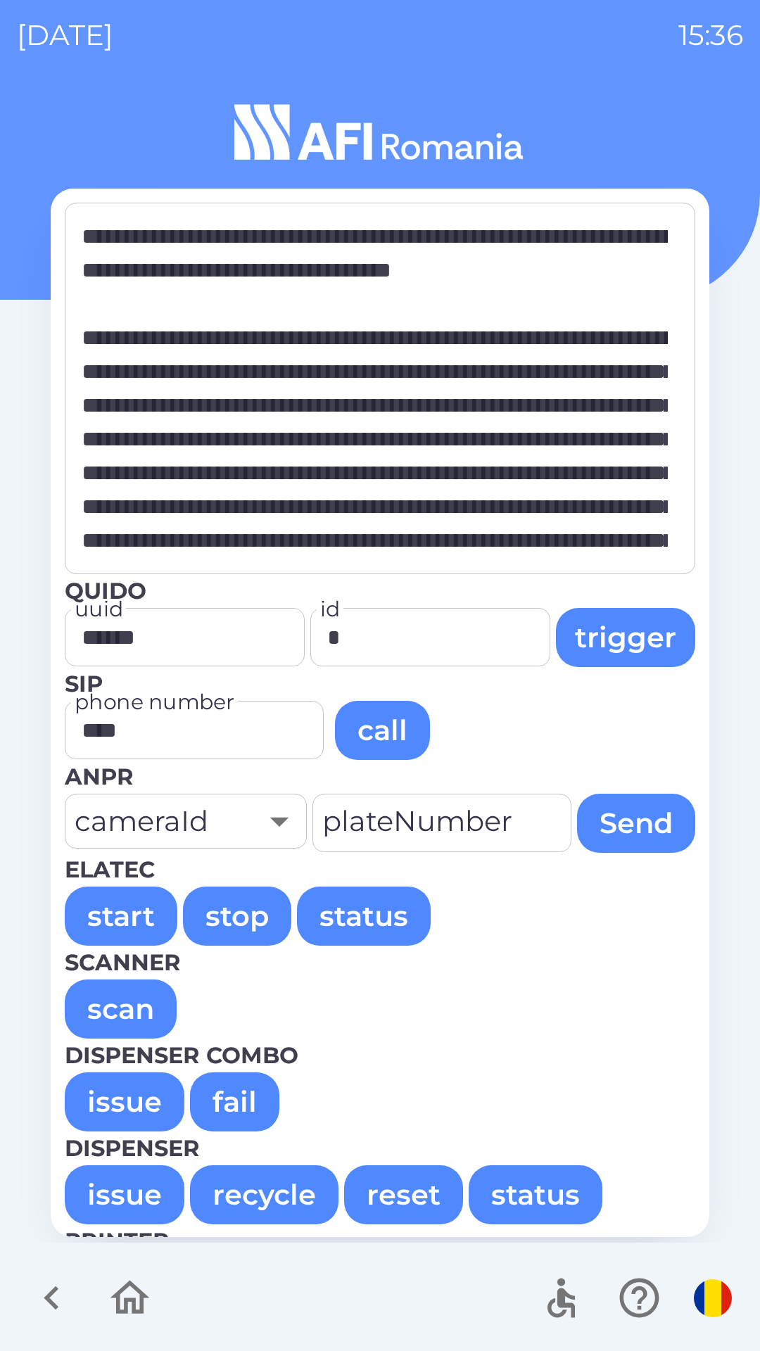
click at [115, 1100] on button "issue" at bounding box center [125, 1102] width 120 height 59
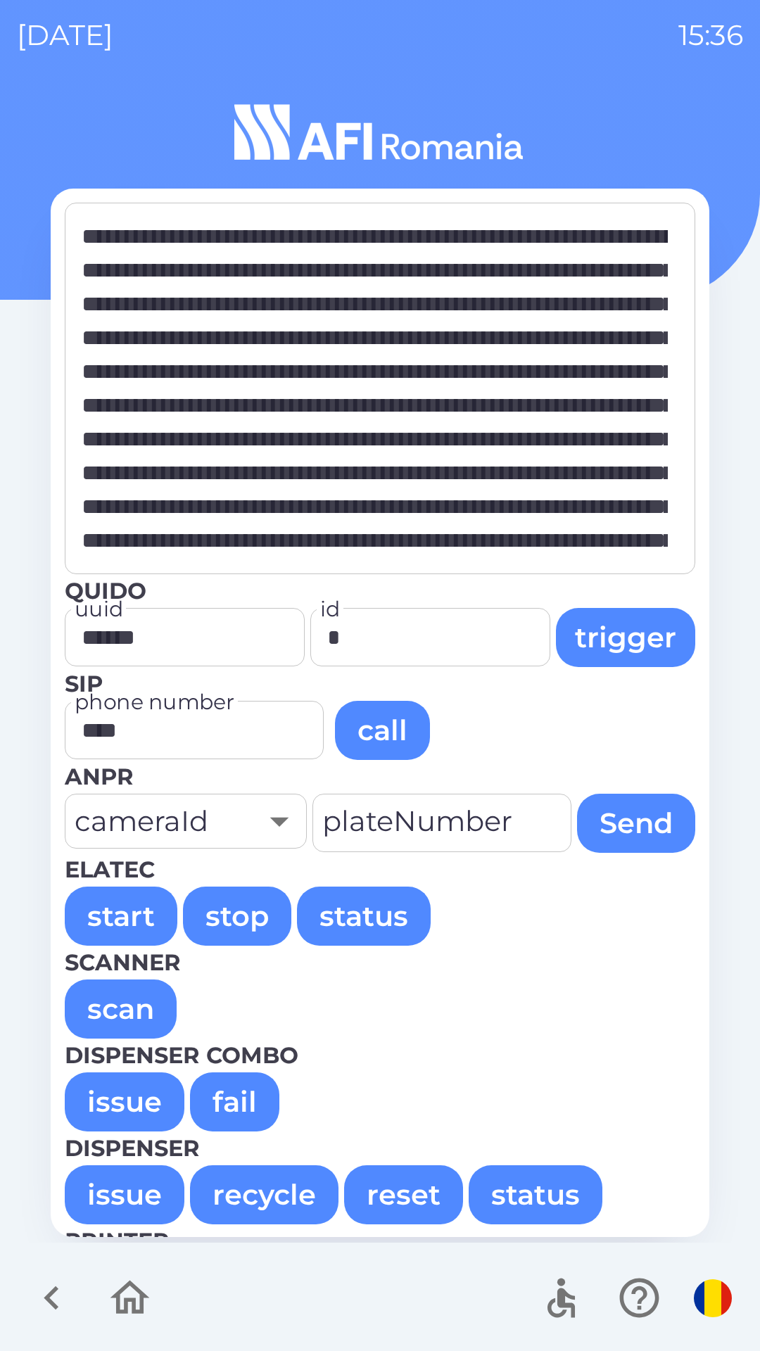
click at [89, 1102] on button "issue" at bounding box center [125, 1102] width 120 height 59
click at [127, 1095] on button "issue" at bounding box center [125, 1102] width 120 height 59
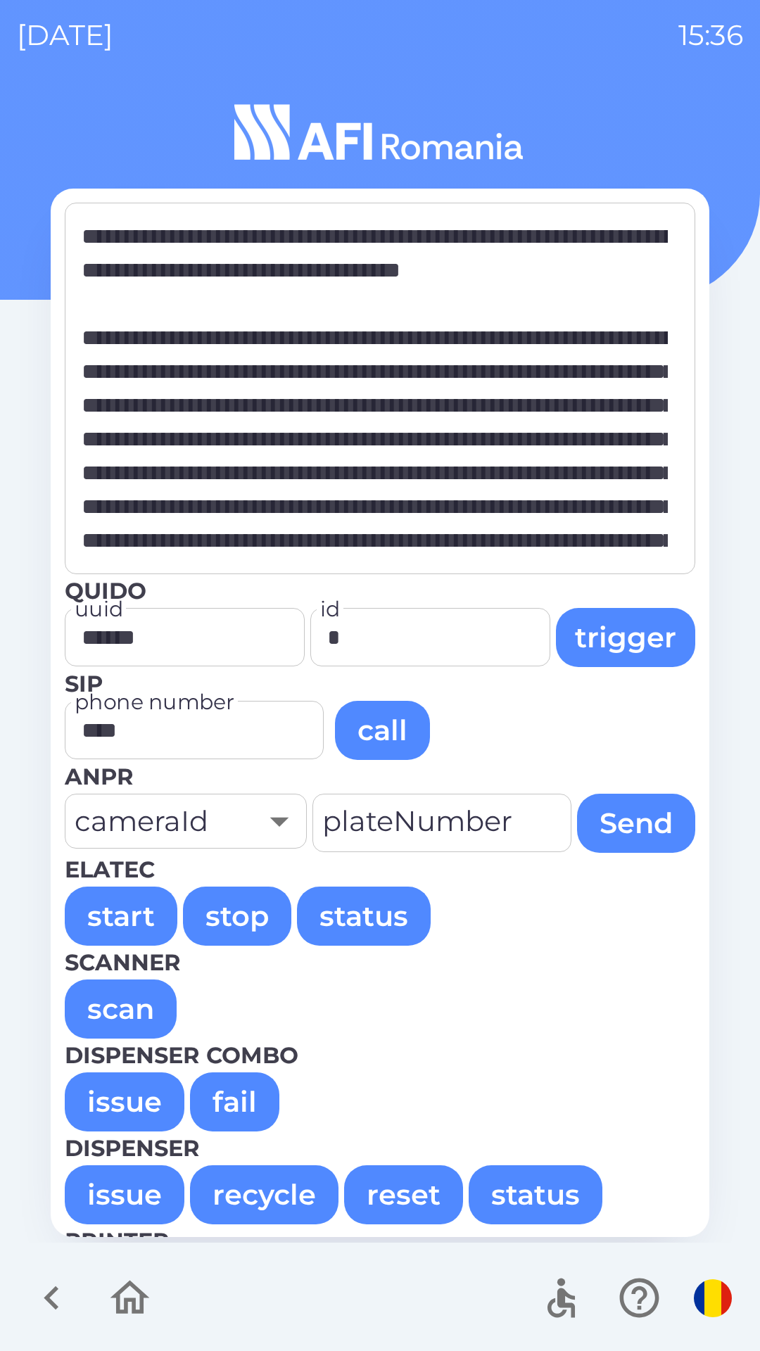
click at [113, 1097] on button "issue" at bounding box center [125, 1102] width 120 height 59
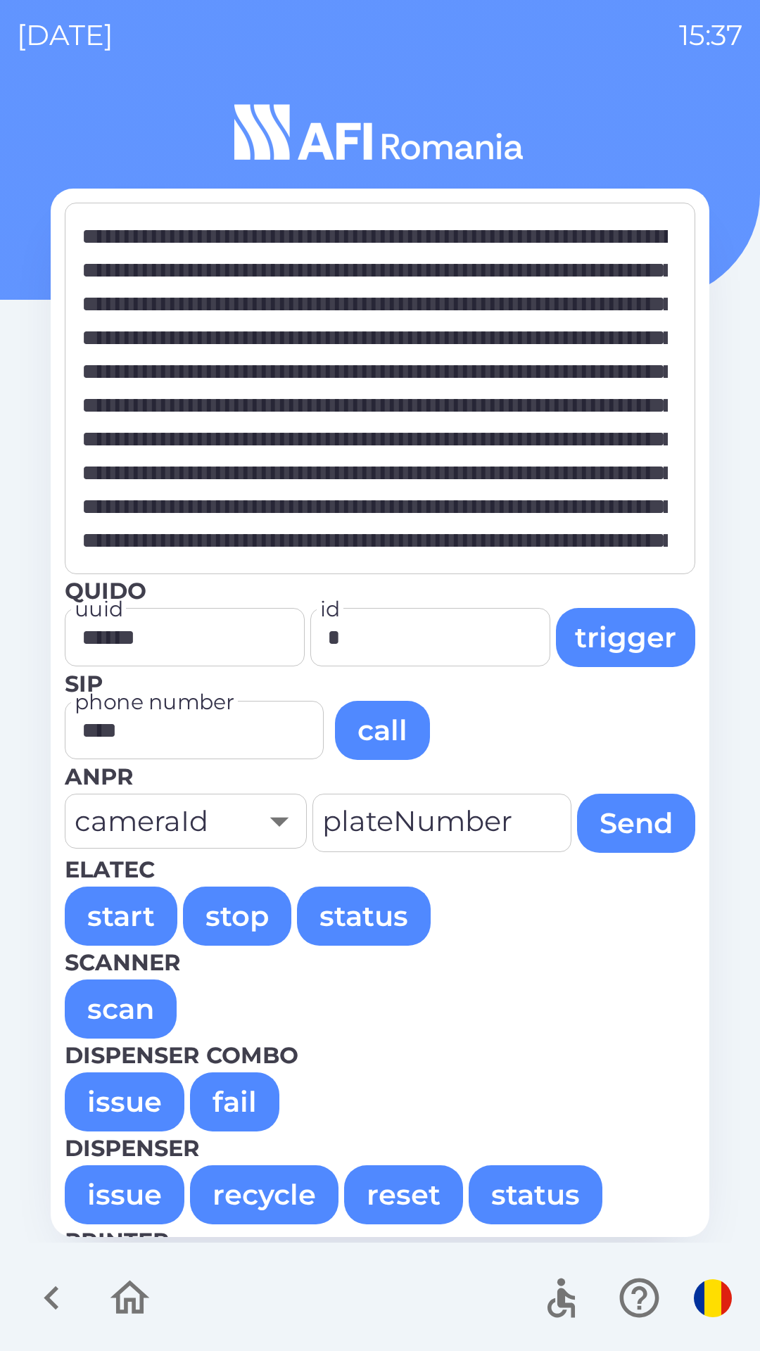
click at [97, 1101] on button "issue" at bounding box center [125, 1102] width 120 height 59
click at [82, 1116] on button "issue" at bounding box center [125, 1102] width 120 height 59
click at [111, 1089] on button "issue" at bounding box center [125, 1102] width 120 height 59
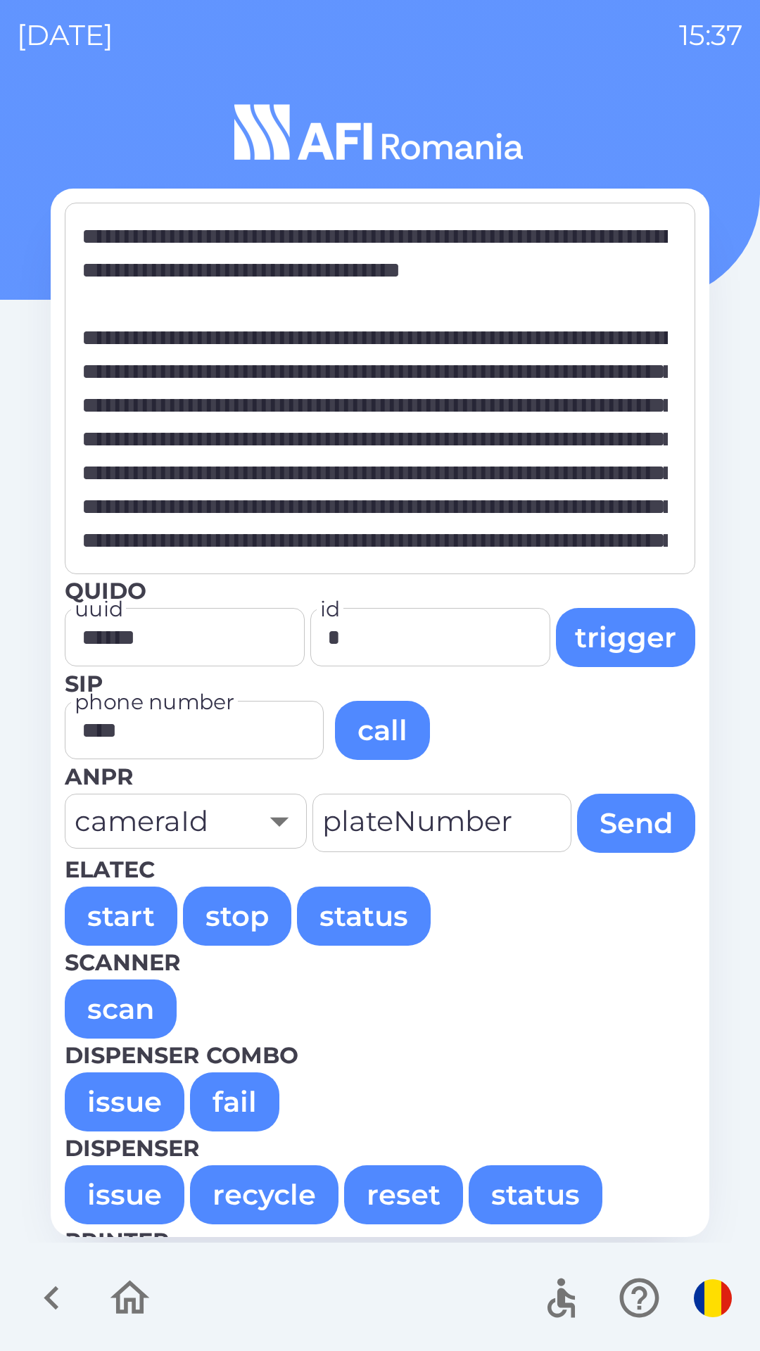
click at [118, 1101] on button "issue" at bounding box center [125, 1102] width 120 height 59
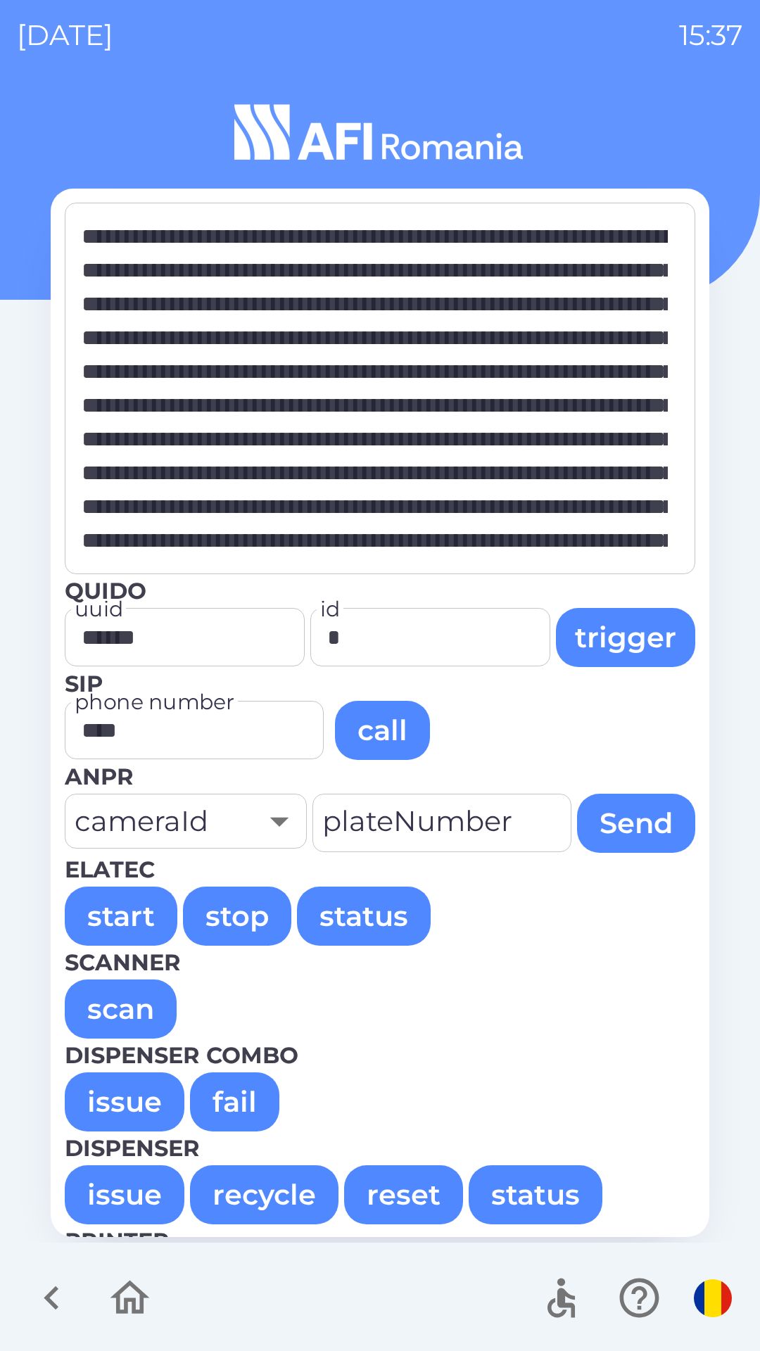
click at [82, 1105] on button "issue" at bounding box center [125, 1102] width 120 height 59
click at [111, 1106] on button "issue" at bounding box center [125, 1102] width 120 height 59
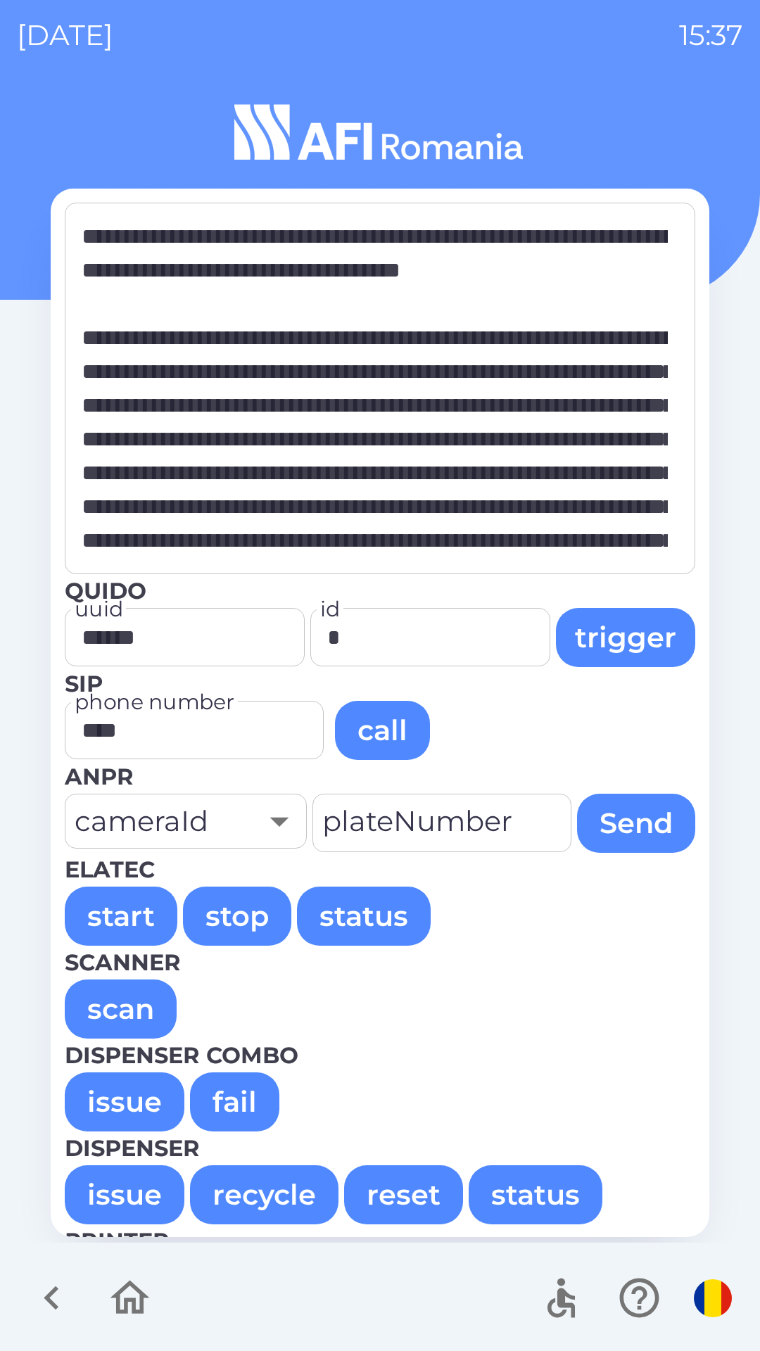
click at [127, 1105] on button "issue" at bounding box center [125, 1102] width 120 height 59
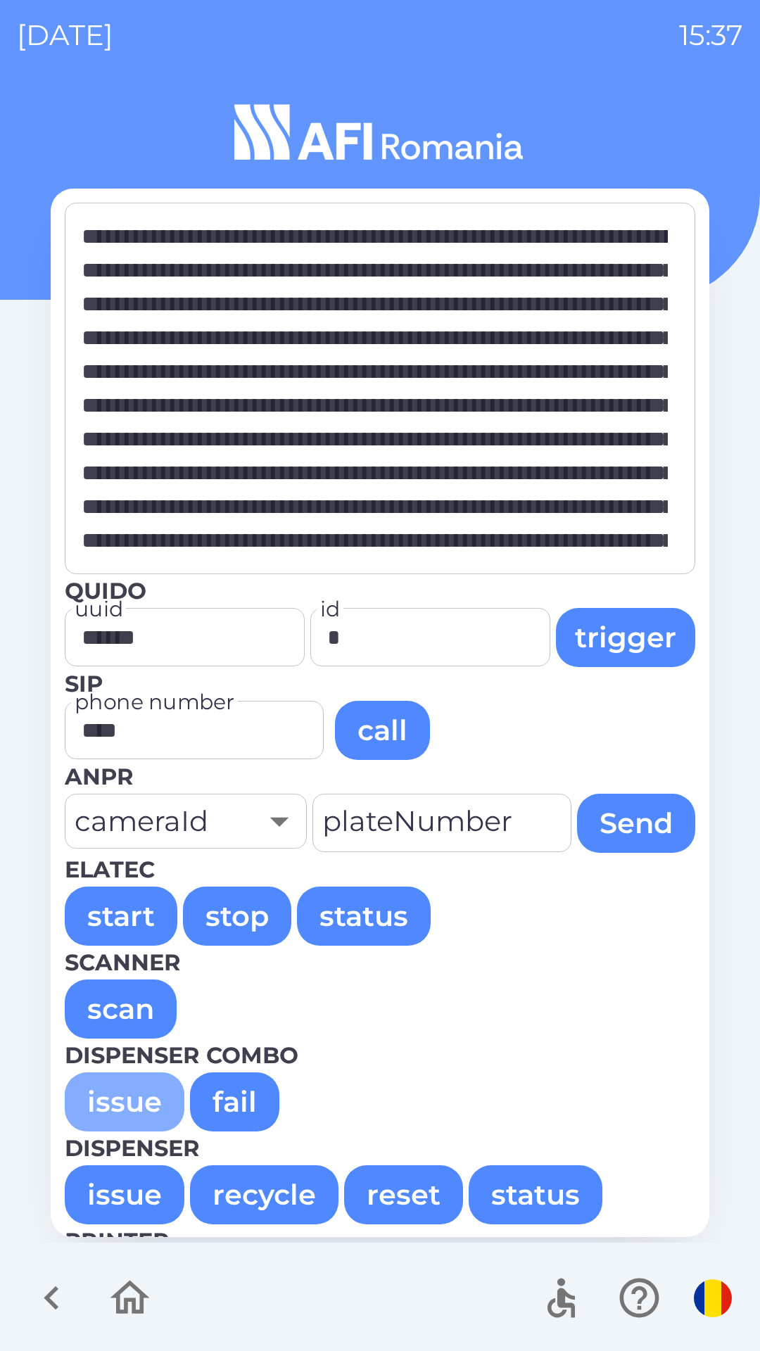
click at [95, 1108] on button "issue" at bounding box center [125, 1102] width 120 height 59
click at [83, 1098] on button "issue" at bounding box center [125, 1102] width 120 height 59
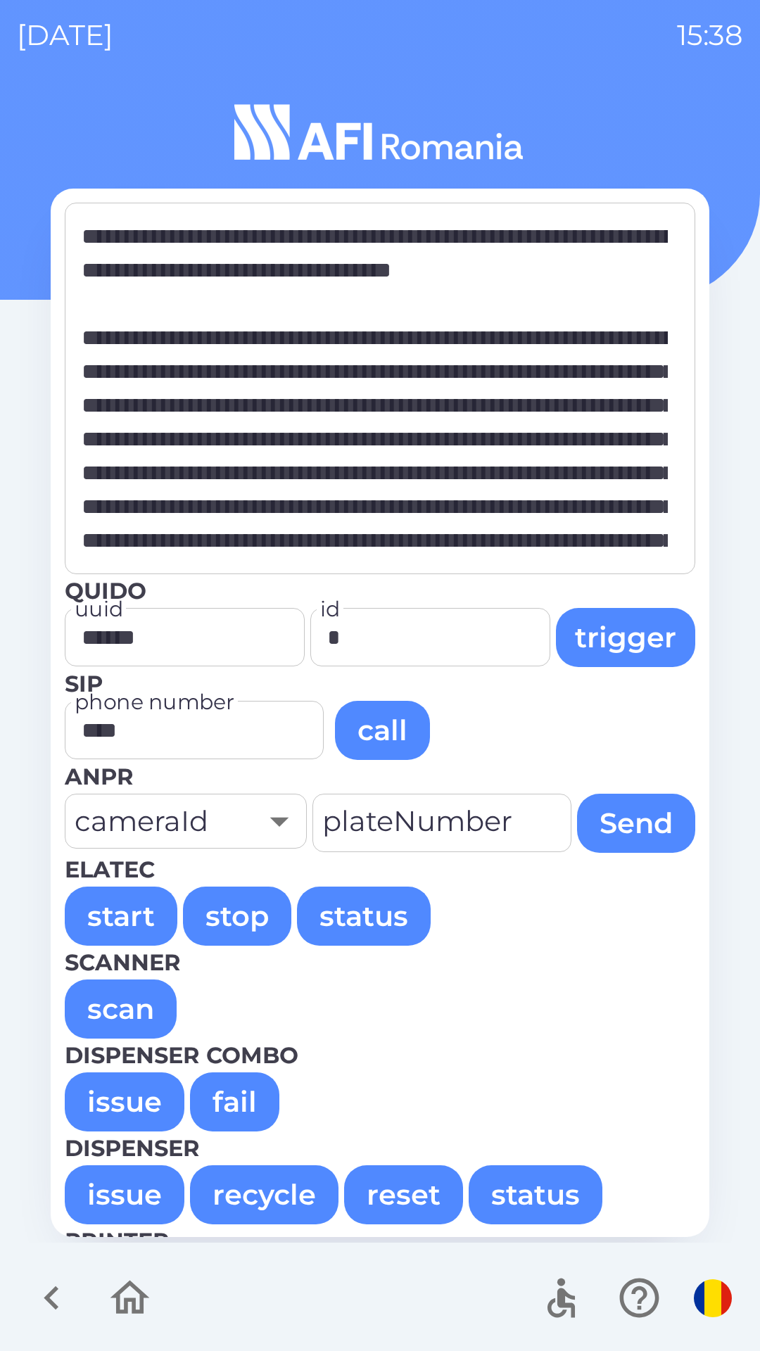
click at [127, 1102] on button "issue" at bounding box center [125, 1102] width 120 height 59
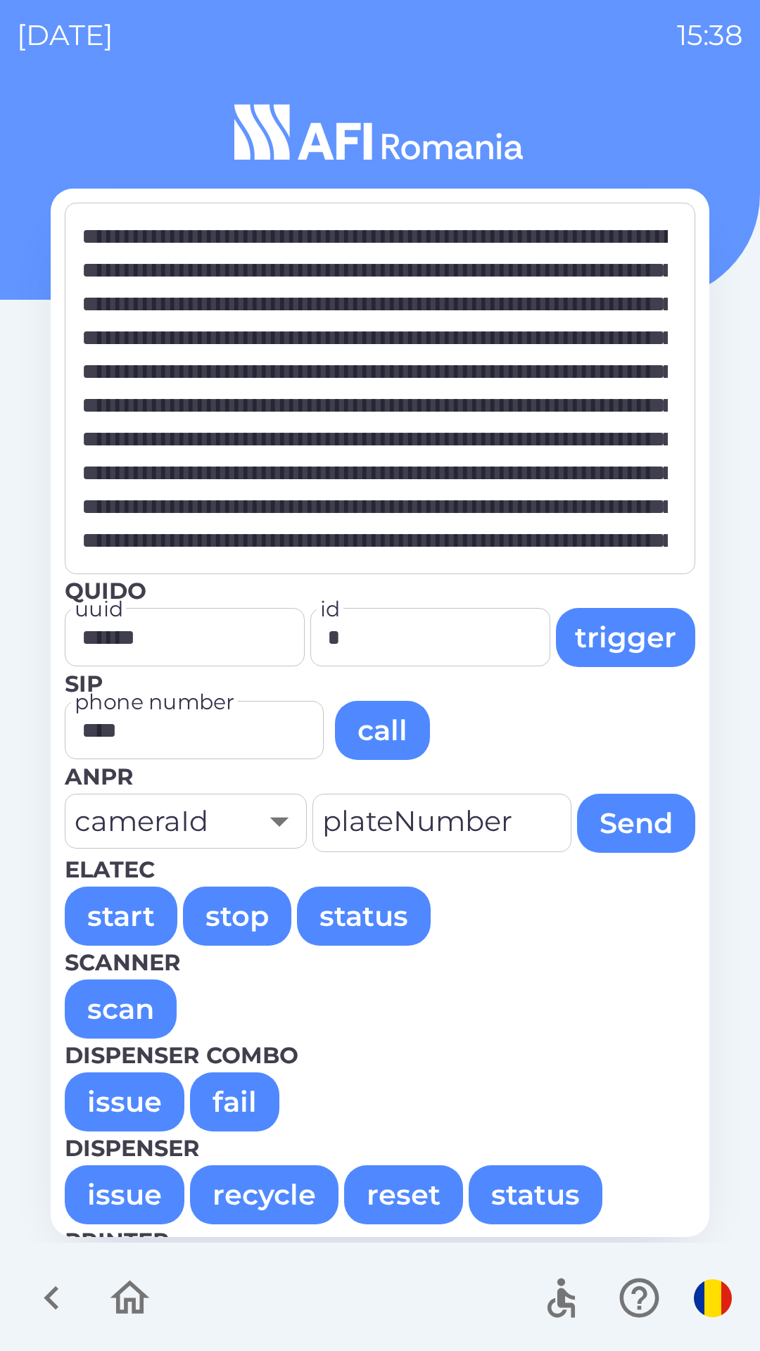
click at [84, 1105] on button "issue" at bounding box center [125, 1102] width 120 height 59
click at [114, 1104] on button "issue" at bounding box center [125, 1102] width 120 height 59
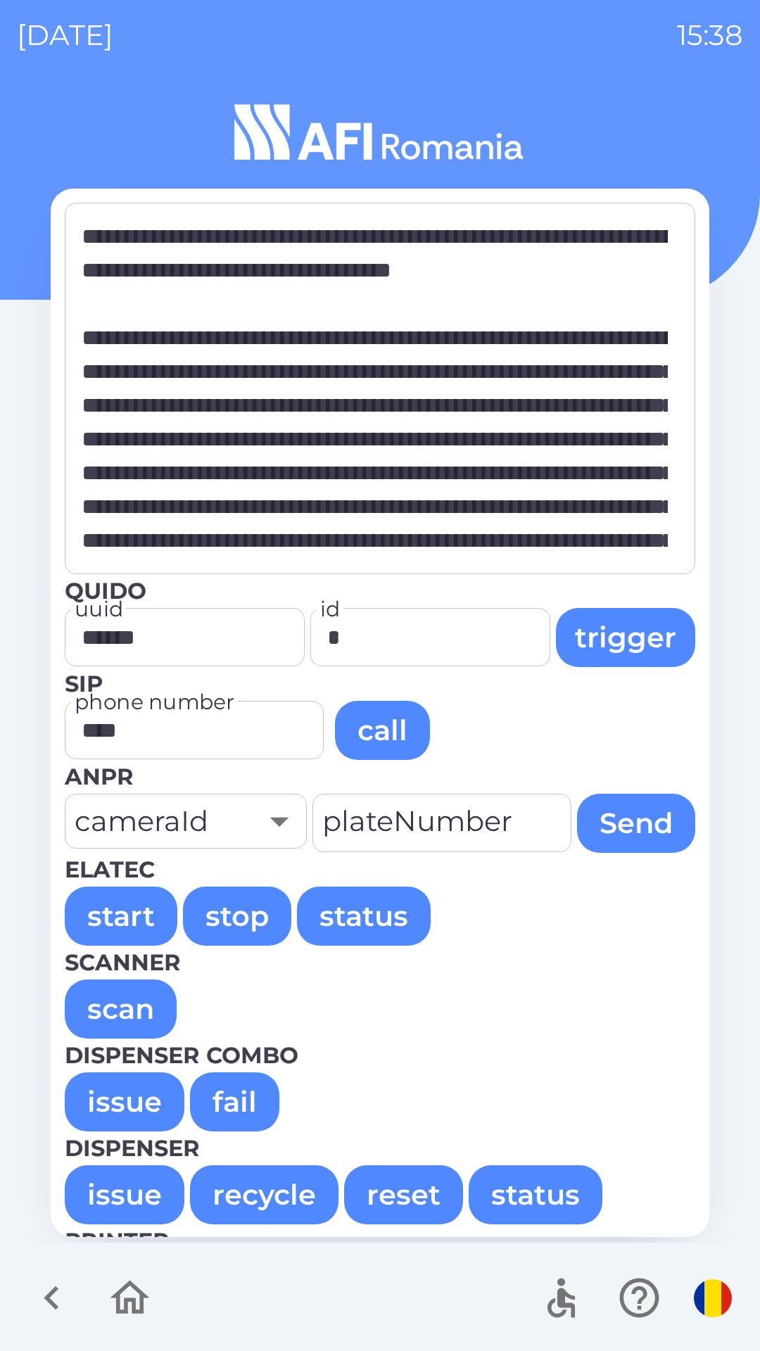
click at [133, 1102] on button "issue" at bounding box center [125, 1102] width 120 height 59
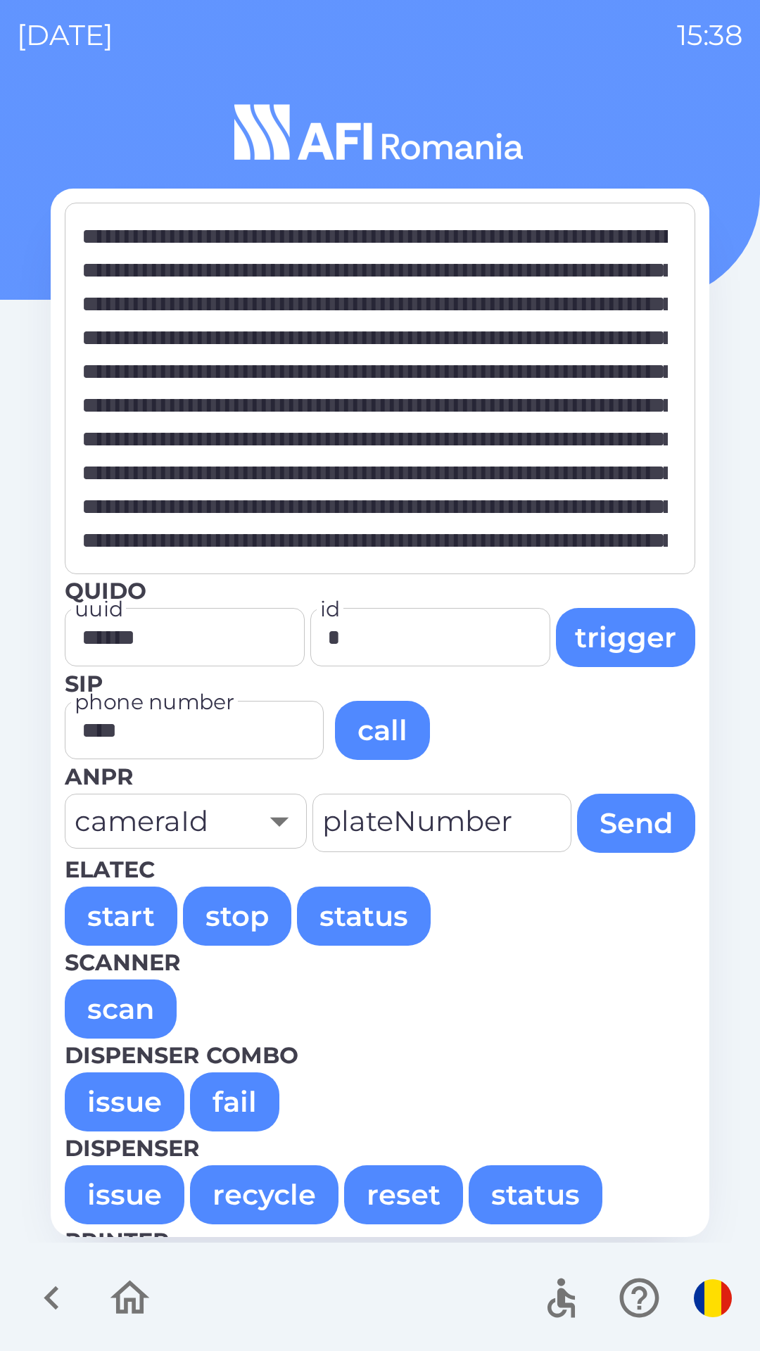
click at [115, 1107] on button "issue" at bounding box center [125, 1102] width 120 height 59
click at [158, 1102] on button "issue" at bounding box center [125, 1102] width 120 height 59
click at [130, 1111] on button "issue" at bounding box center [125, 1102] width 120 height 59
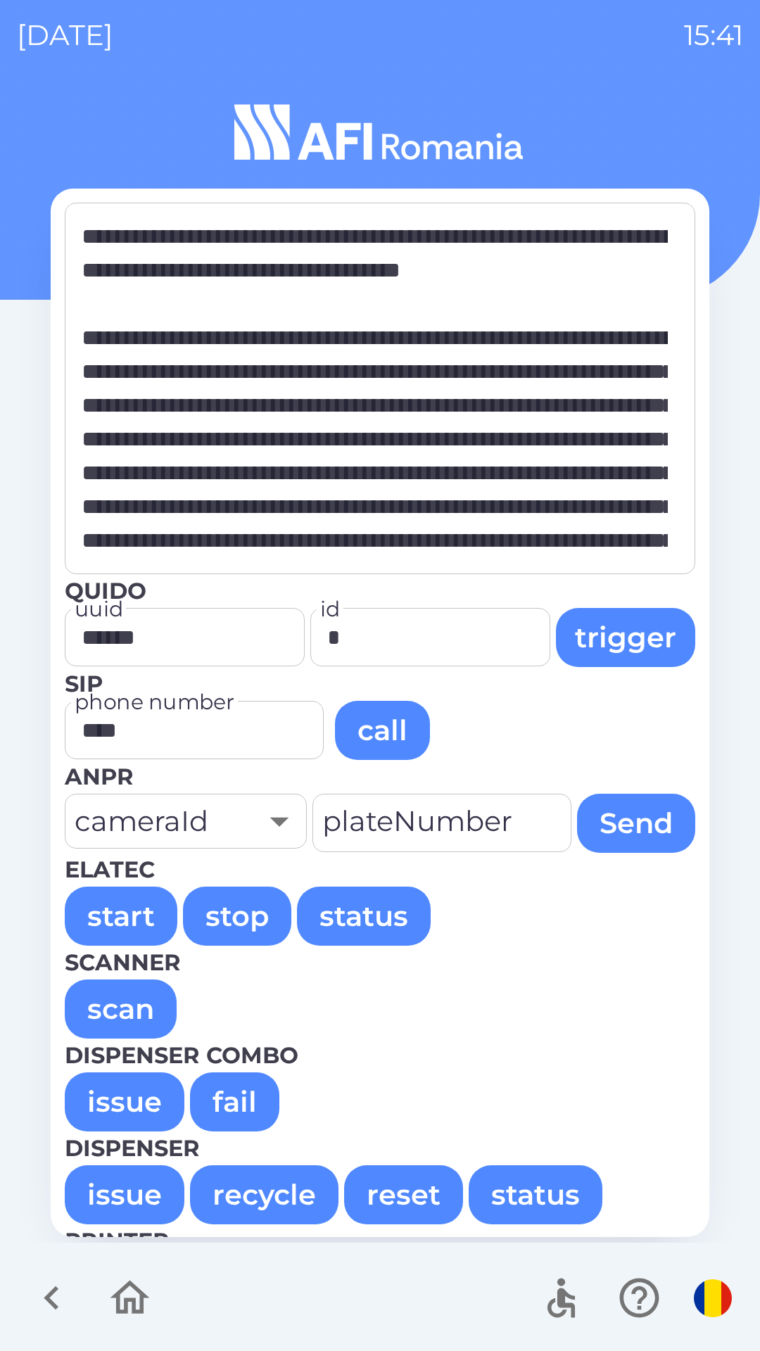
click at [142, 1104] on button "issue" at bounding box center [125, 1102] width 120 height 59
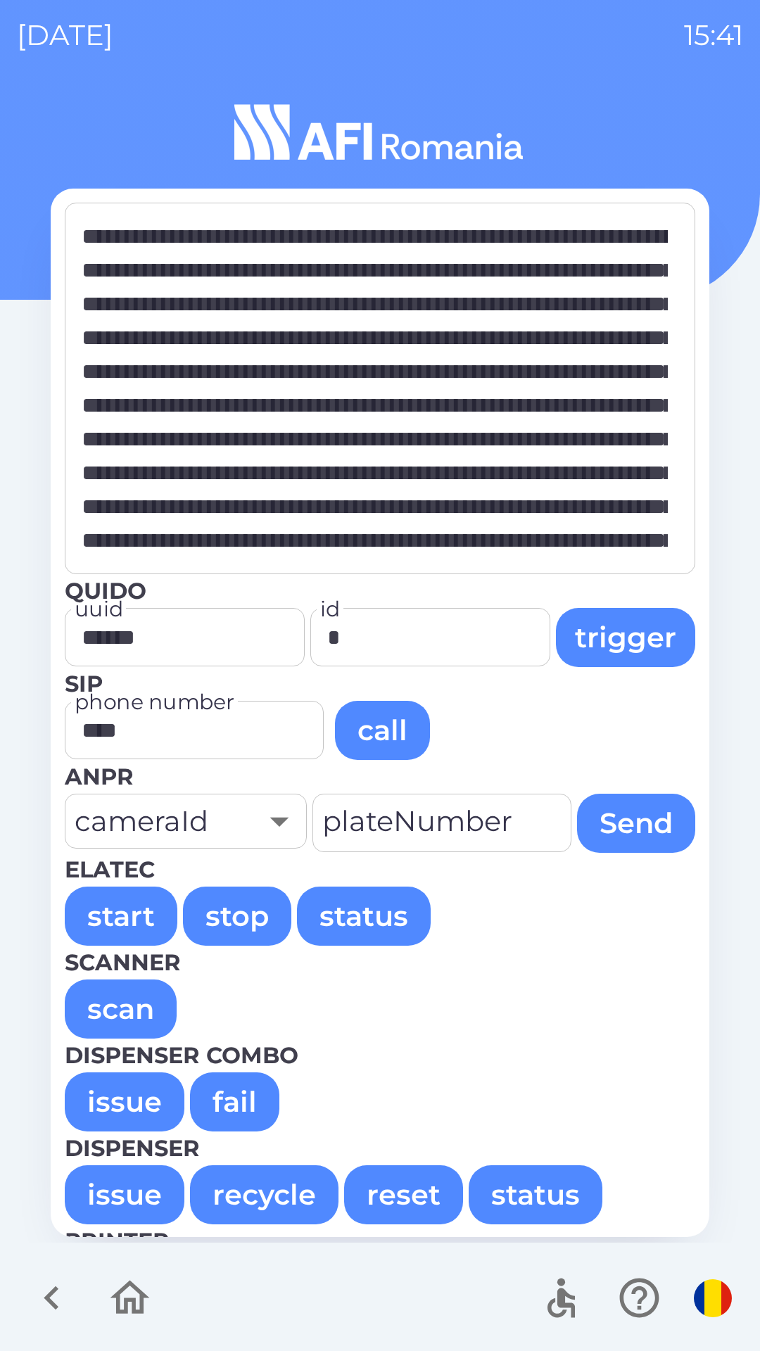
click at [99, 1099] on button "issue" at bounding box center [125, 1102] width 120 height 59
click at [142, 1097] on button "issue" at bounding box center [125, 1102] width 120 height 59
click at [109, 1095] on button "issue" at bounding box center [125, 1102] width 120 height 59
click at [122, 1096] on button "issue" at bounding box center [125, 1102] width 120 height 59
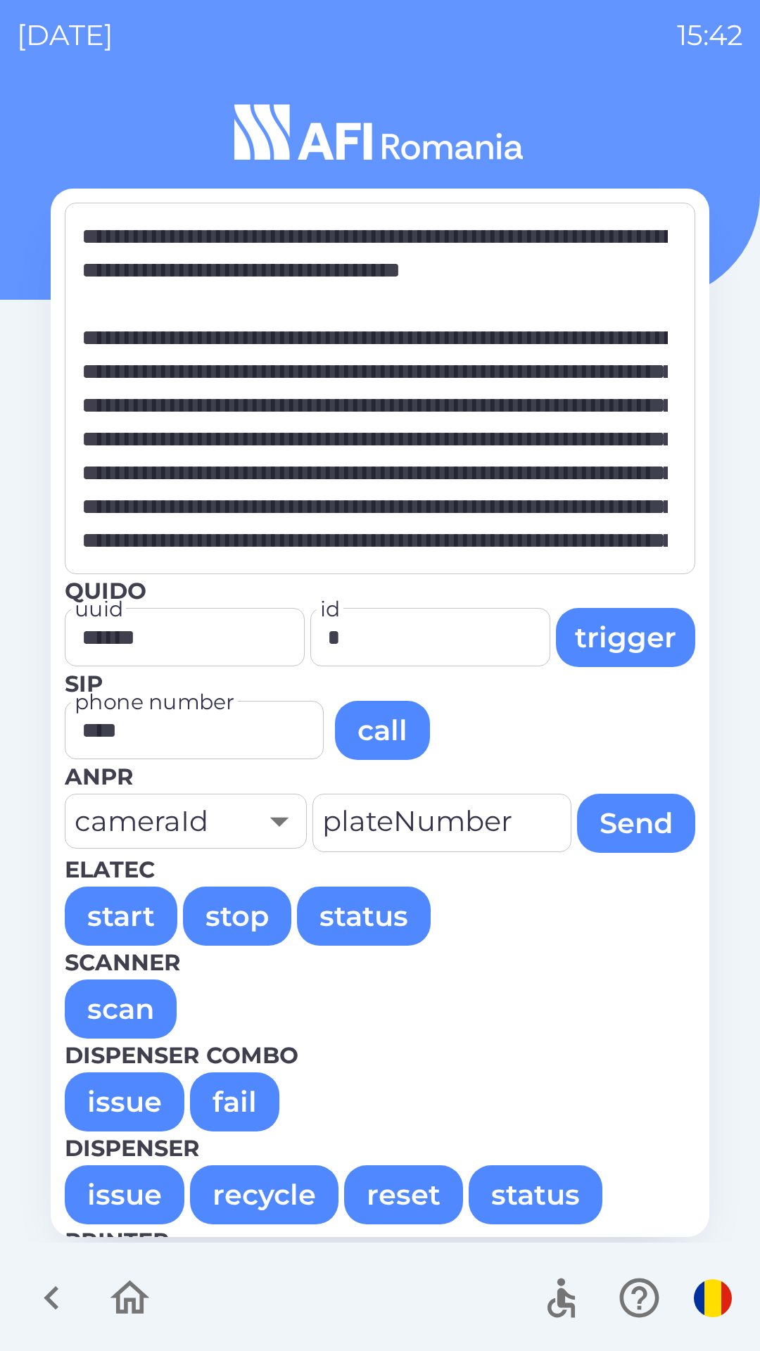
click at [109, 1116] on button "issue" at bounding box center [125, 1102] width 120 height 59
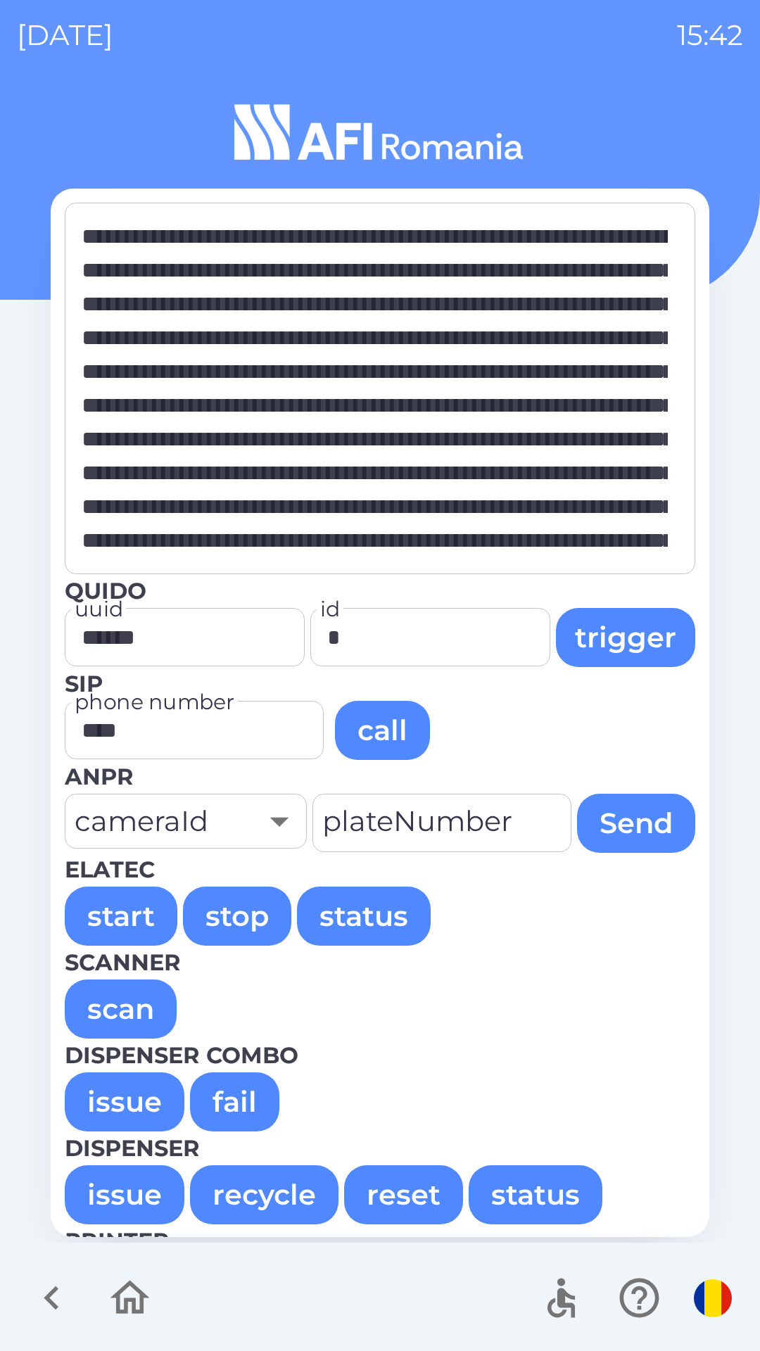
click at [139, 1102] on button "issue" at bounding box center [125, 1102] width 120 height 59
click at [116, 1096] on button "issue" at bounding box center [125, 1102] width 120 height 59
click at [101, 1092] on button "issue" at bounding box center [125, 1102] width 120 height 59
click at [130, 1092] on button "issue" at bounding box center [125, 1102] width 120 height 59
click at [139, 1105] on button "issue" at bounding box center [125, 1102] width 120 height 59
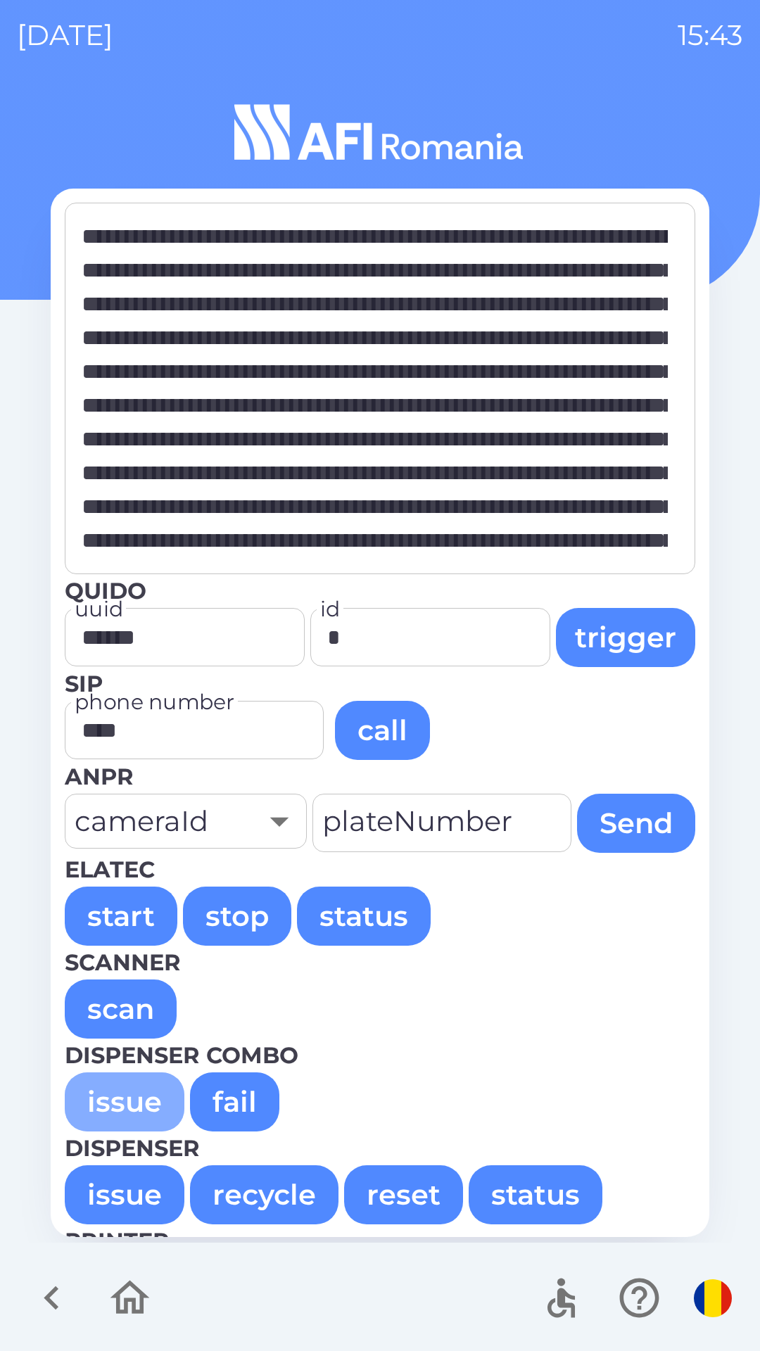
click at [92, 1114] on button "issue" at bounding box center [125, 1102] width 120 height 59
click at [103, 1074] on button "issue" at bounding box center [125, 1102] width 120 height 59
click at [83, 1094] on button "issue" at bounding box center [125, 1102] width 120 height 59
click at [113, 1095] on button "issue" at bounding box center [125, 1102] width 120 height 59
click at [122, 1114] on button "issue" at bounding box center [125, 1102] width 120 height 59
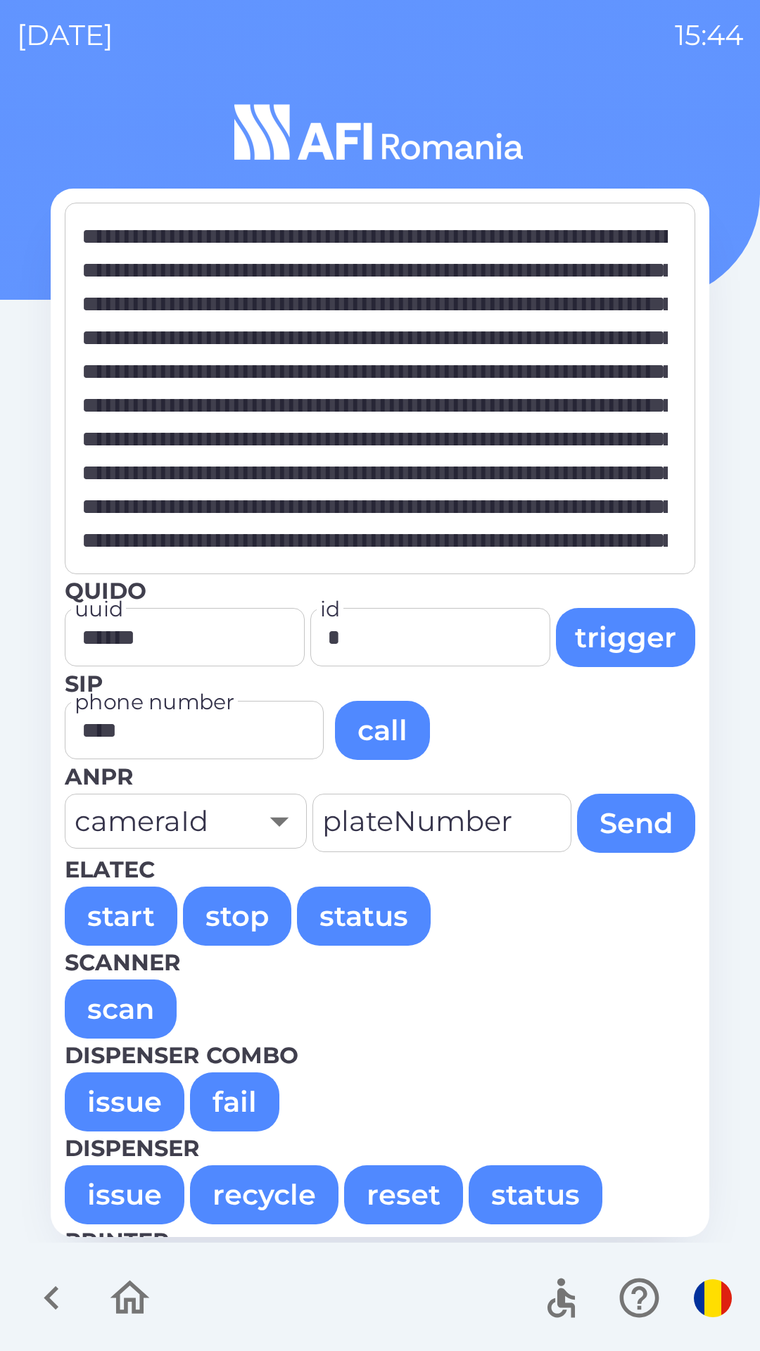
click at [95, 1087] on button "issue" at bounding box center [125, 1102] width 120 height 59
click at [92, 1107] on button "issue" at bounding box center [125, 1102] width 120 height 59
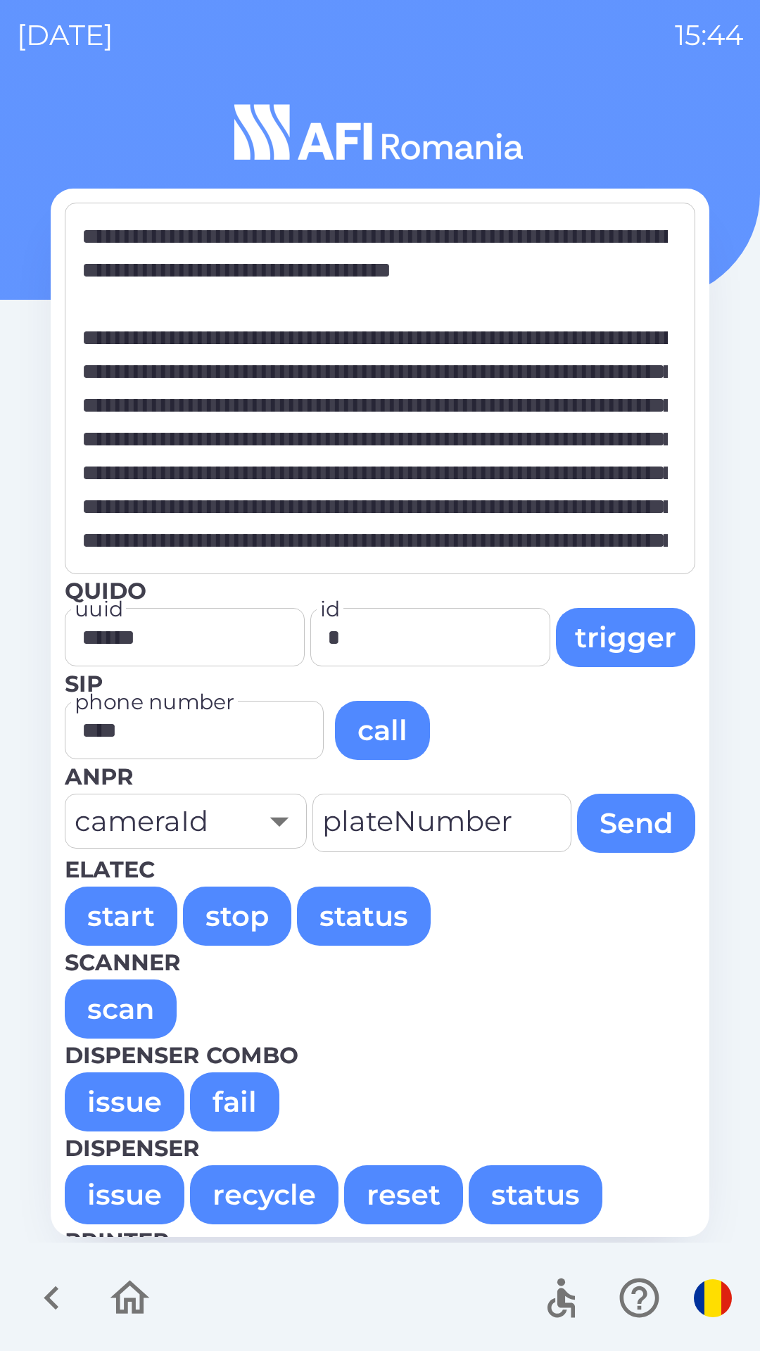
click at [124, 1105] on button "issue" at bounding box center [125, 1102] width 120 height 59
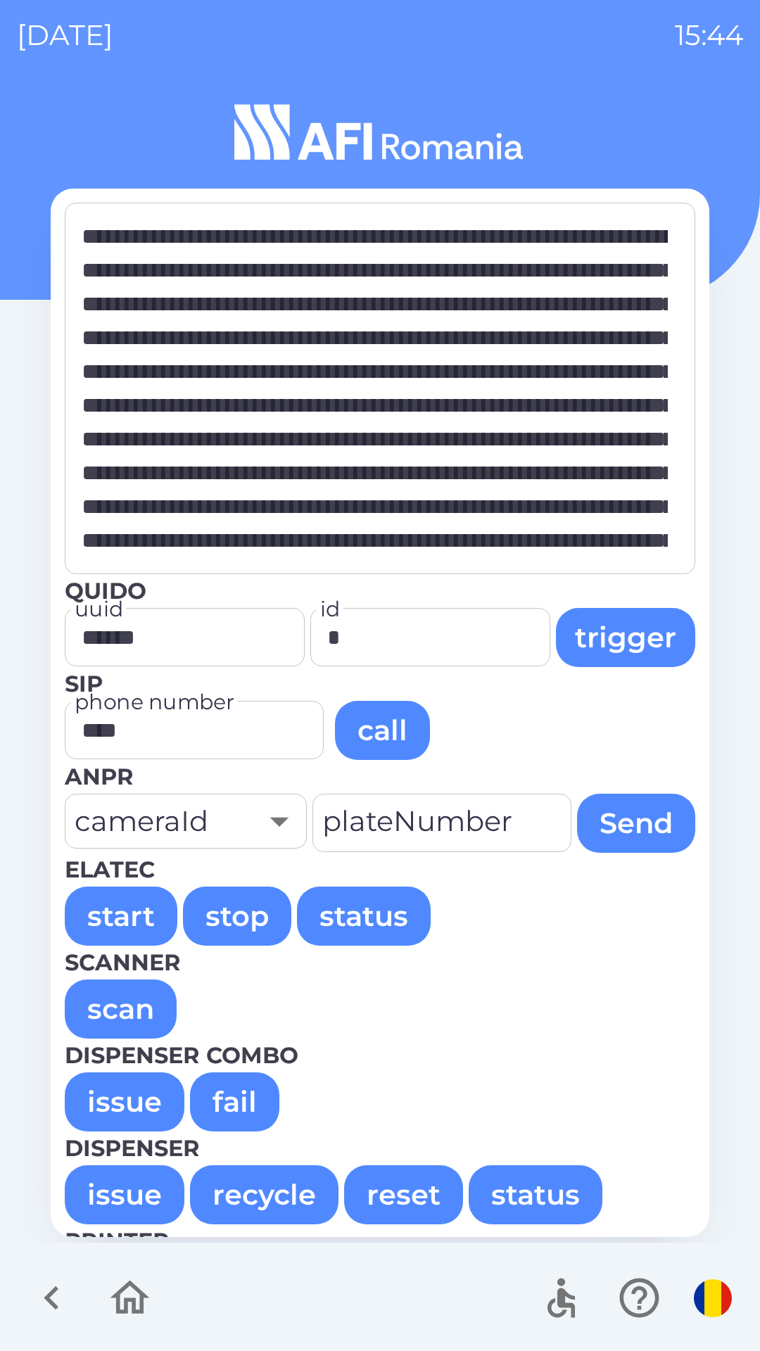
click at [92, 1112] on button "issue" at bounding box center [125, 1102] width 120 height 59
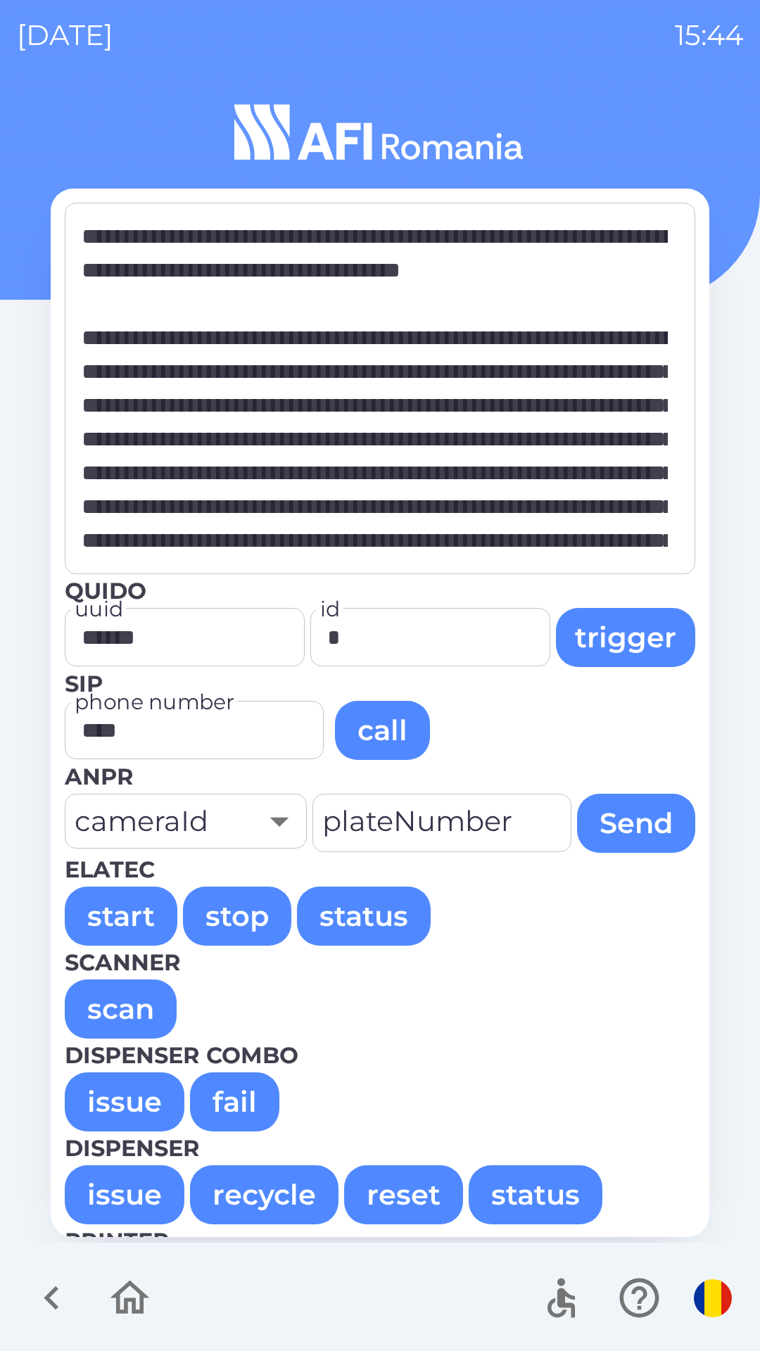
click at [102, 1085] on button "issue" at bounding box center [125, 1102] width 120 height 59
click at [107, 1095] on button "issue" at bounding box center [125, 1102] width 120 height 59
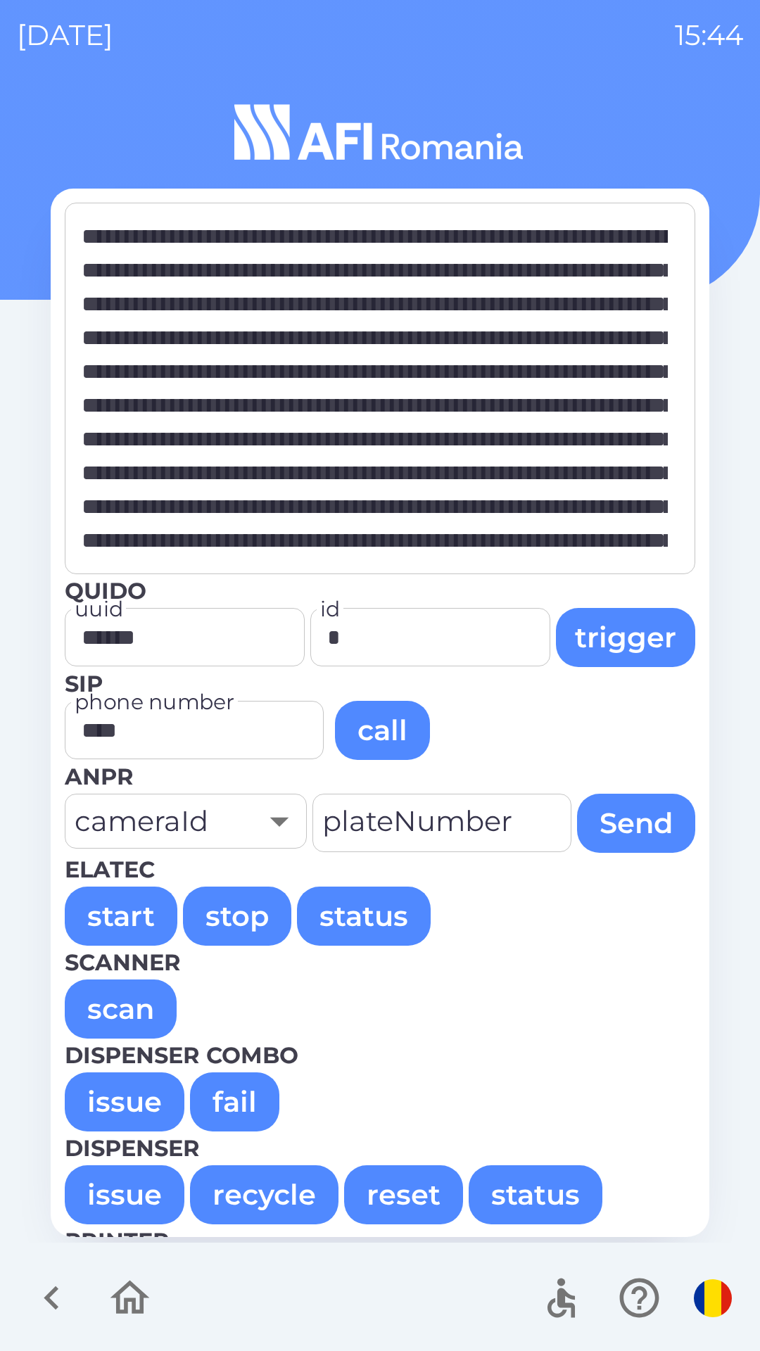
click at [124, 1105] on button "issue" at bounding box center [125, 1102] width 120 height 59
click at [108, 1092] on button "issue" at bounding box center [125, 1102] width 120 height 59
click at [100, 1103] on button "issue" at bounding box center [125, 1102] width 120 height 59
click at [99, 1105] on button "issue" at bounding box center [125, 1102] width 120 height 59
click at [123, 1109] on button "issue" at bounding box center [125, 1102] width 120 height 59
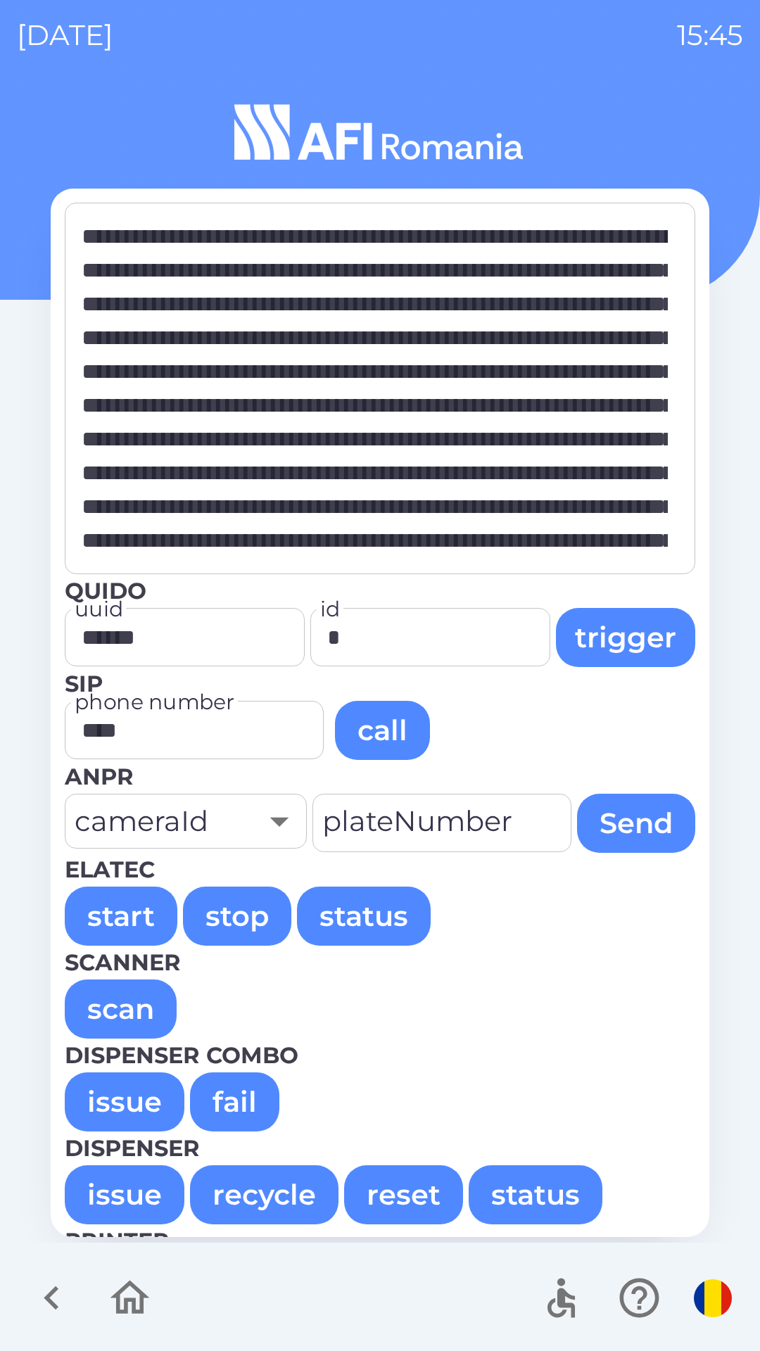
click at [137, 1111] on button "issue" at bounding box center [125, 1102] width 120 height 59
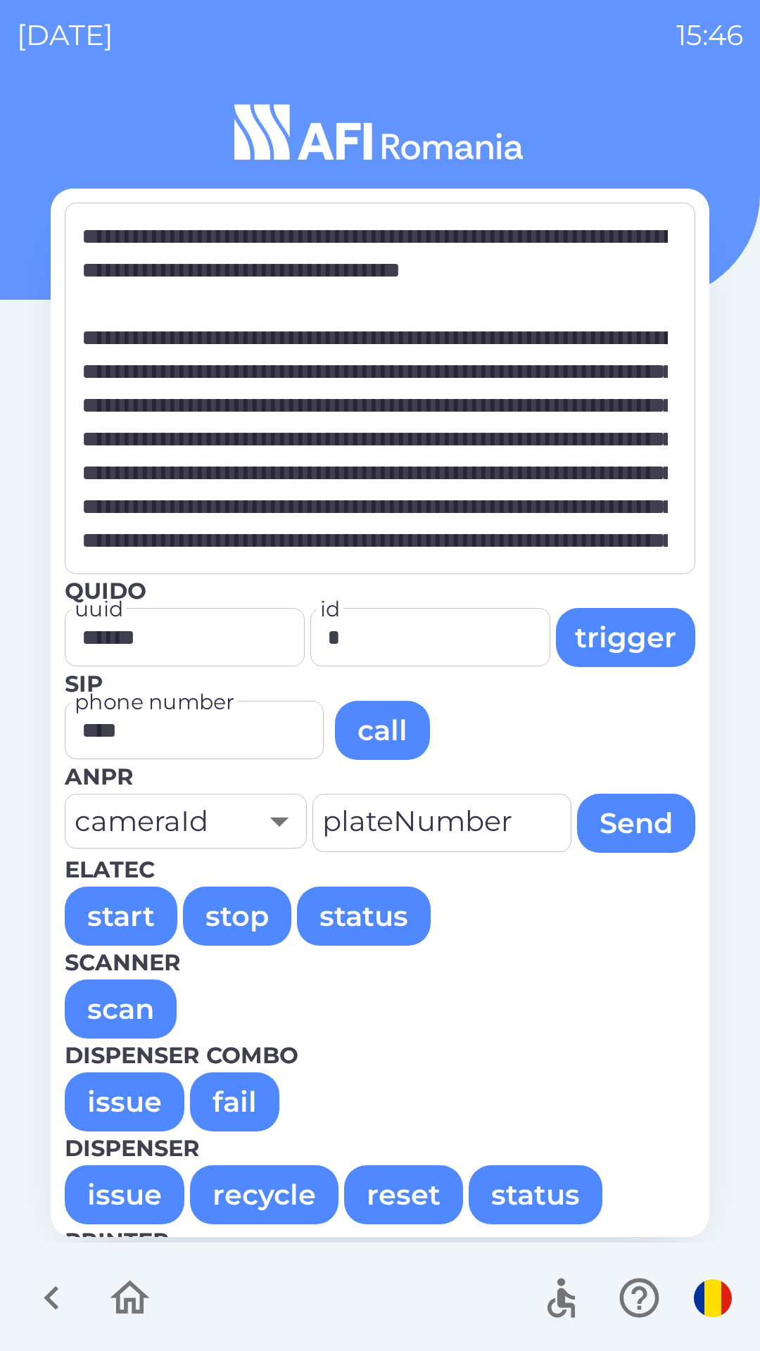
click at [111, 1081] on button "issue" at bounding box center [125, 1102] width 120 height 59
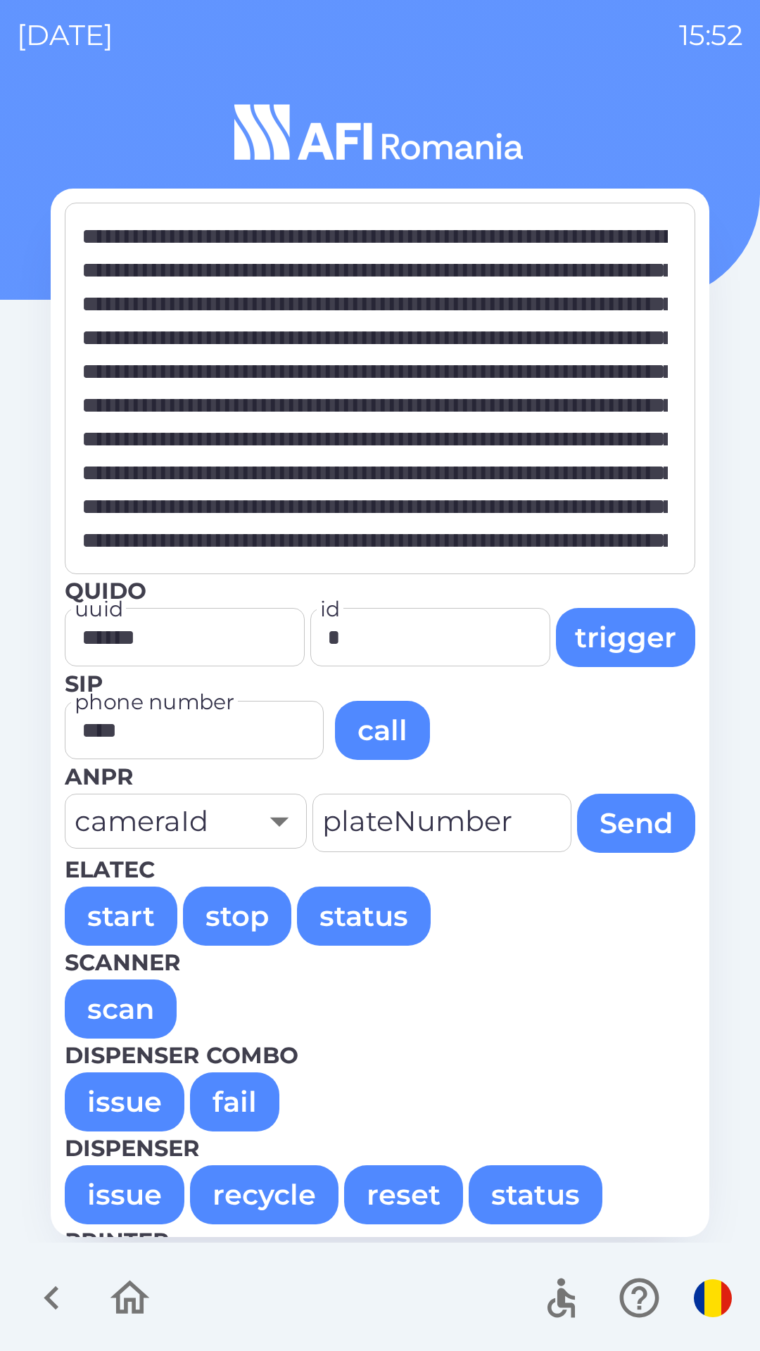
click at [93, 1101] on button "issue" at bounding box center [125, 1102] width 120 height 59
click at [112, 1104] on button "issue" at bounding box center [125, 1102] width 120 height 59
click at [105, 1083] on button "issue" at bounding box center [125, 1102] width 120 height 59
type textarea "**********"
